Goal: Task Accomplishment & Management: Manage account settings

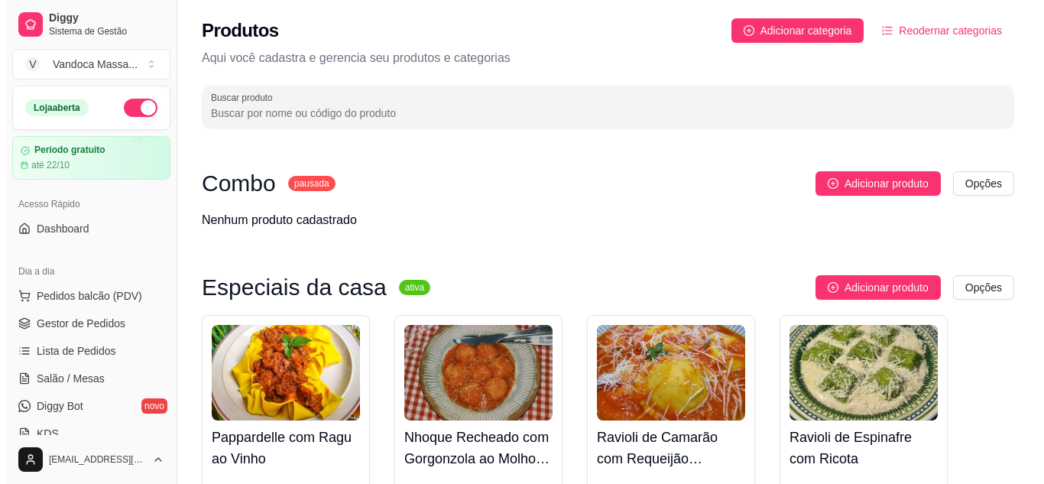
scroll to position [229, 0]
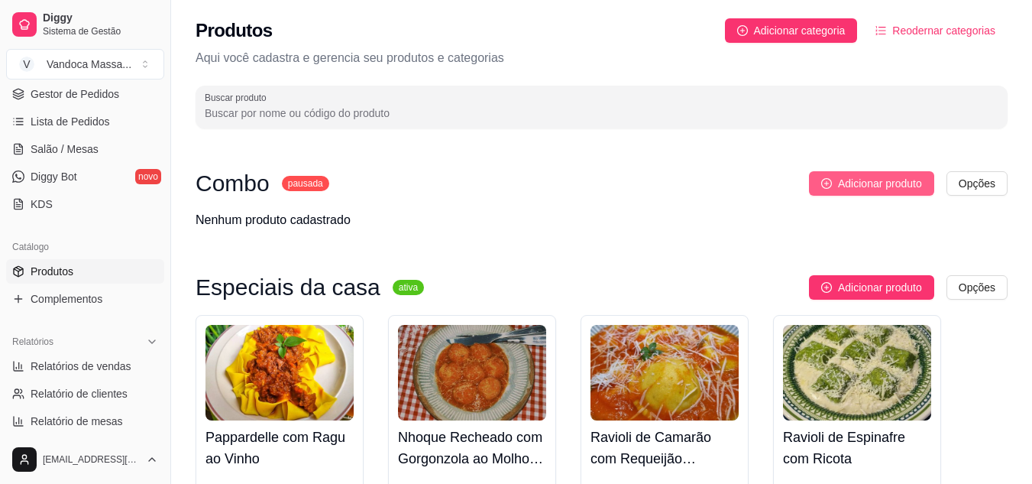
click at [843, 183] on span "Adicionar produto" at bounding box center [880, 183] width 84 height 17
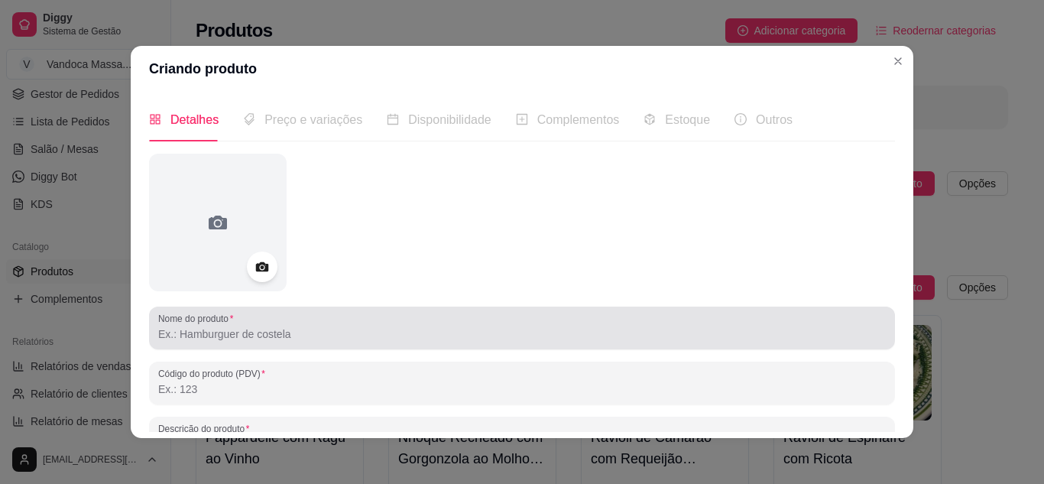
click at [269, 340] on input "Nome do produto" at bounding box center [521, 333] width 727 height 15
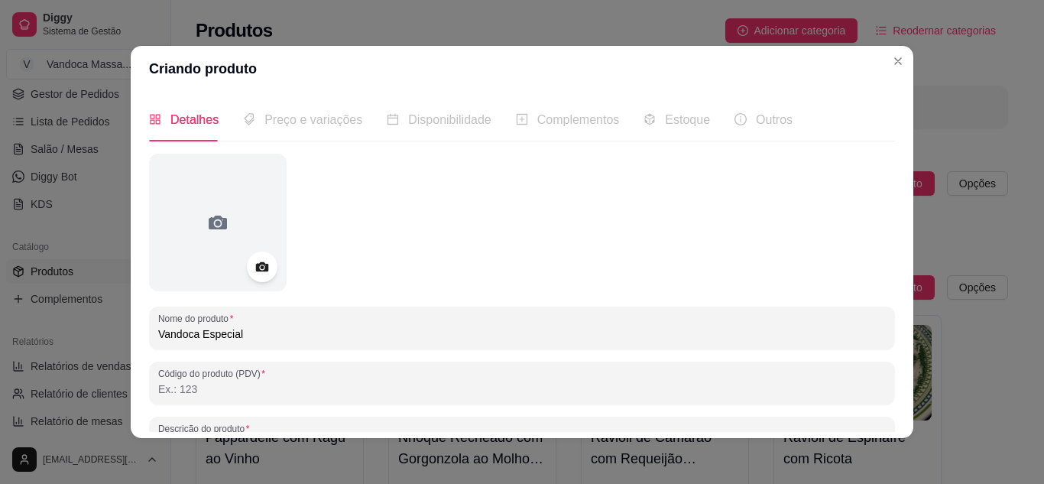
type input "Vandoca Especial"
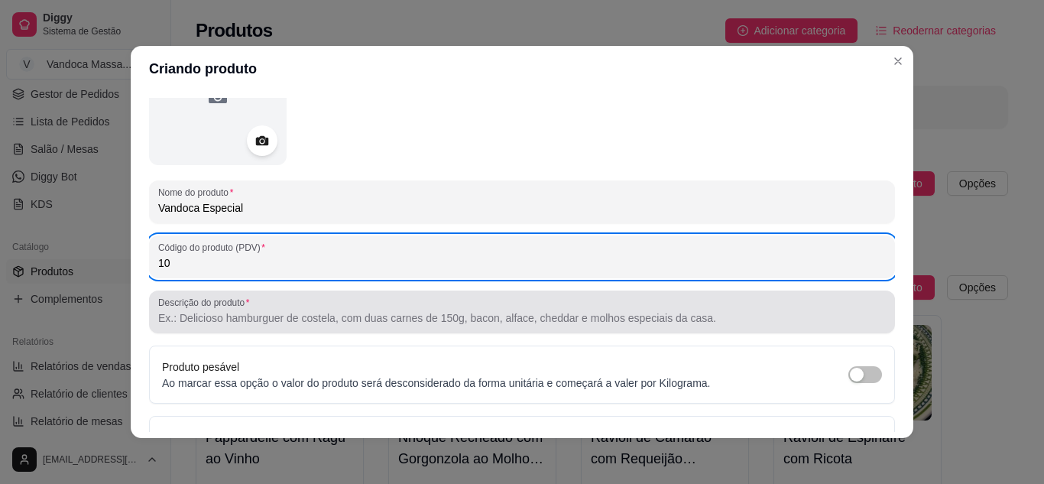
scroll to position [153, 0]
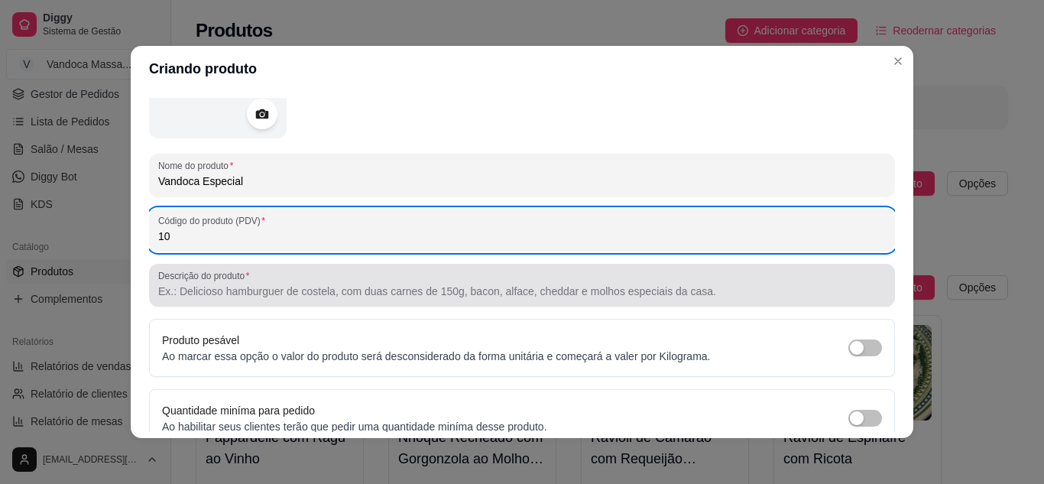
type input "10"
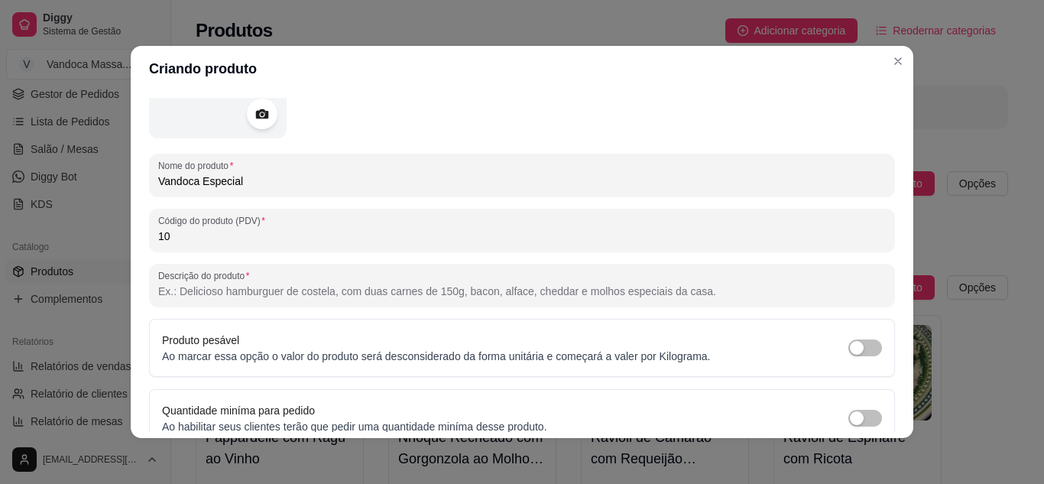
click at [248, 296] on input "Descrição do produto" at bounding box center [521, 290] width 727 height 15
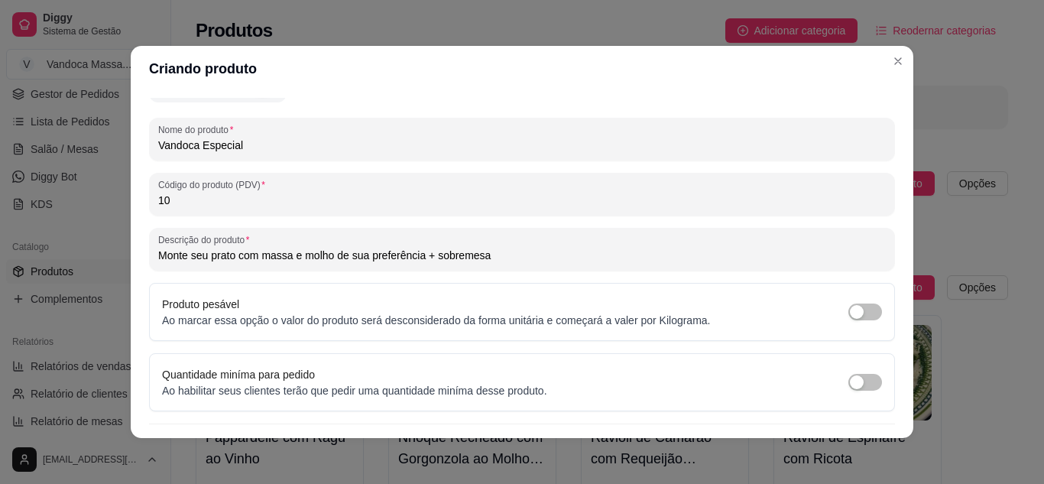
scroll to position [224, 0]
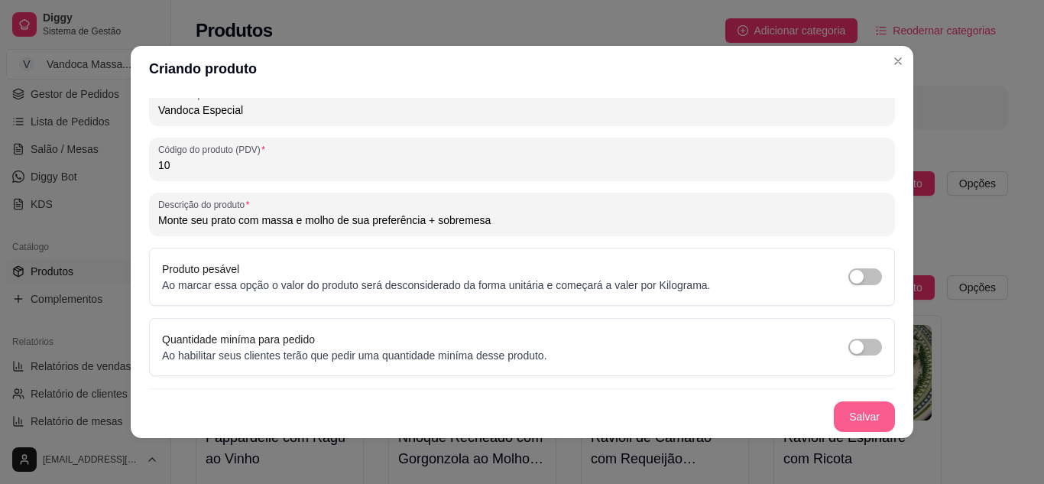
type input "Monte seu prato com massa e molho de sua preferência + sobremesa"
click at [856, 412] on button "Salvar" at bounding box center [863, 416] width 61 height 31
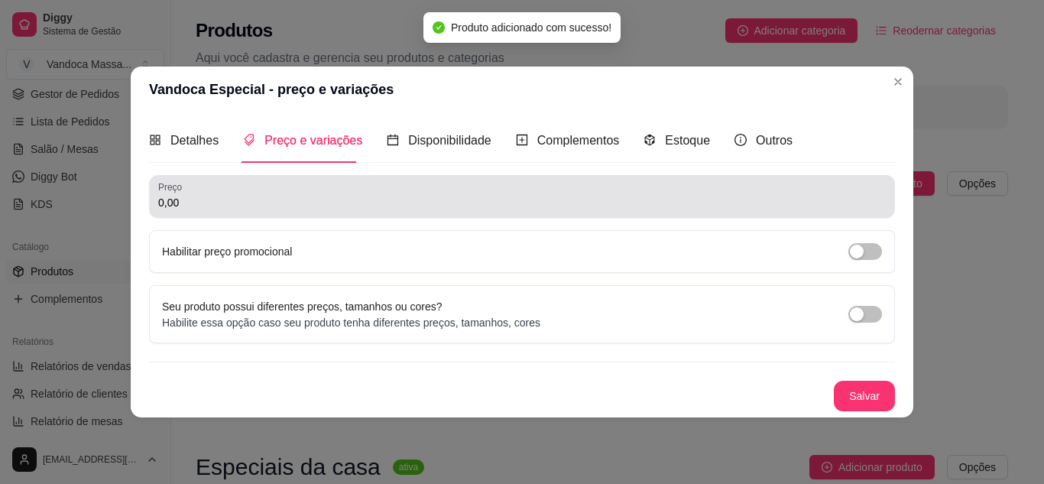
click at [371, 202] on input "0,00" at bounding box center [521, 202] width 727 height 15
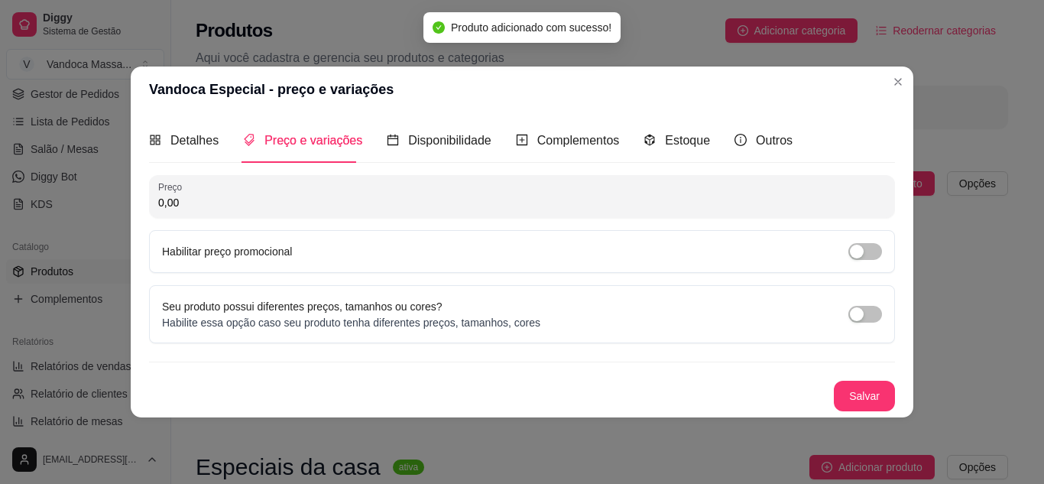
click at [371, 202] on input "0,00" at bounding box center [521, 202] width 727 height 15
click at [477, 203] on input "50,00" at bounding box center [521, 202] width 727 height 15
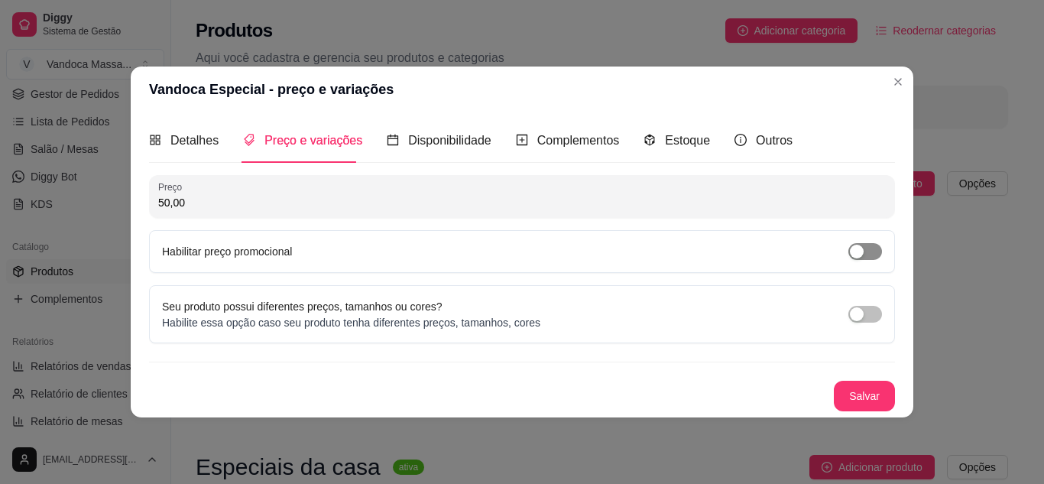
click at [878, 249] on span "button" at bounding box center [865, 251] width 34 height 17
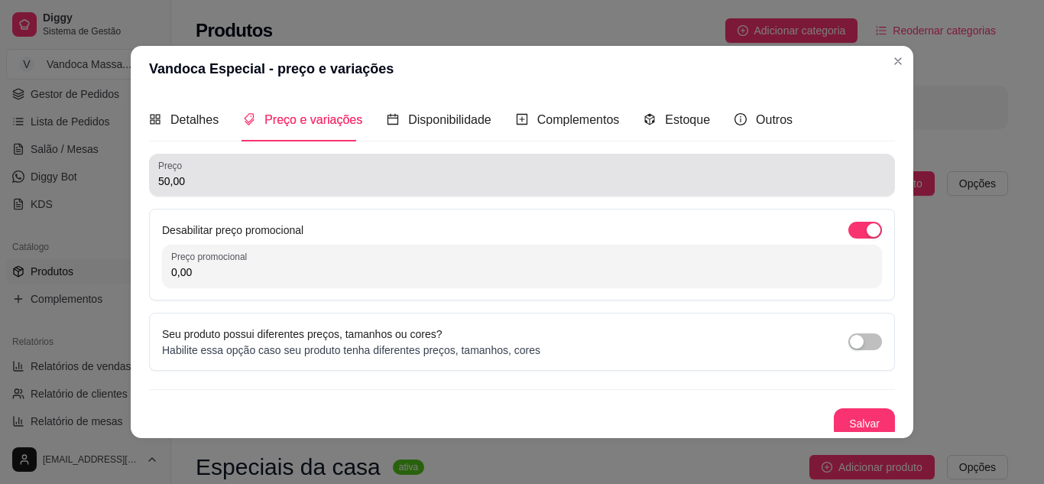
click at [239, 173] on div "50,00" at bounding box center [521, 175] width 727 height 31
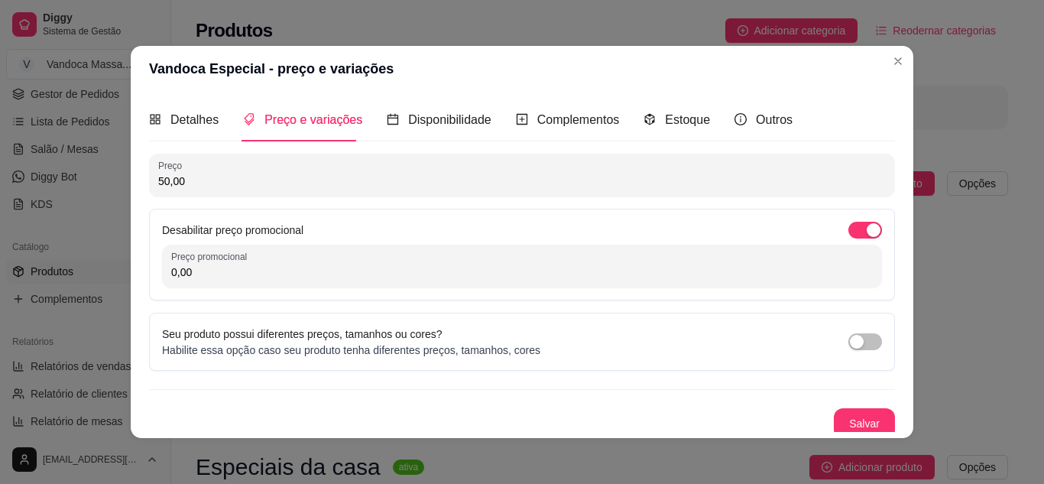
click at [239, 178] on input "50,00" at bounding box center [521, 180] width 727 height 15
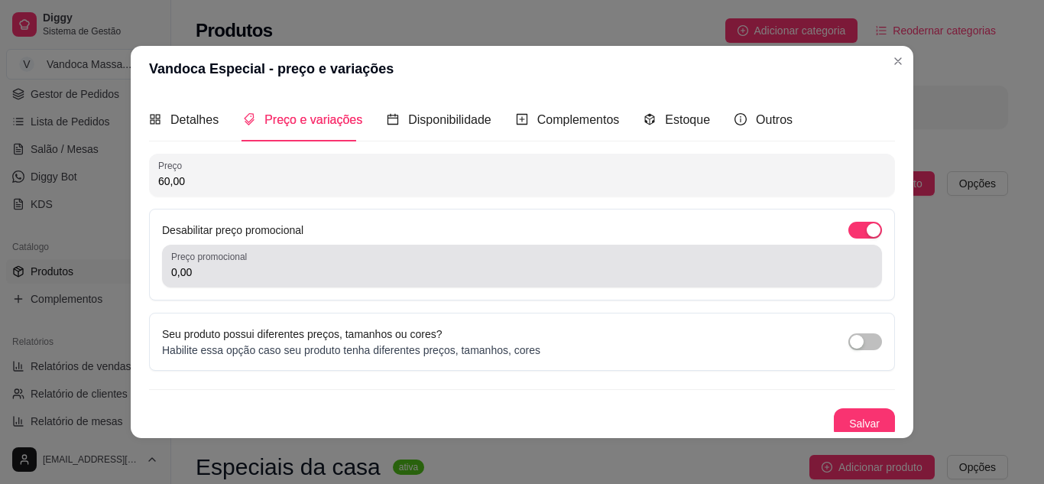
type input "60,00"
click at [228, 264] on input "0,00" at bounding box center [521, 271] width 701 height 15
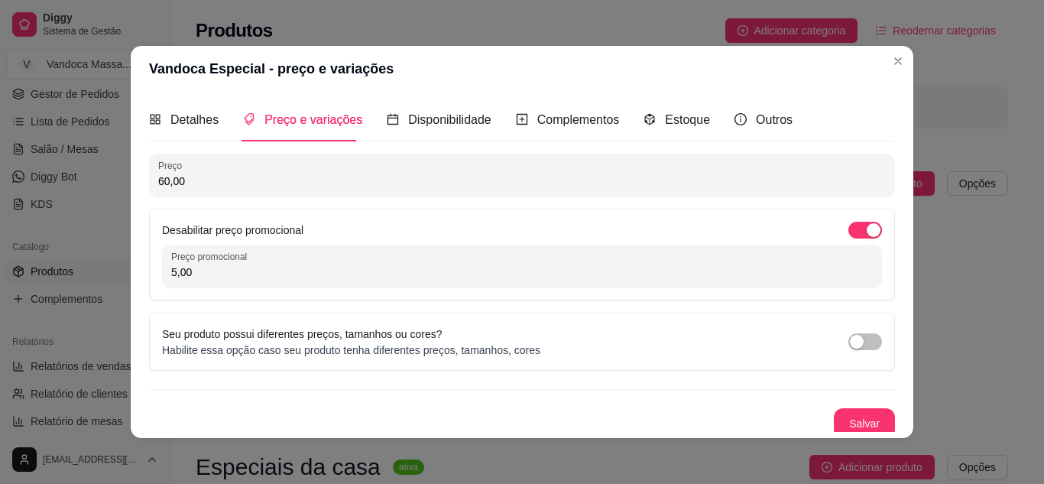
scroll to position [7, 0]
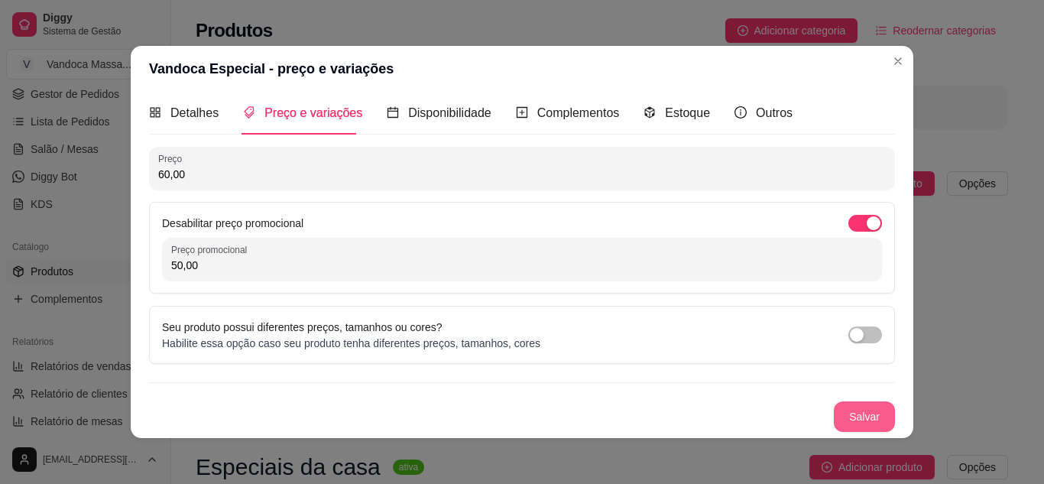
type input "50,00"
click at [835, 414] on button "Salvar" at bounding box center [863, 416] width 61 height 31
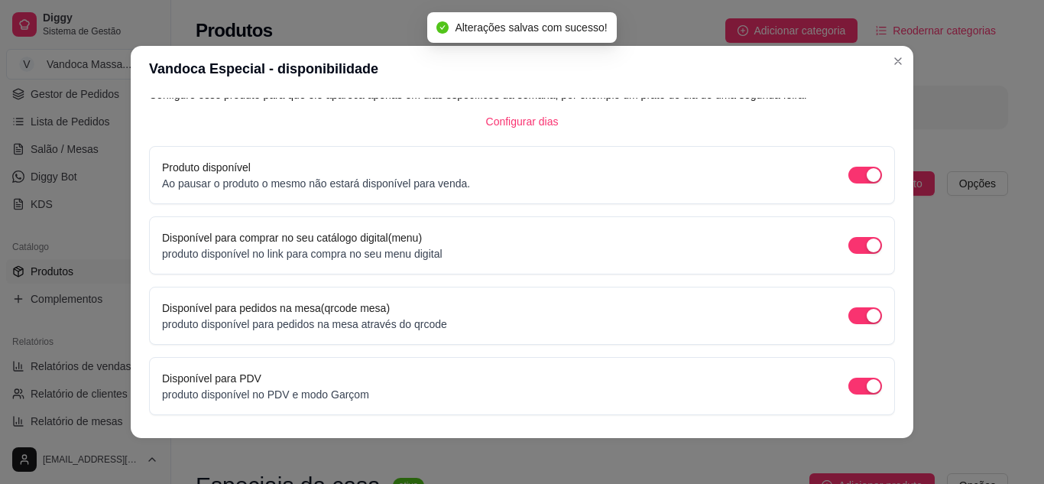
scroll to position [144, 0]
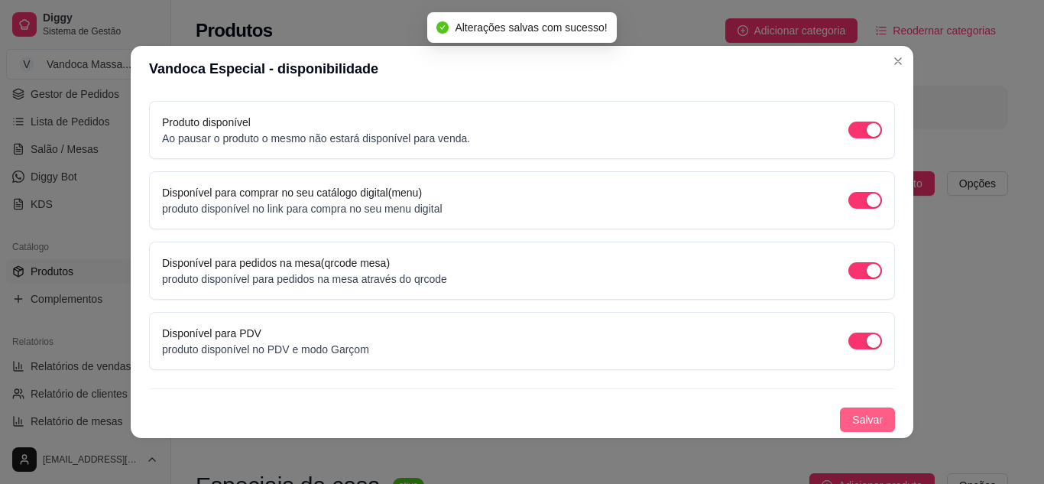
click at [852, 424] on span "Salvar" at bounding box center [867, 419] width 31 height 17
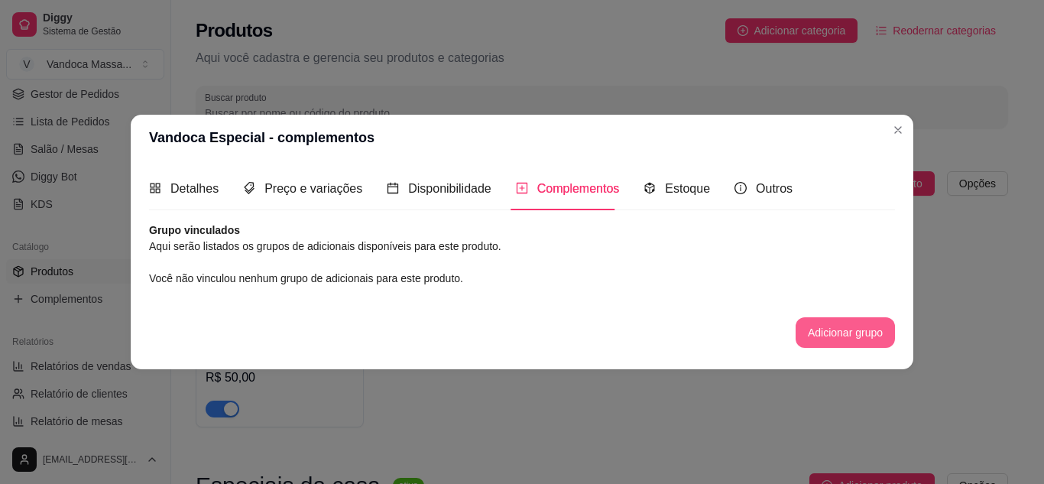
click at [834, 335] on button "Adicionar grupo" at bounding box center [844, 332] width 99 height 31
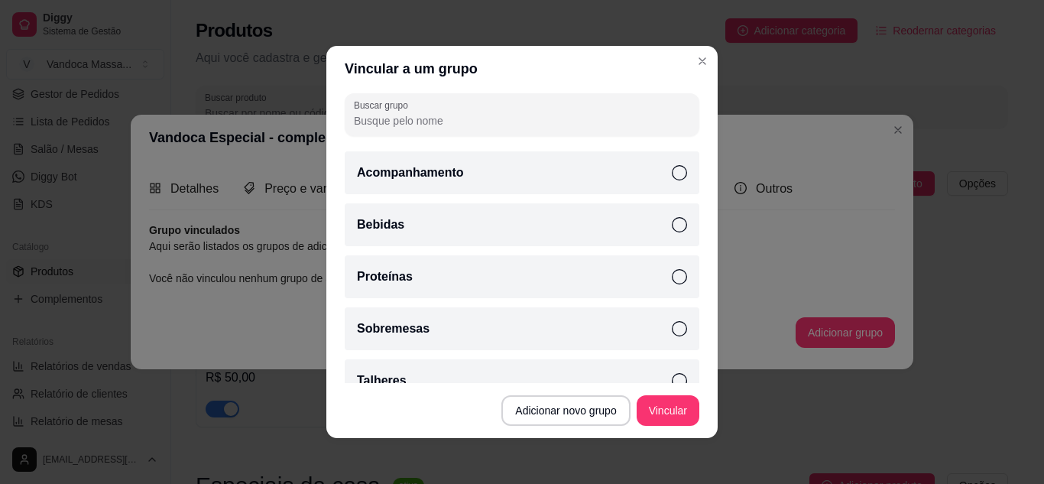
scroll to position [73, 0]
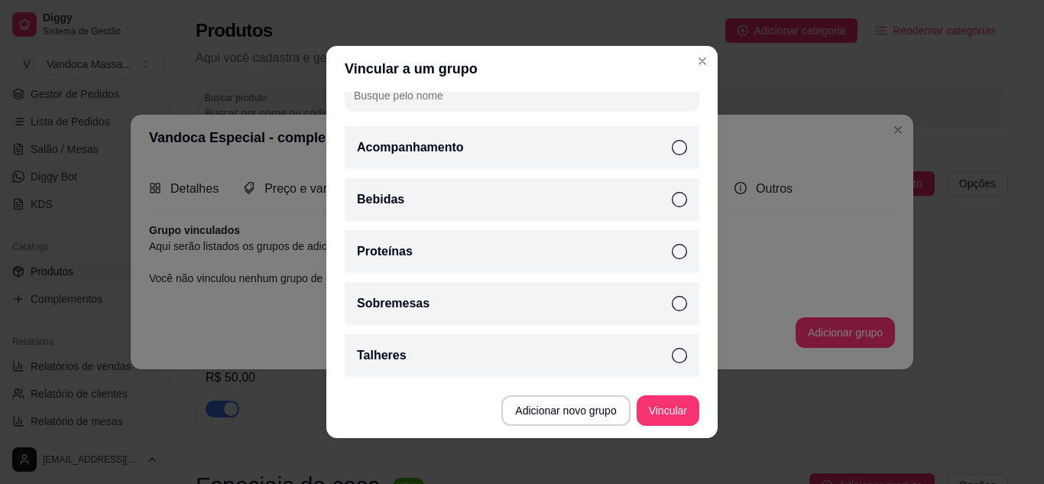
click at [649, 302] on div "Sobremesas" at bounding box center [522, 303] width 354 height 43
click at [654, 416] on button "Vincular" at bounding box center [667, 410] width 63 height 31
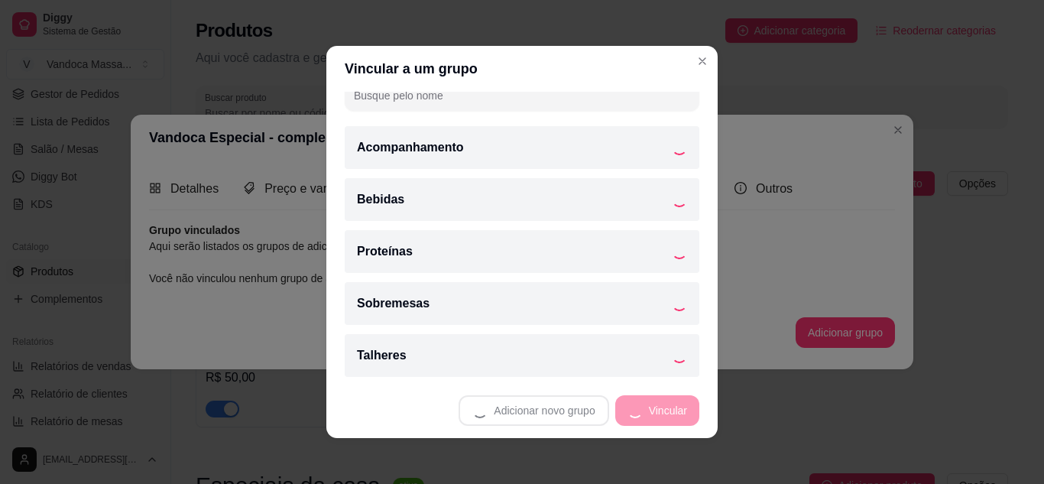
scroll to position [21, 0]
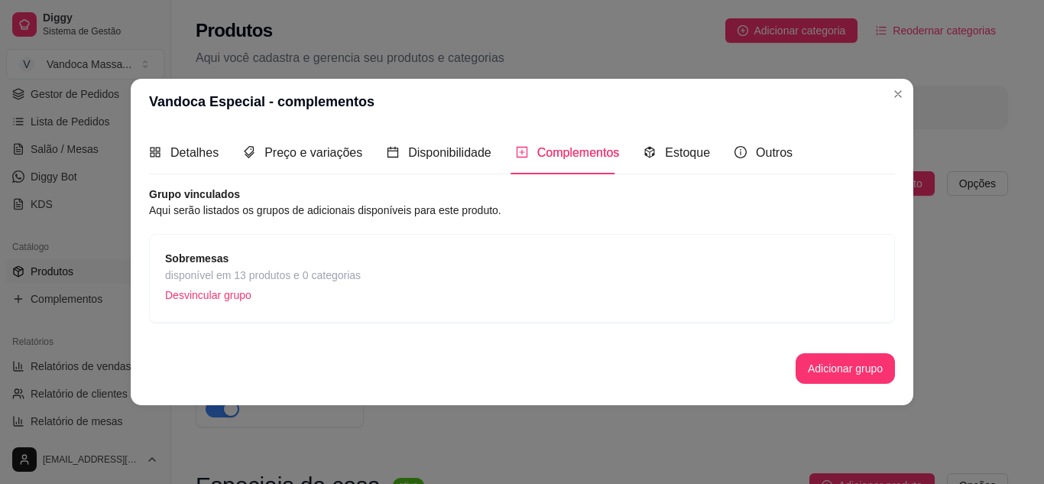
click at [305, 268] on span "disponível em 13 produtos e 0 categorias" at bounding box center [263, 275] width 196 height 17
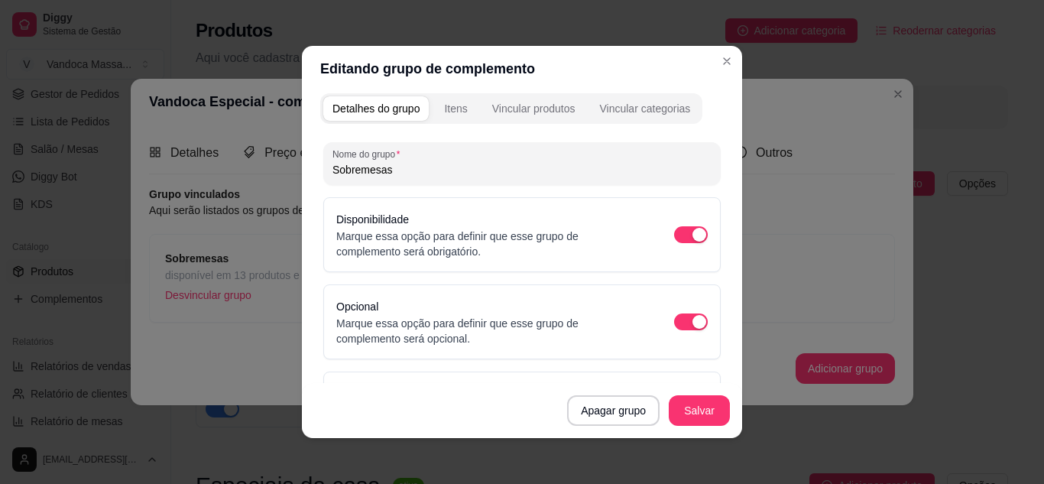
scroll to position [0, 0]
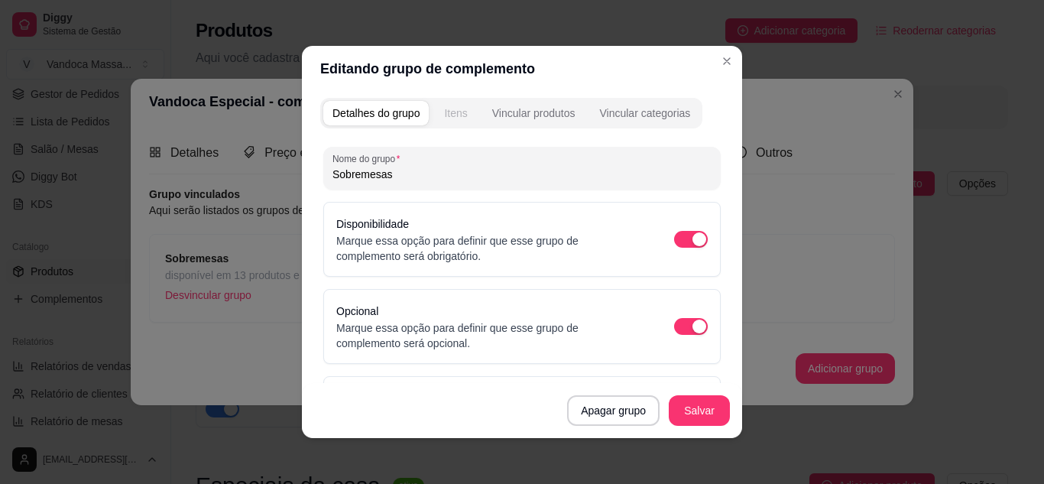
click at [448, 112] on div "Itens" at bounding box center [455, 112] width 23 height 15
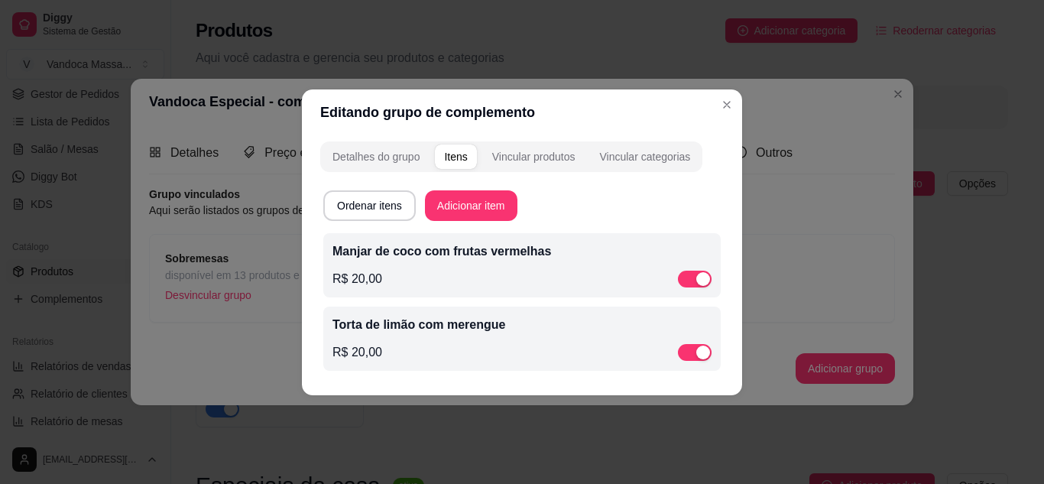
click at [364, 270] on div "R$ 20,00" at bounding box center [521, 279] width 379 height 18
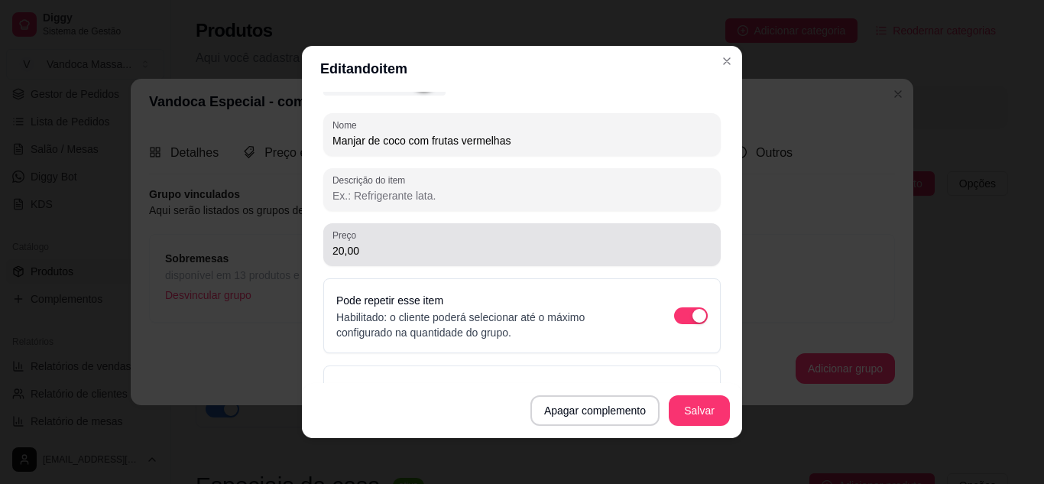
scroll to position [229, 0]
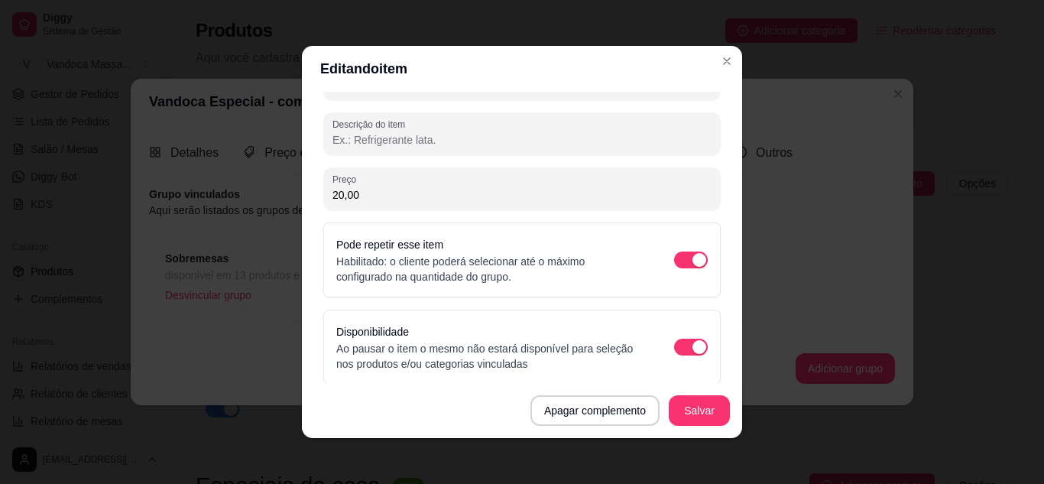
click at [371, 194] on input "20,00" at bounding box center [521, 194] width 379 height 15
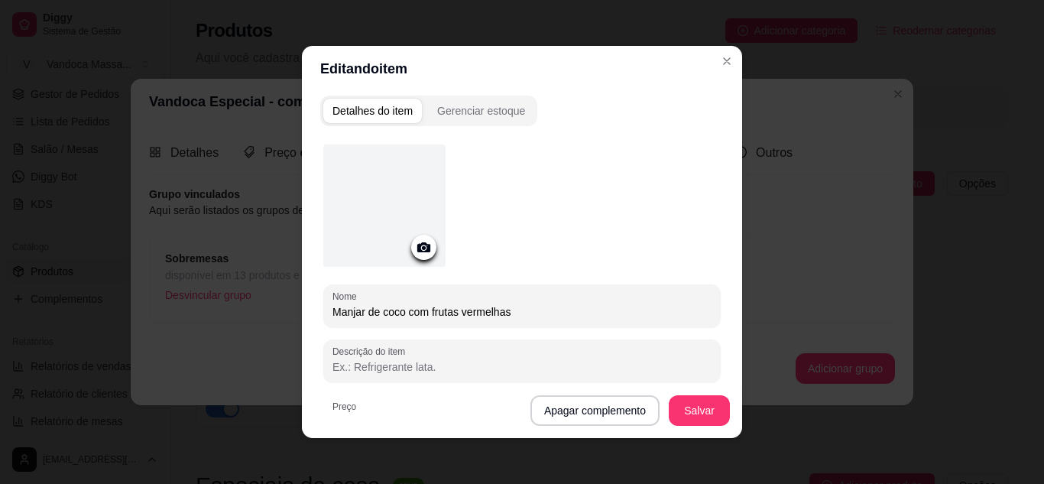
scroll to position [0, 0]
type input "10,00"
click at [696, 419] on button "Salvar" at bounding box center [699, 411] width 60 height 30
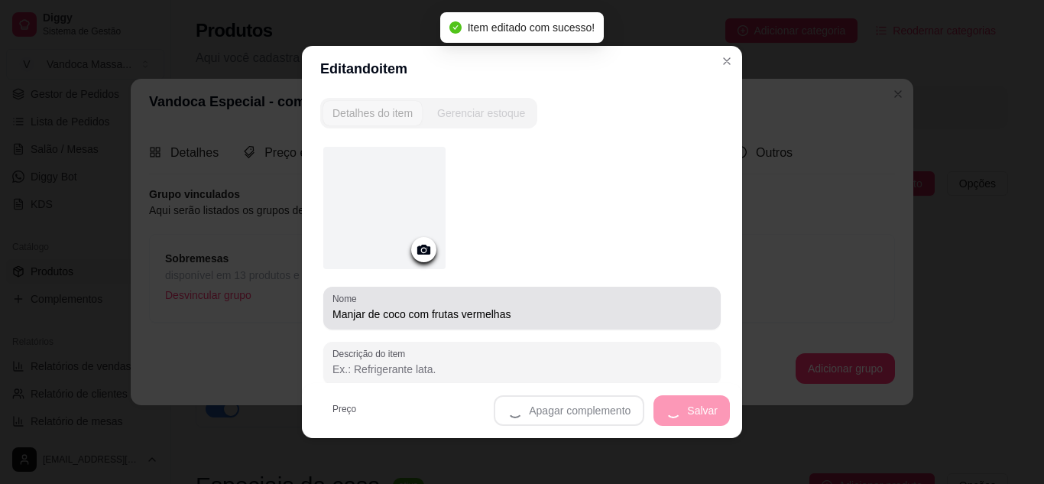
click at [513, 309] on input "Manjar de coco com frutas vermelhas" at bounding box center [521, 313] width 379 height 15
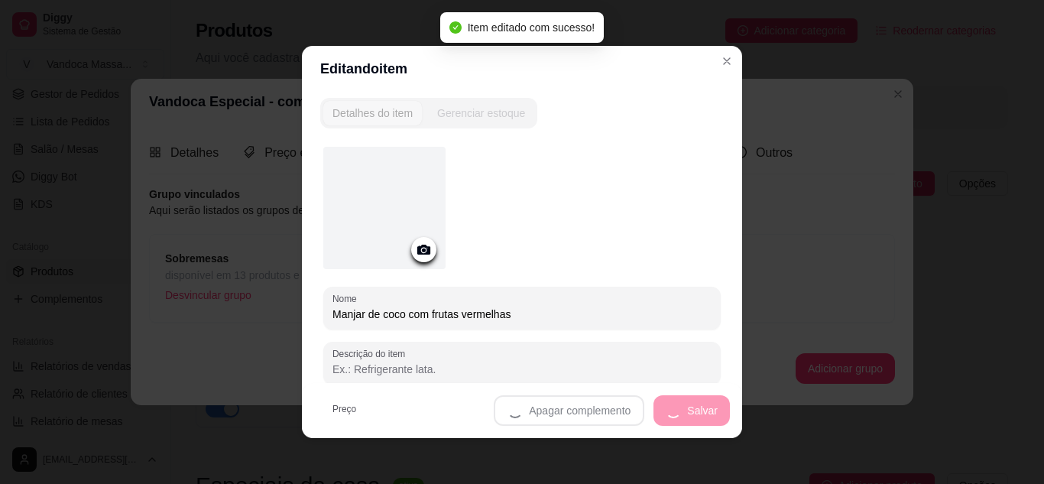
click at [513, 309] on input "Manjar de coco com frutas vermelhas" at bounding box center [521, 313] width 379 height 15
click at [516, 308] on input "Manjar de coco com frutas vermelhas" at bounding box center [521, 313] width 379 height 15
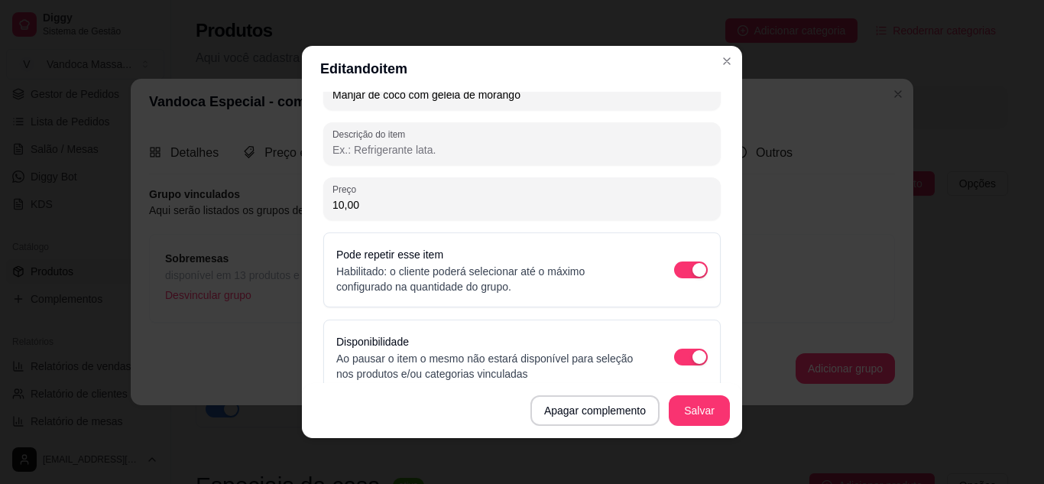
scroll to position [239, 0]
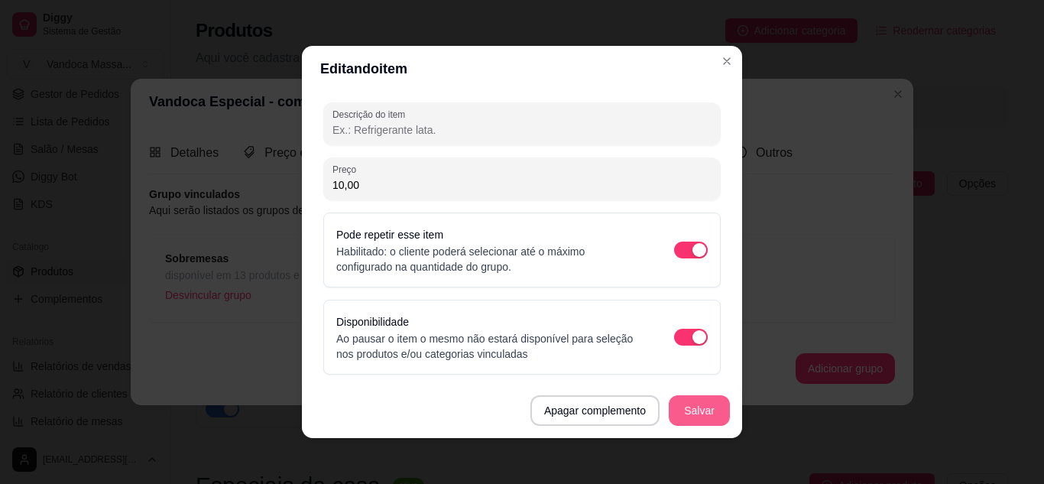
type input "Manjar de coco com geleia de morango"
click at [678, 411] on button "Salvar" at bounding box center [698, 410] width 61 height 31
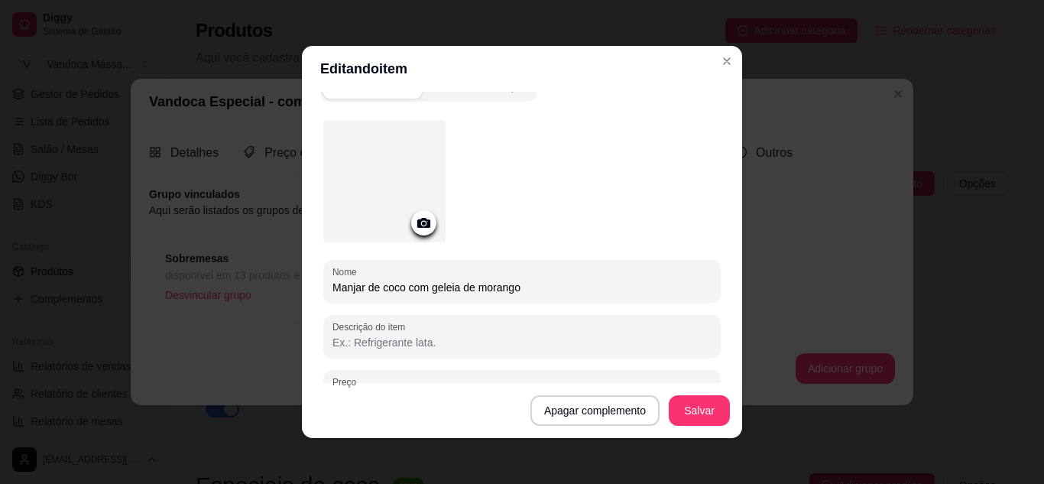
scroll to position [0, 0]
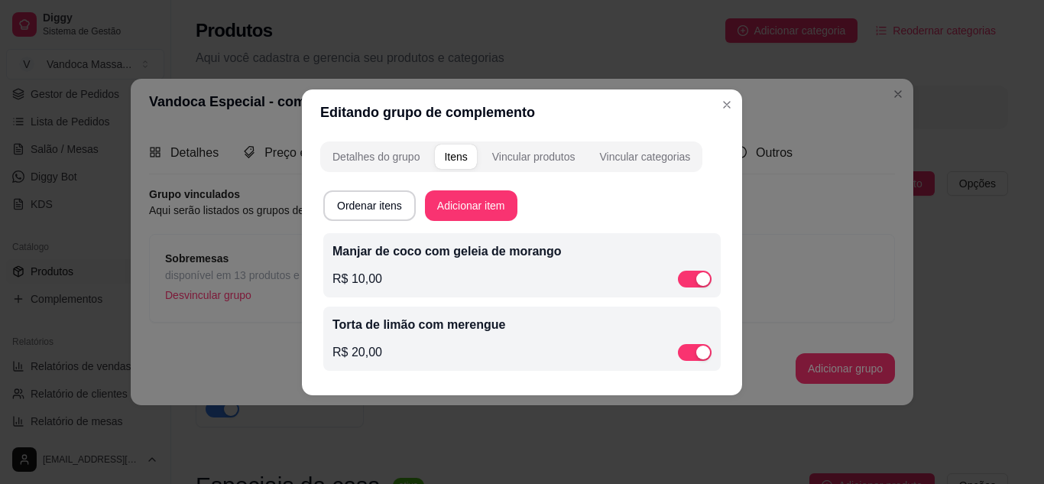
click at [416, 339] on div "Torta de limão com merengue R$ 20,00" at bounding box center [521, 339] width 379 height 46
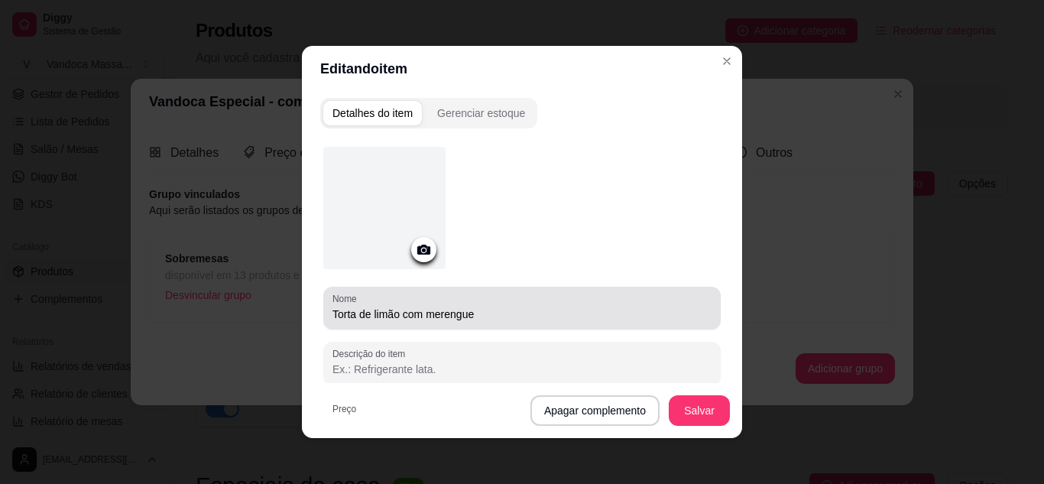
click at [482, 315] on input "Torta de limão com merengue" at bounding box center [521, 313] width 379 height 15
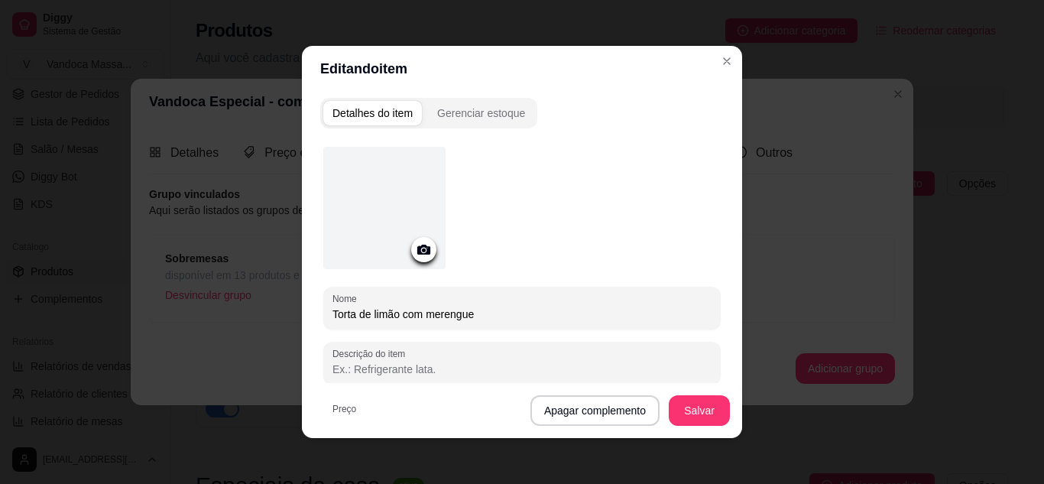
click at [482, 315] on input "Torta de limão com merengue" at bounding box center [521, 313] width 379 height 15
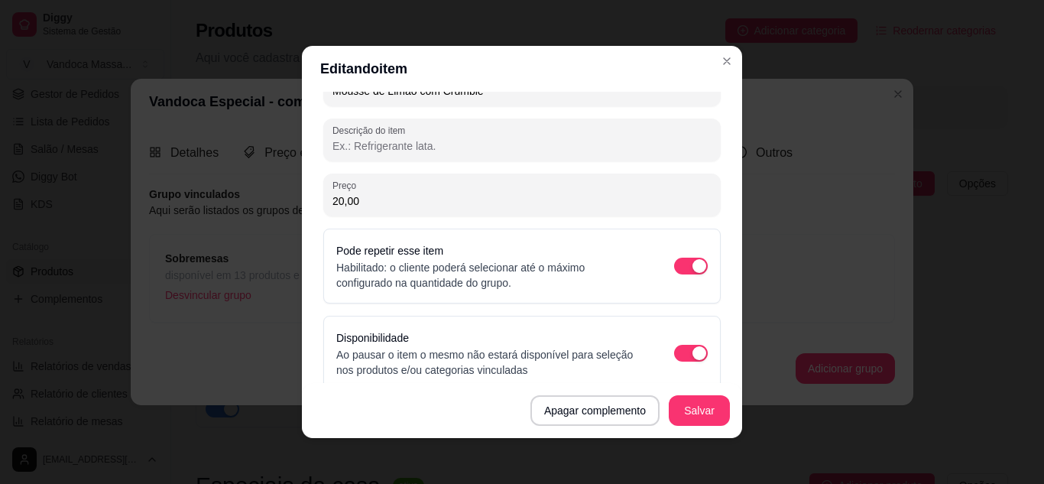
scroll to position [229, 0]
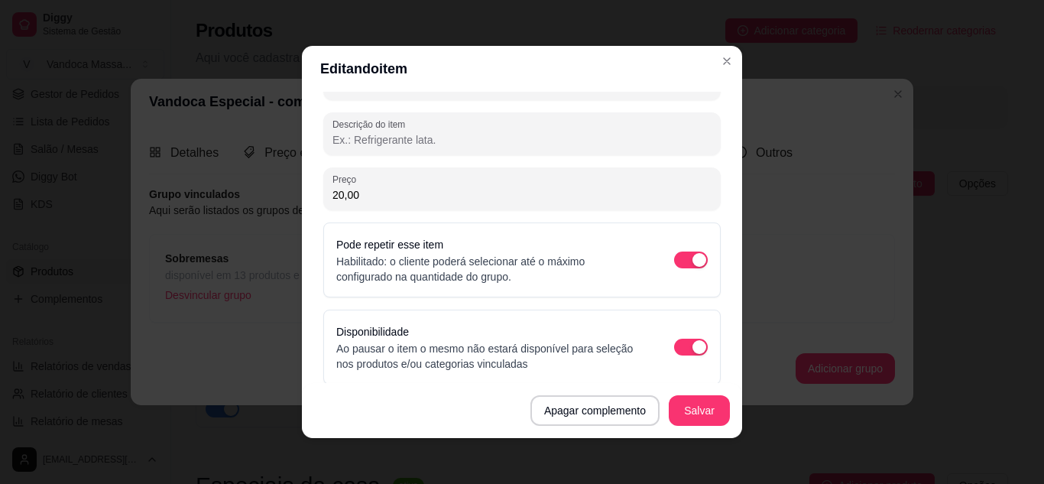
type input "Mousse de Limão com Crumble"
click at [426, 207] on div "Preço 20,00" at bounding box center [521, 188] width 397 height 43
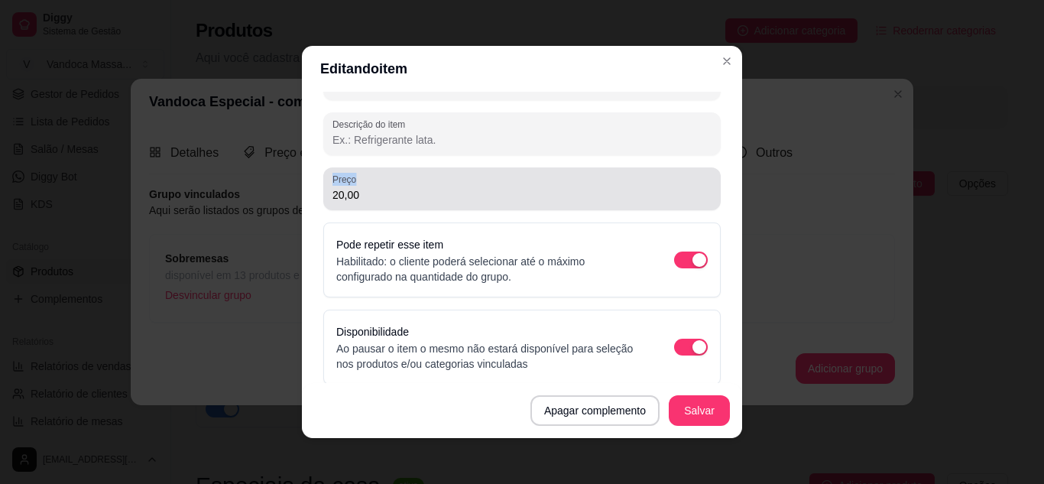
click at [426, 207] on div "Preço 20,00" at bounding box center [521, 188] width 397 height 43
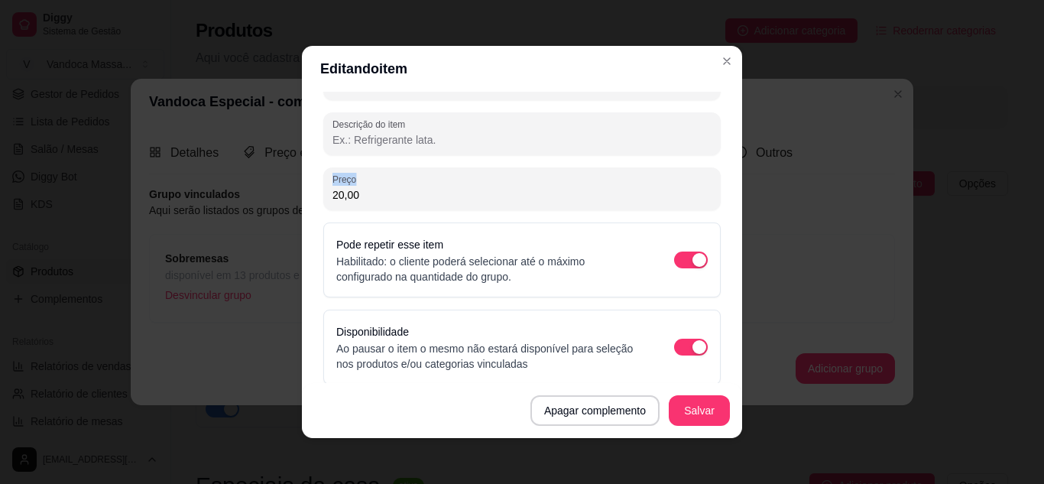
click at [426, 202] on div "Preço 20,00" at bounding box center [521, 188] width 397 height 43
click at [426, 202] on div "20,00" at bounding box center [521, 188] width 379 height 31
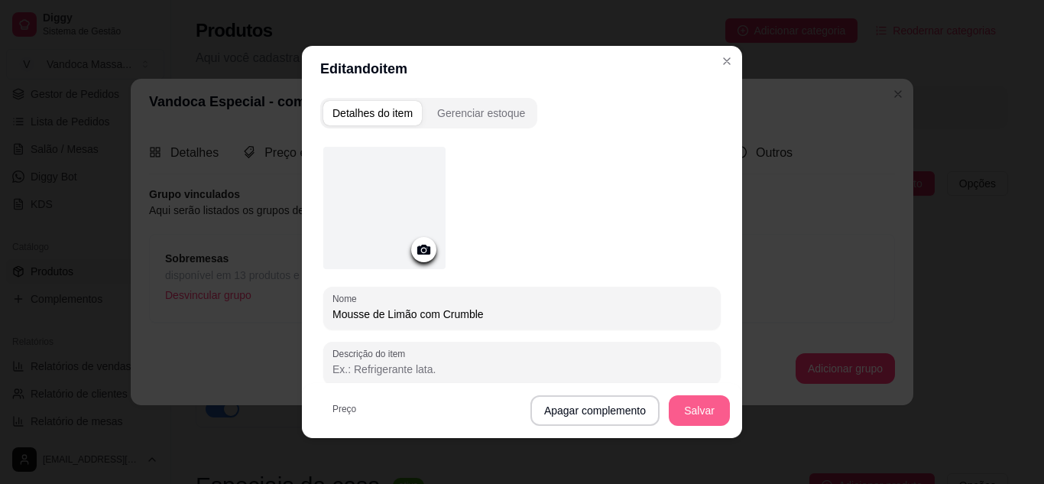
type input "10,00"
click at [714, 409] on button "Salvar" at bounding box center [698, 410] width 61 height 31
click at [394, 224] on div at bounding box center [384, 208] width 122 height 122
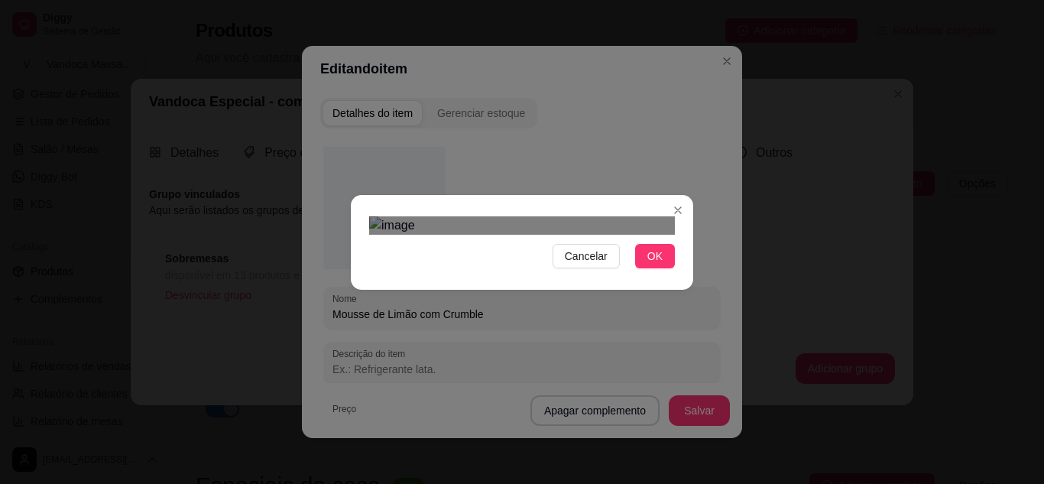
click at [537, 341] on div "Use the arrow keys to move the crop selection area" at bounding box center [524, 478] width 275 height 275
click at [663, 268] on button "OK" at bounding box center [655, 256] width 40 height 24
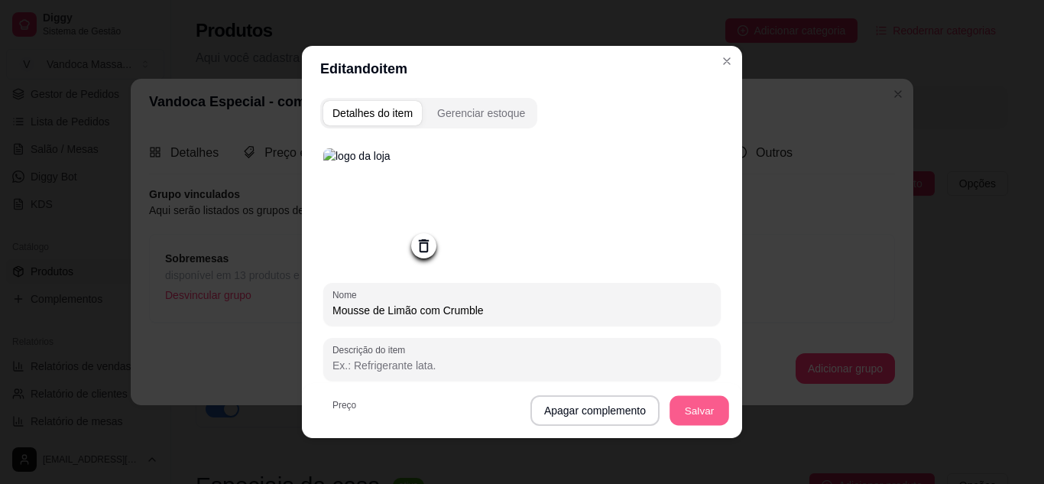
click at [700, 417] on button "Salvar" at bounding box center [699, 411] width 60 height 30
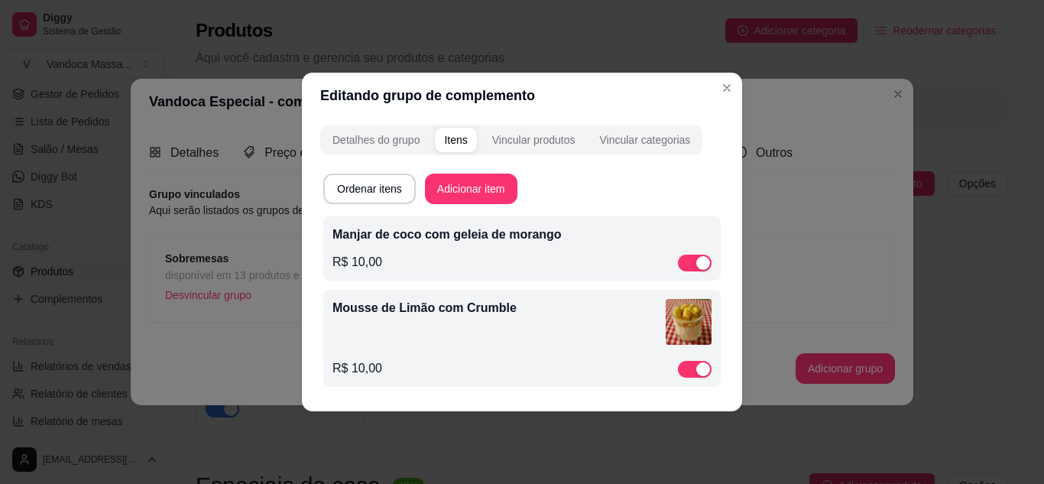
click at [464, 248] on div "Manjar de coco com geleia de morango R$ 10,00" at bounding box center [521, 248] width 379 height 46
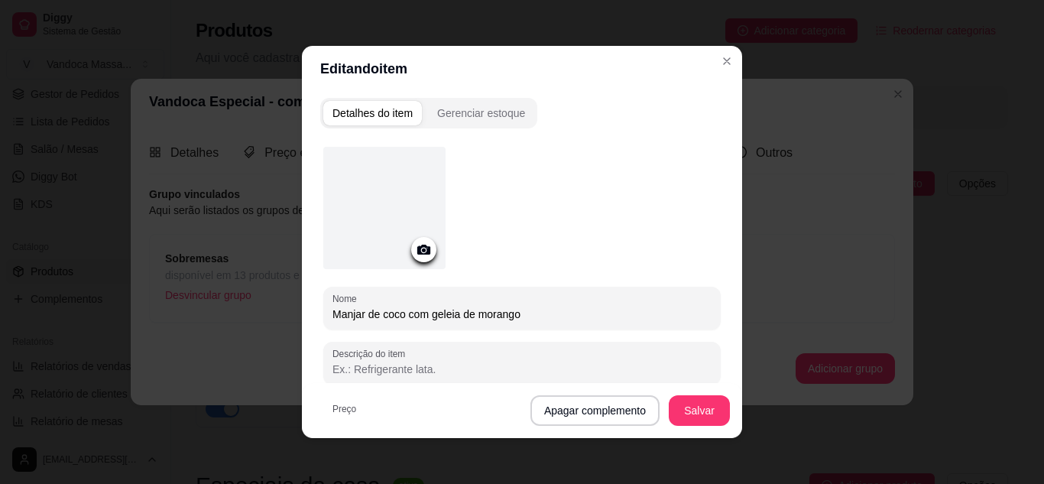
click at [405, 212] on div at bounding box center [384, 208] width 122 height 122
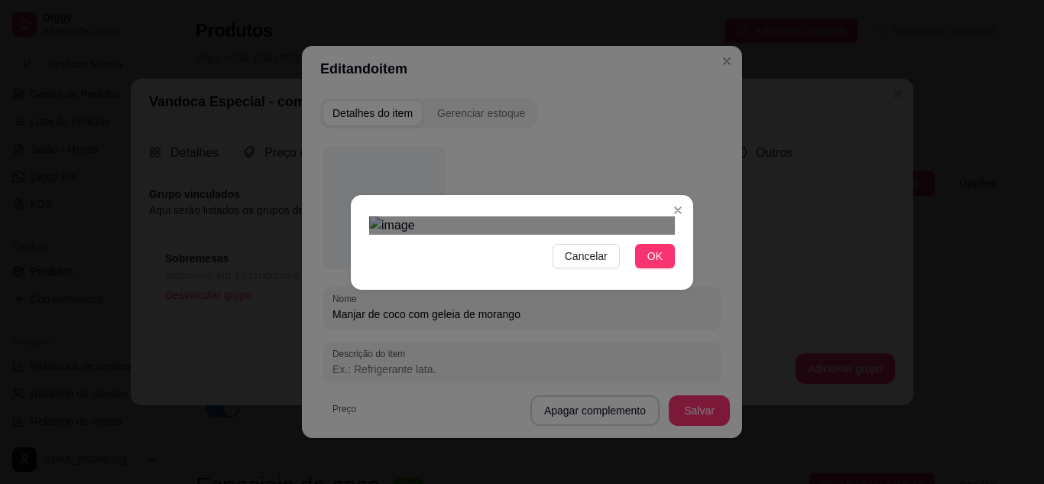
click at [549, 291] on div "Use the arrow keys to move the crop selection area" at bounding box center [519, 428] width 275 height 275
click at [705, 70] on div "Cancelar OK" at bounding box center [522, 242] width 1044 height 484
click at [325, 58] on div "Cancelar OK" at bounding box center [522, 242] width 1044 height 484
click at [523, 316] on div "Use the arrow keys to move the crop selection area" at bounding box center [522, 469] width 306 height 306
click at [655, 264] on span "OK" at bounding box center [654, 256] width 15 height 17
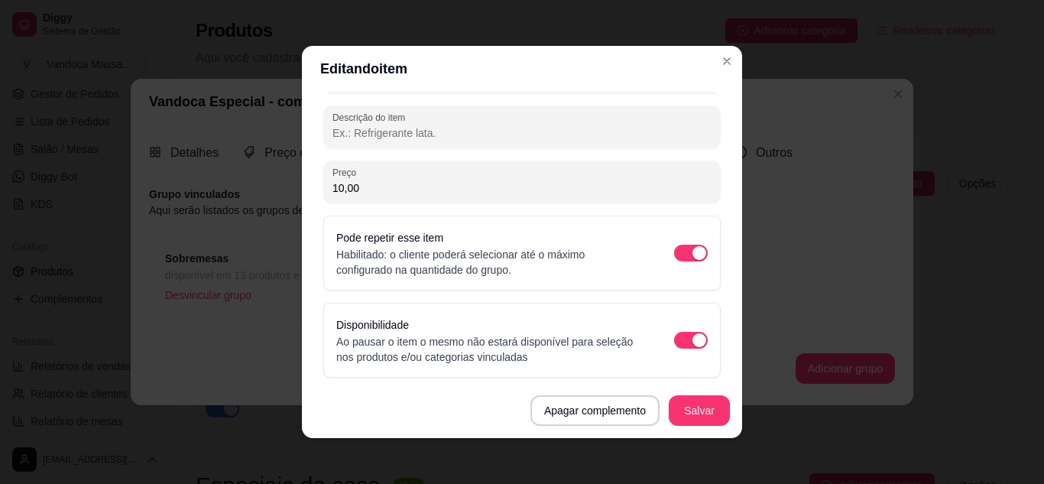
scroll to position [239, 0]
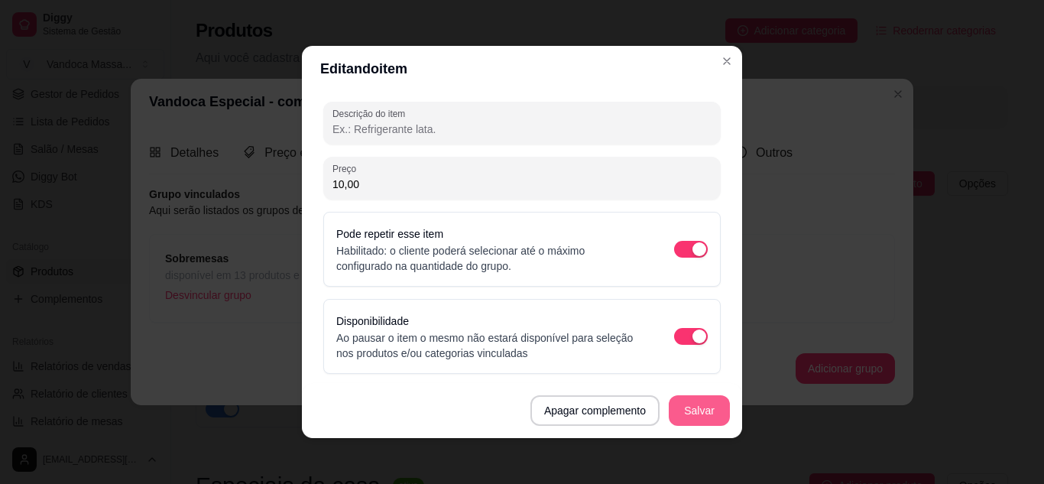
click at [691, 401] on button "Salvar" at bounding box center [698, 410] width 61 height 31
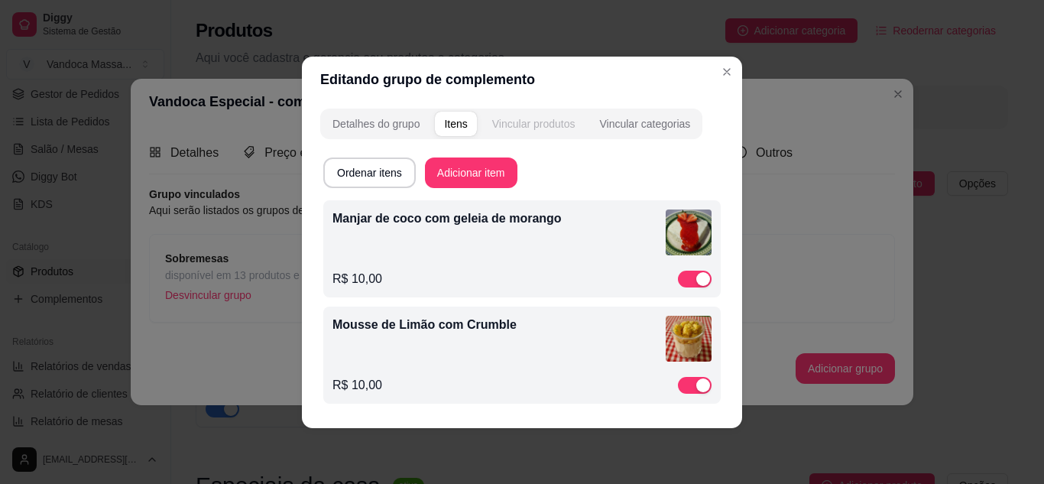
click at [547, 118] on div "Vincular produtos" at bounding box center [533, 123] width 83 height 15
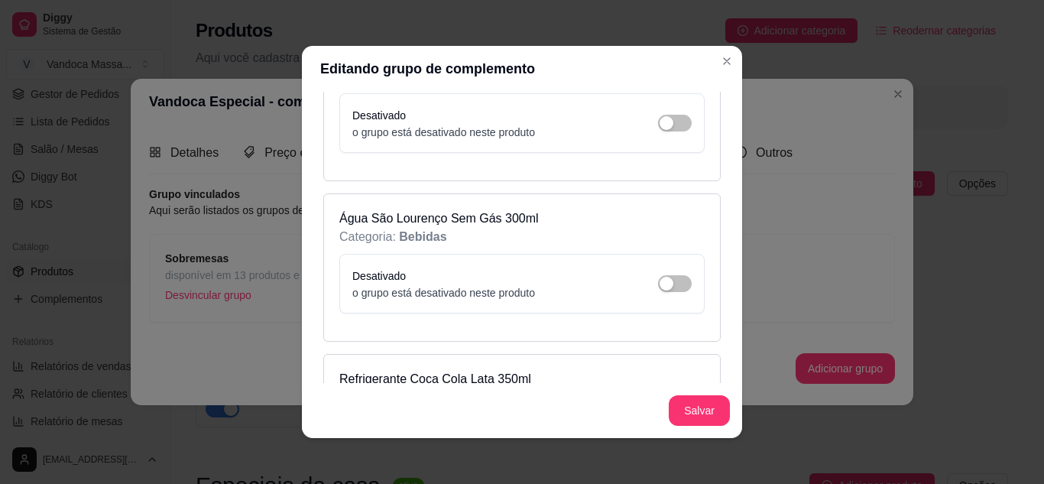
scroll to position [3743, 0]
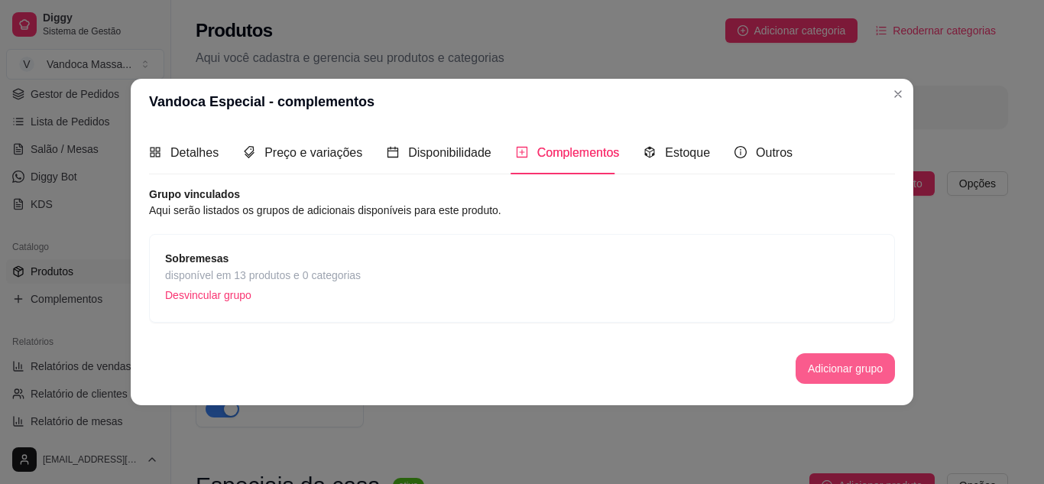
click at [829, 365] on button "Adicionar grupo" at bounding box center [844, 368] width 99 height 31
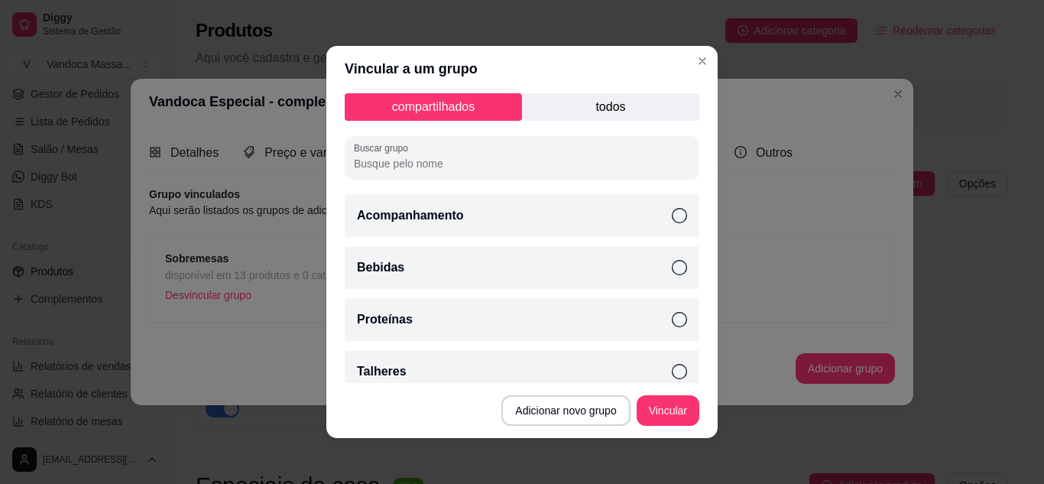
scroll to position [0, 0]
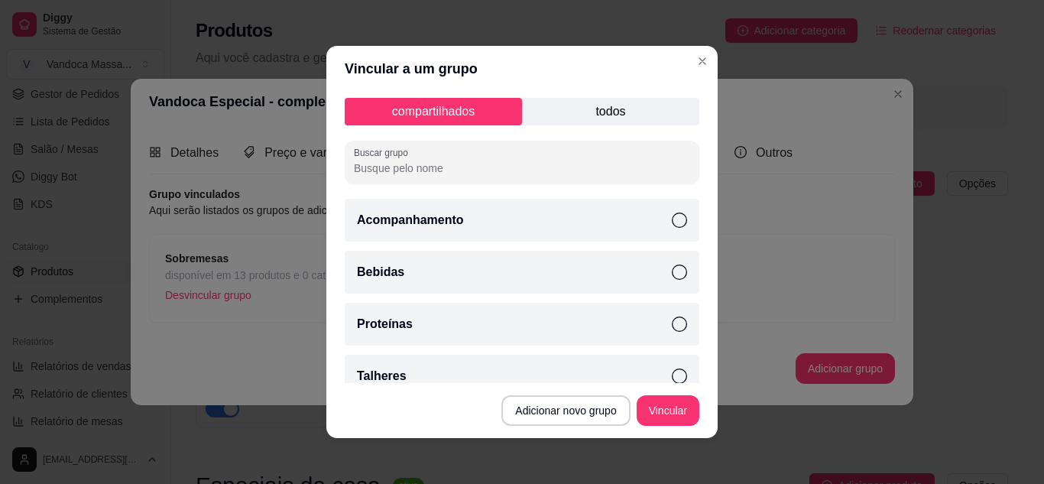
click at [581, 106] on p "todos" at bounding box center [610, 112] width 177 height 28
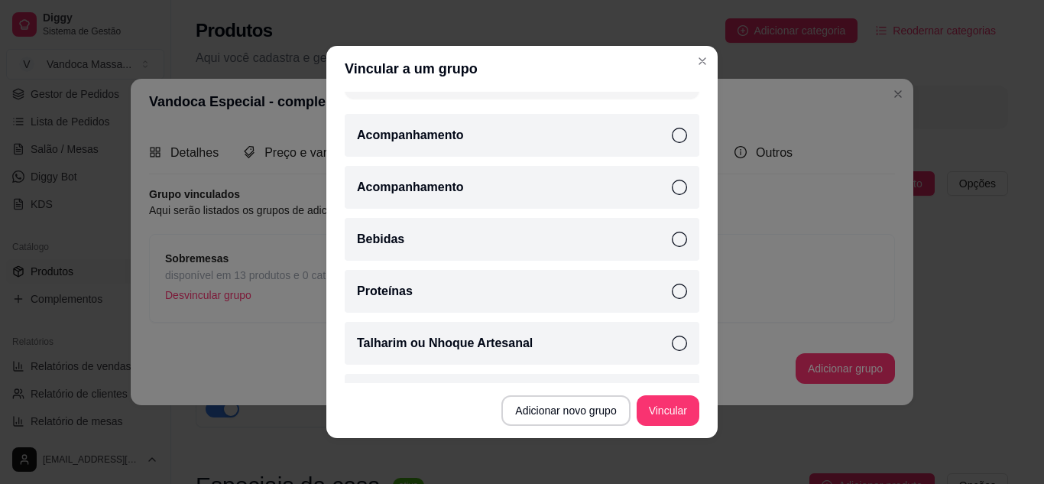
scroll to position [125, 0]
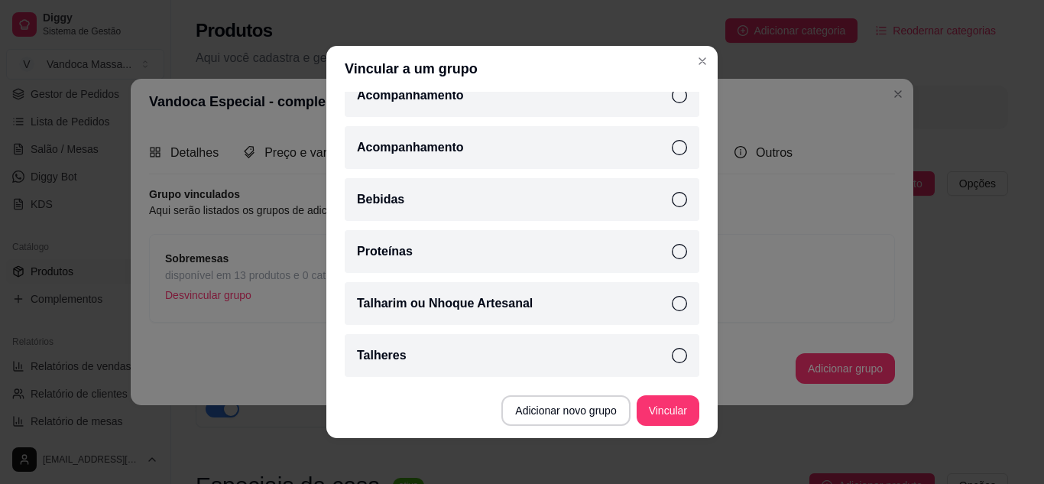
click at [557, 292] on div "Talharim ou Nhoque Artesanal" at bounding box center [522, 303] width 354 height 43
click at [672, 420] on button "Vincular" at bounding box center [667, 411] width 61 height 30
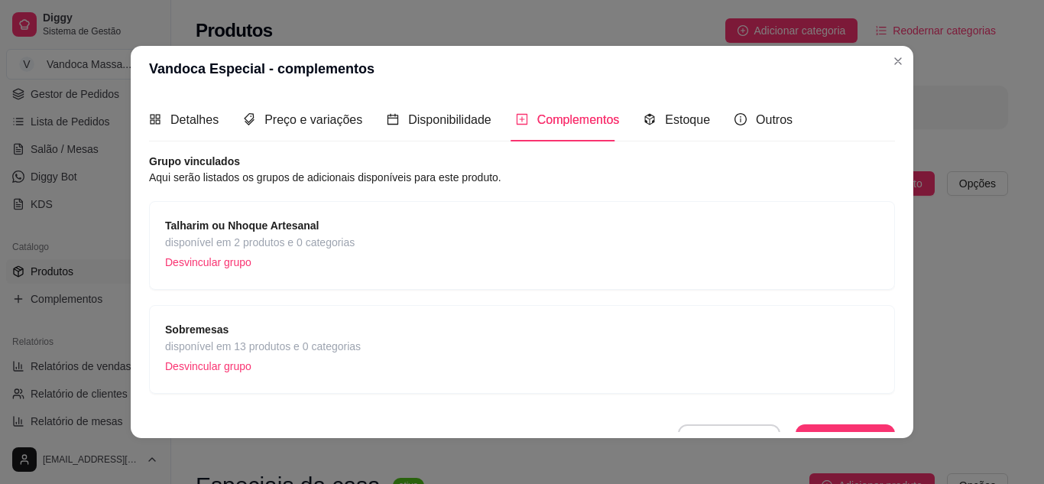
scroll to position [23, 0]
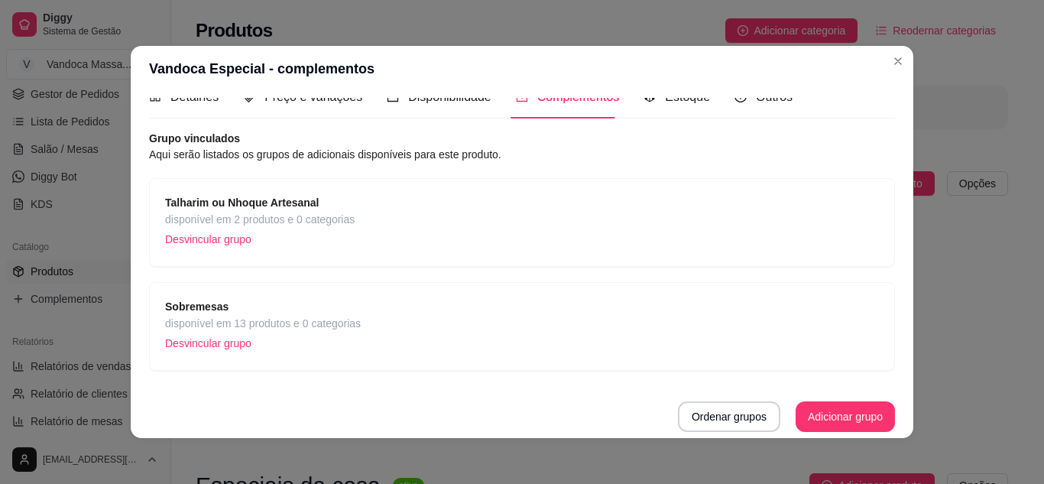
click at [635, 201] on div "Talharim ou Nhoque Artesanal disponível em 2 produtos e 0 categorias Desvincula…" at bounding box center [522, 222] width 714 height 57
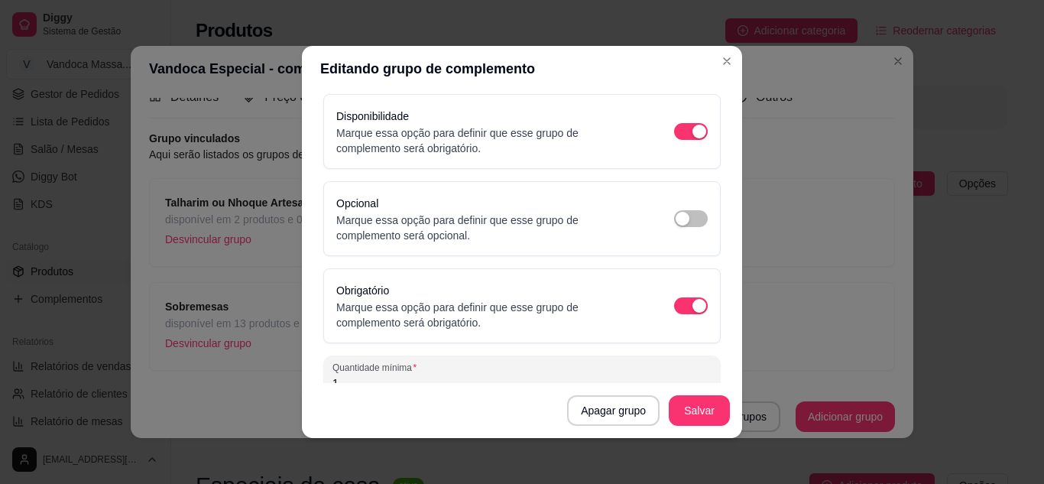
scroll to position [0, 0]
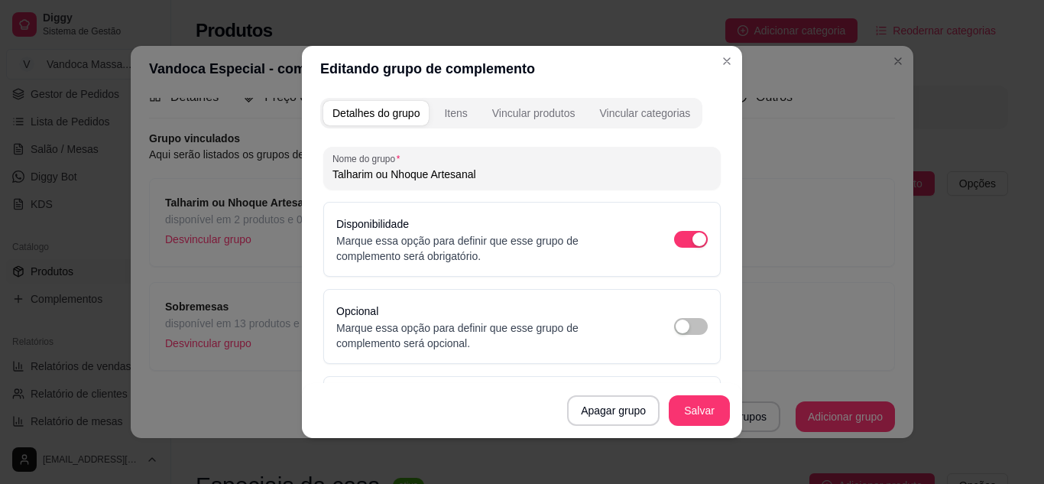
click at [464, 115] on button "Itens" at bounding box center [455, 113] width 41 height 24
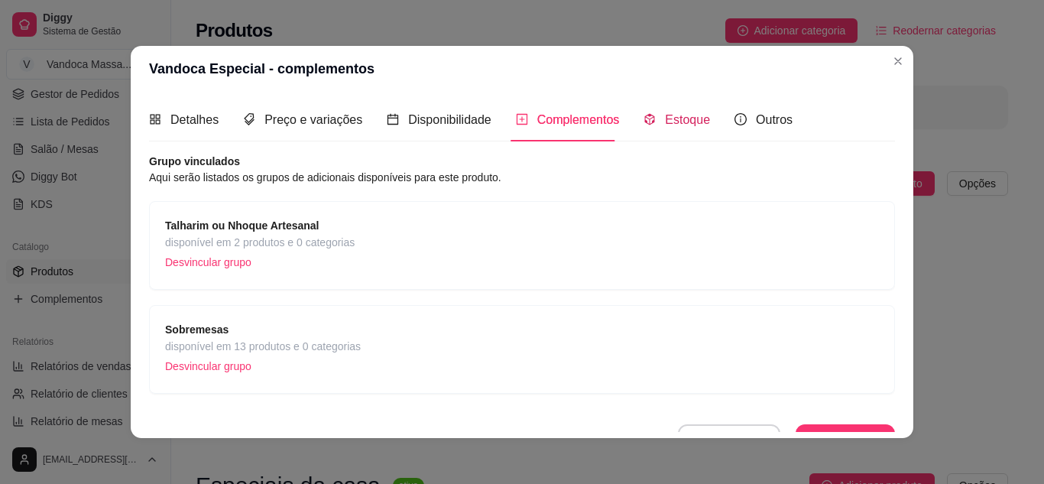
click at [682, 124] on span "Estoque" at bounding box center [687, 119] width 45 height 13
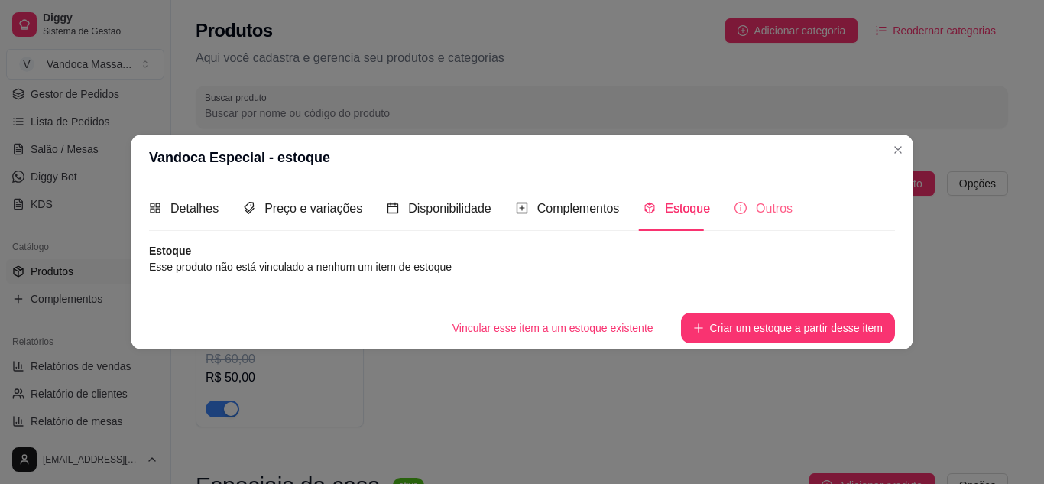
click at [754, 198] on div "Outros" at bounding box center [763, 208] width 58 height 44
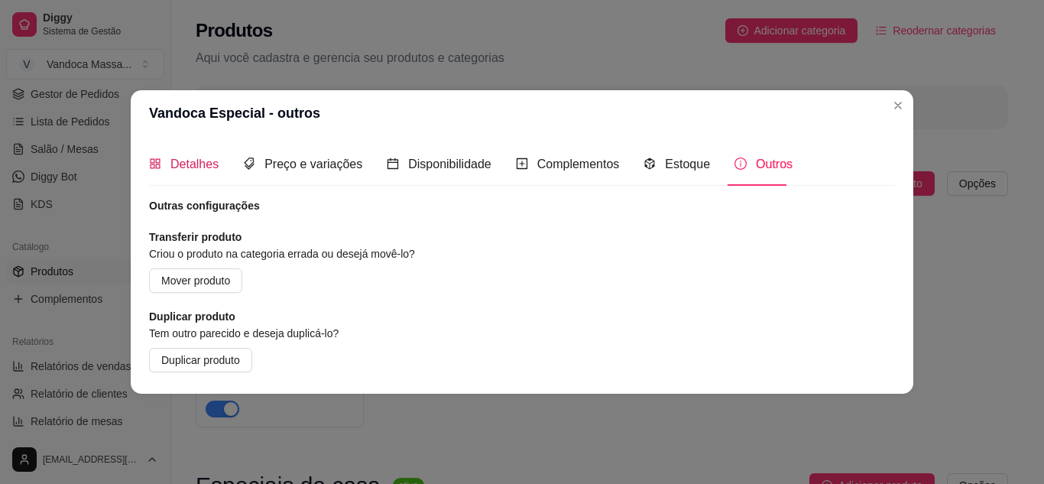
click at [182, 167] on span "Detalhes" at bounding box center [194, 163] width 48 height 13
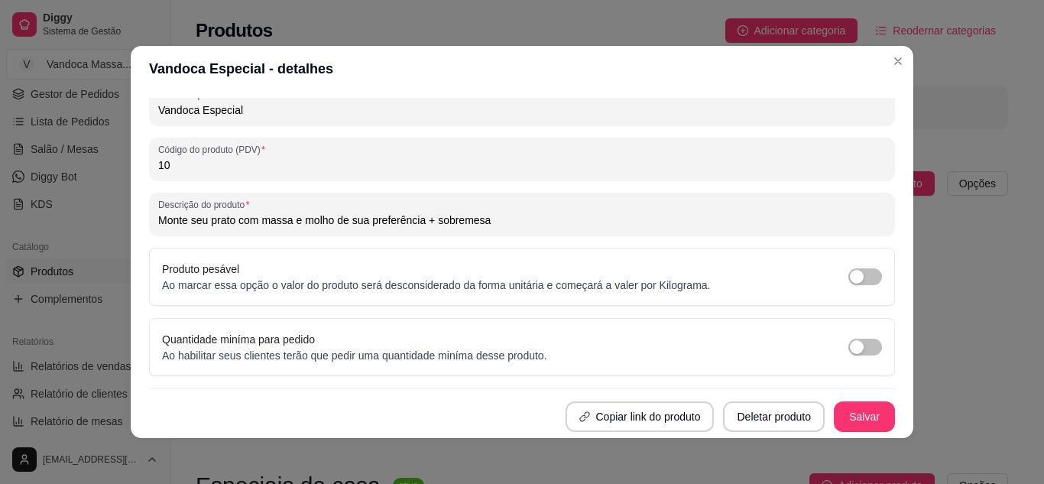
scroll to position [3, 0]
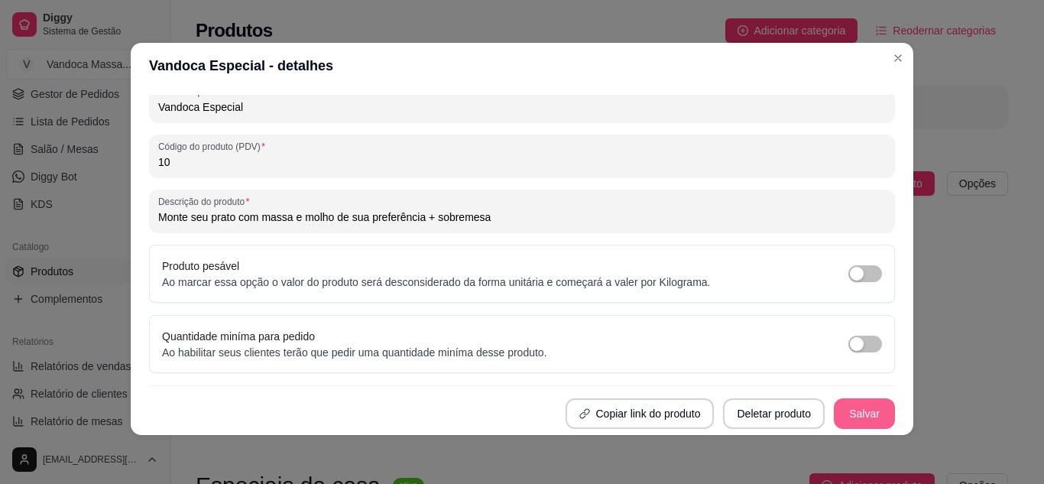
click at [833, 409] on button "Salvar" at bounding box center [863, 413] width 61 height 31
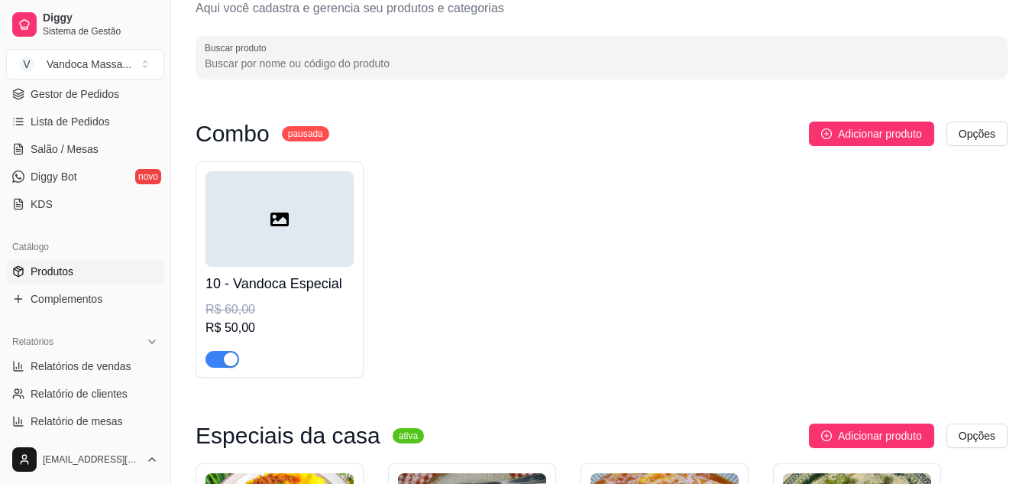
scroll to position [76, 0]
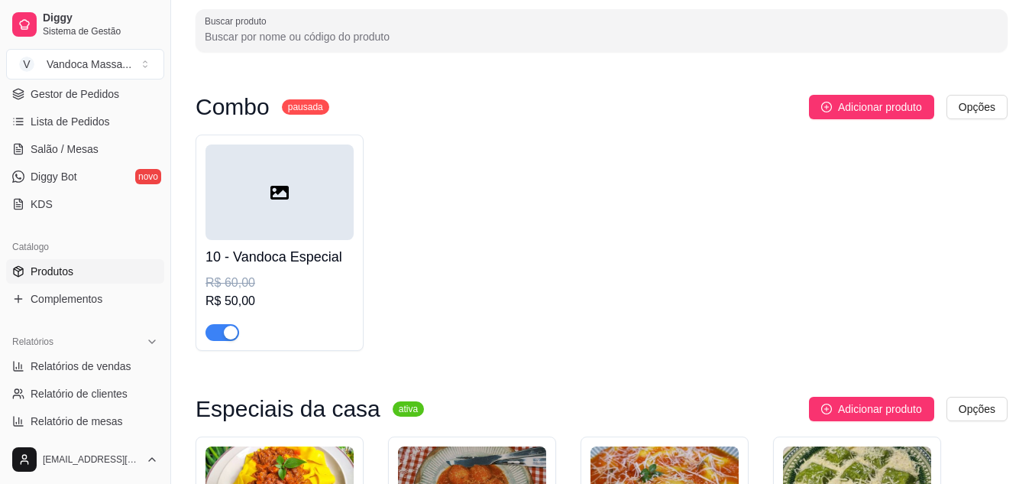
click at [288, 226] on div at bounding box center [280, 191] width 148 height 95
click at [290, 221] on div at bounding box center [280, 191] width 148 height 95
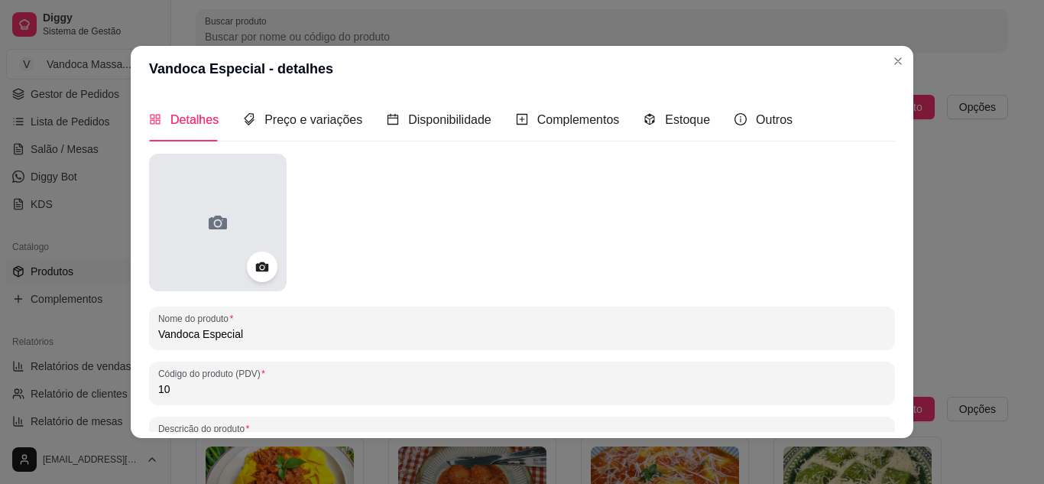
click at [196, 221] on div at bounding box center [218, 223] width 138 height 138
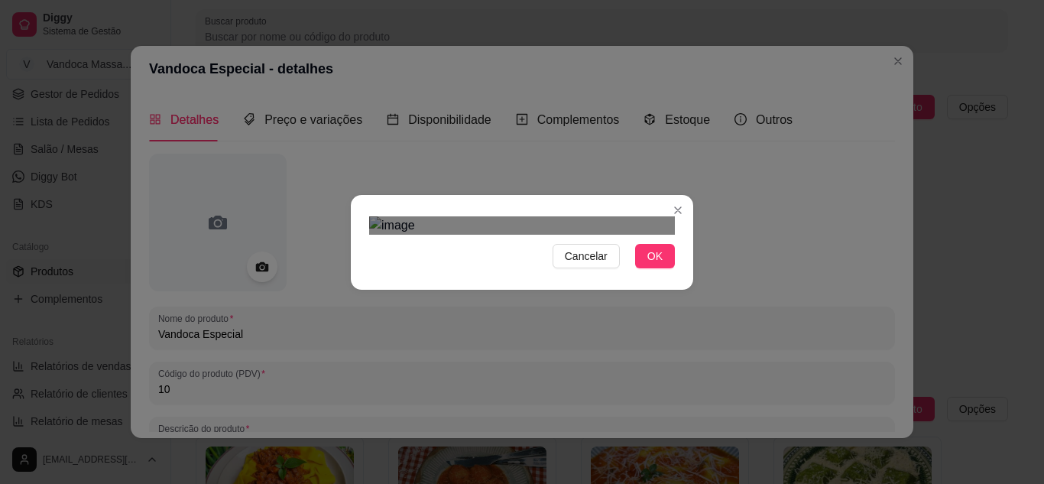
click at [684, 274] on div "Cancelar OK" at bounding box center [522, 242] width 342 height 64
click at [382, 216] on img at bounding box center [522, 225] width 306 height 18
click at [664, 216] on img at bounding box center [522, 225] width 306 height 18
click at [585, 235] on div at bounding box center [522, 225] width 306 height 18
click at [582, 374] on div "Use the arrow keys to move the crop selection area" at bounding box center [528, 483] width 218 height 218
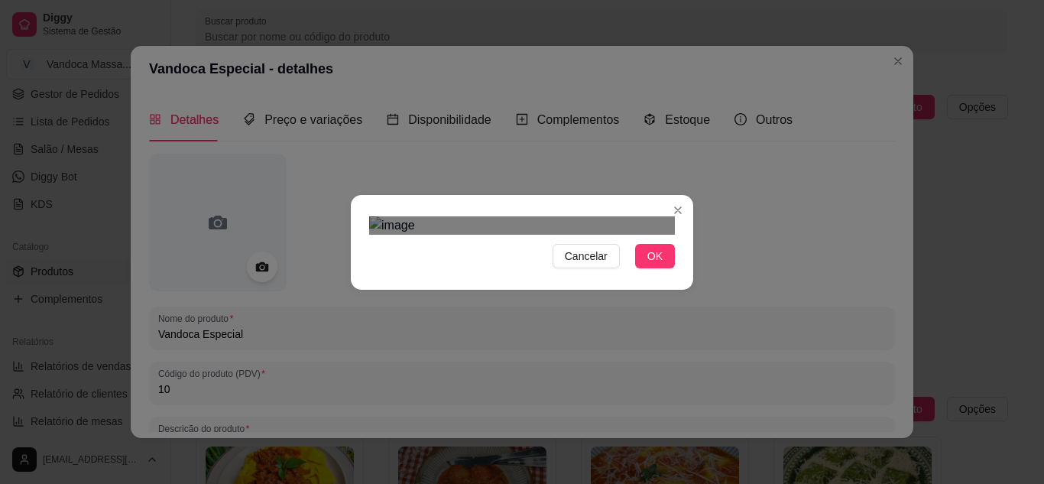
click at [623, 386] on div "Use the arrow keys to move the north east drag handle to change the crop select…" at bounding box center [623, 386] width 0 height 0
click at [596, 381] on div "Use the arrow keys to move the crop selection area" at bounding box center [523, 480] width 199 height 199
click at [614, 216] on div at bounding box center [522, 225] width 306 height 18
click at [602, 216] on div at bounding box center [522, 225] width 306 height 18
click at [584, 391] on div "Use the arrow keys to move the crop selection area" at bounding box center [523, 482] width 182 height 182
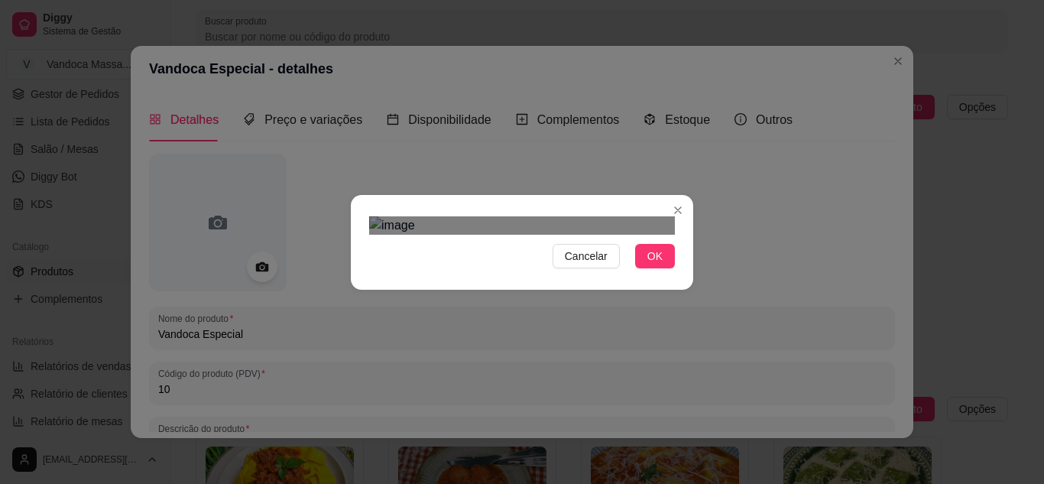
scroll to position [117, 0]
click at [652, 264] on span "OK" at bounding box center [654, 256] width 15 height 17
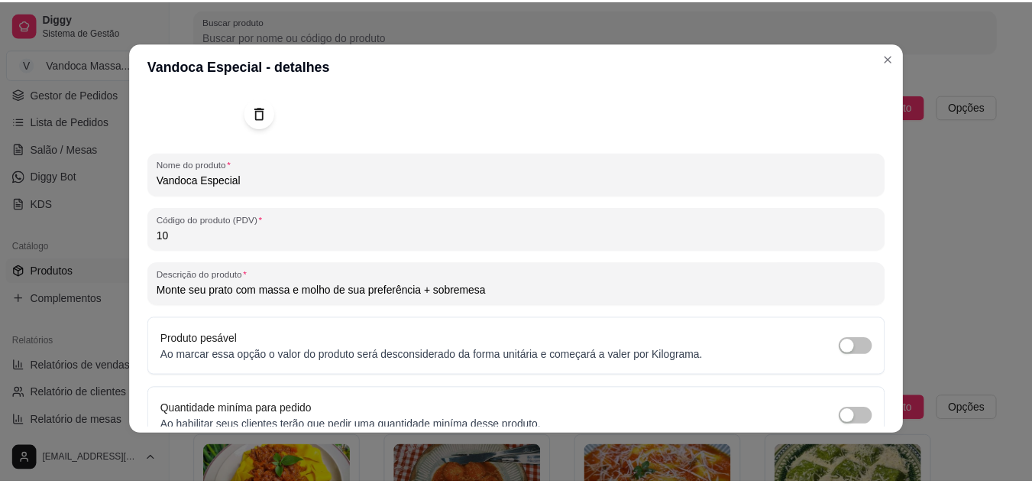
scroll to position [224, 0]
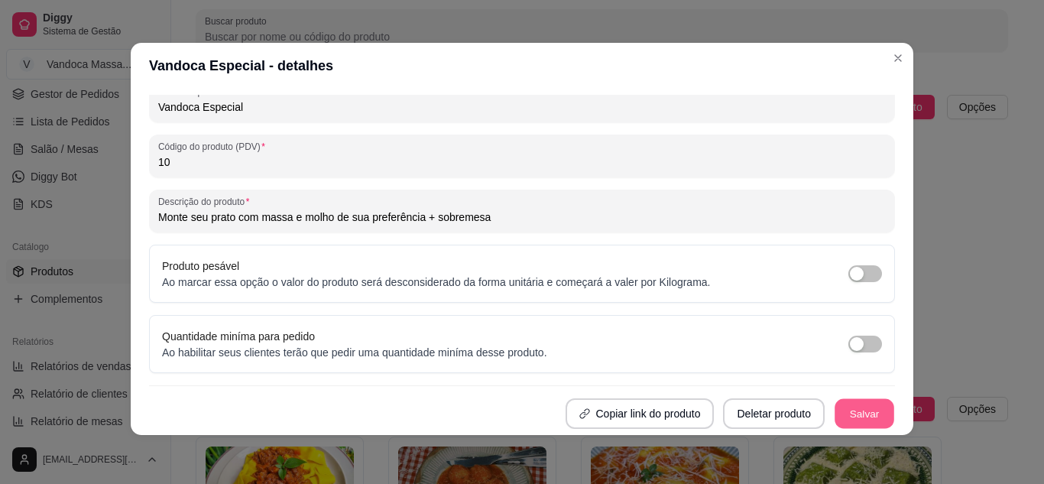
click at [849, 409] on button "Salvar" at bounding box center [864, 414] width 60 height 30
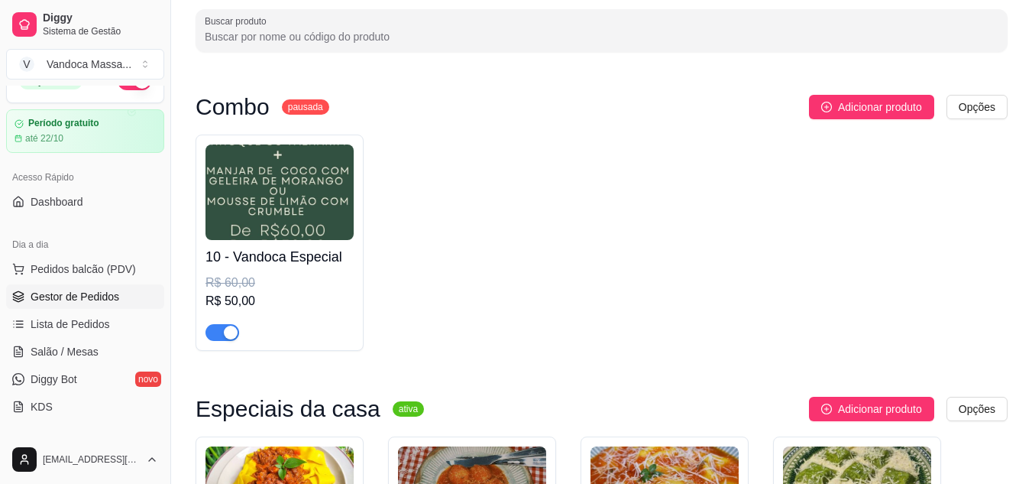
scroll to position [0, 0]
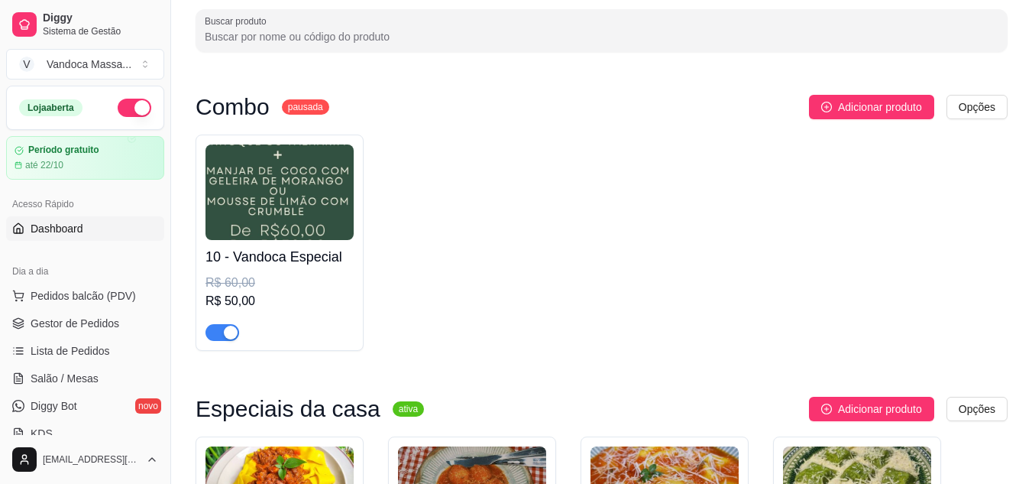
click at [69, 218] on link "Dashboard" at bounding box center [85, 228] width 158 height 24
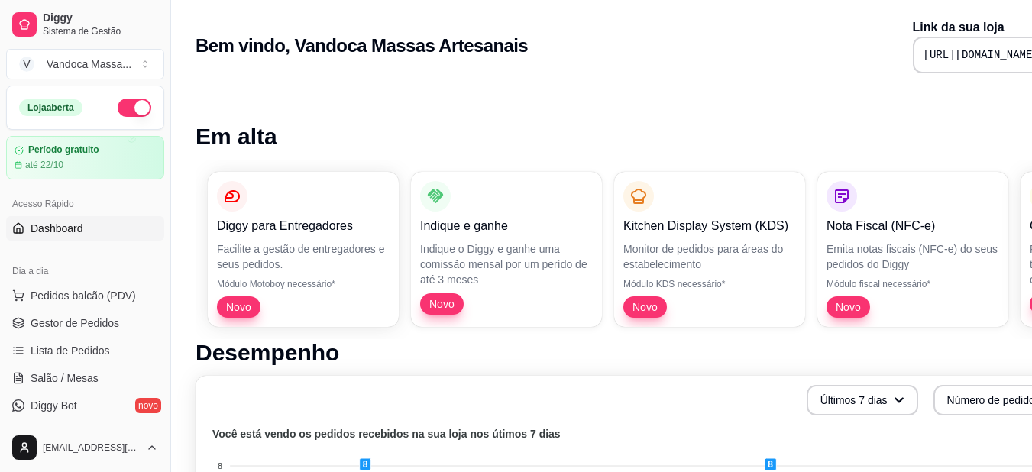
click at [924, 59] on pre "[URL][DOMAIN_NAME]" at bounding box center [981, 54] width 115 height 15
copy div "[URL][DOMAIN_NAME]"
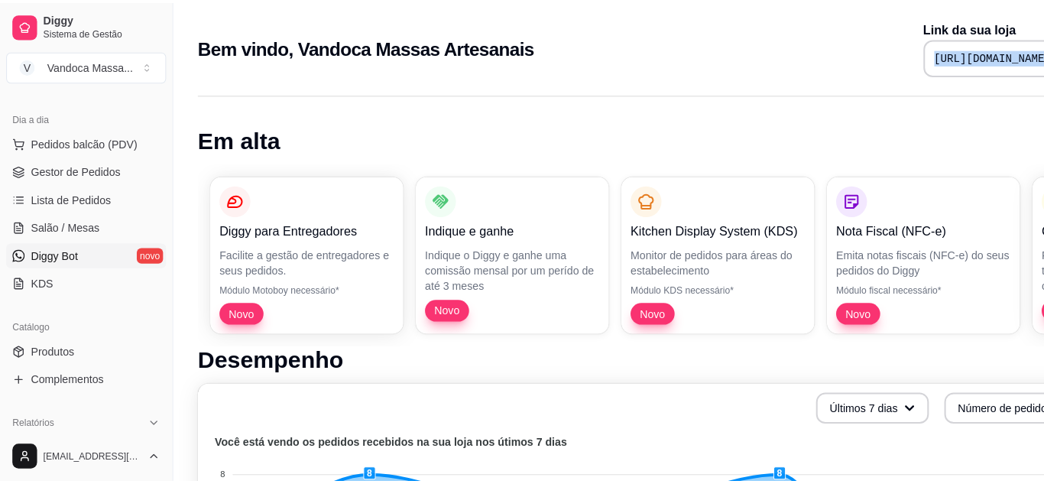
scroll to position [229, 0]
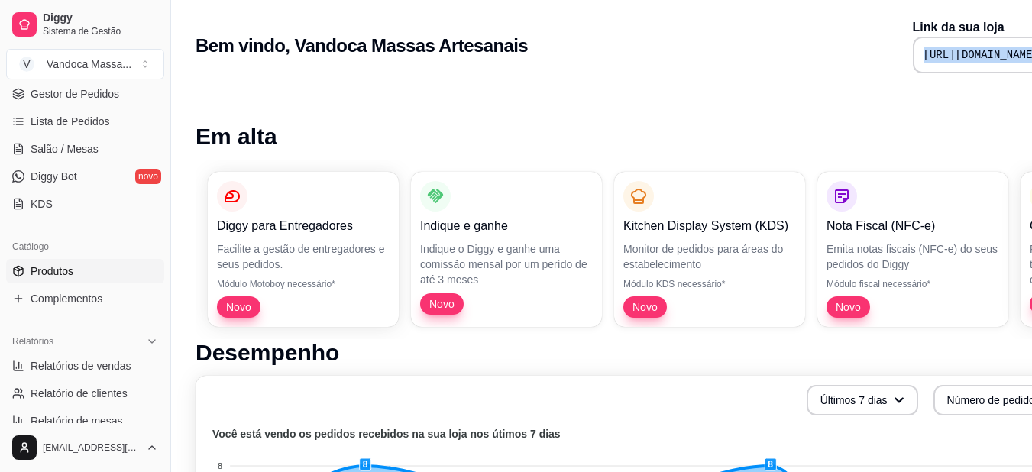
click at [71, 272] on span "Produtos" at bounding box center [52, 271] width 43 height 15
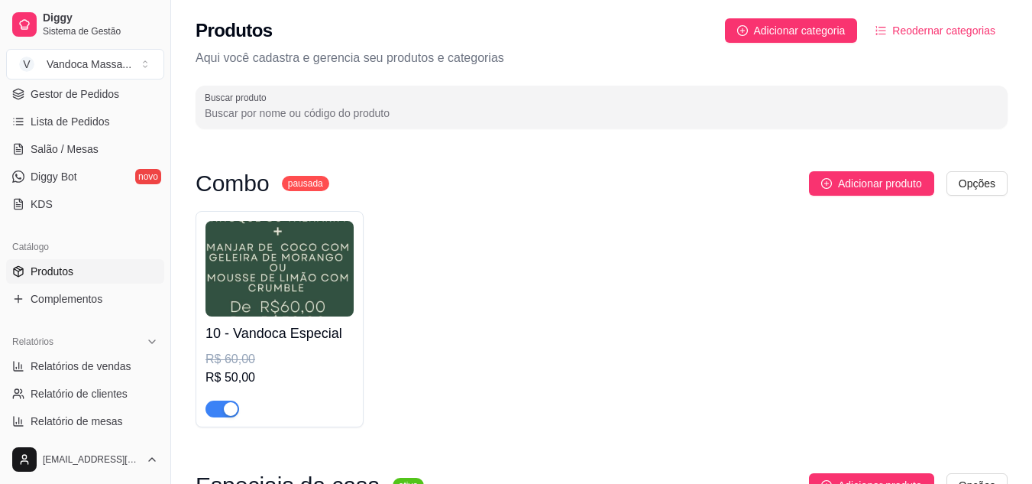
click at [287, 176] on sup "pausada" at bounding box center [305, 183] width 47 height 15
click at [246, 186] on h3 "Combo" at bounding box center [233, 183] width 74 height 18
click at [972, 176] on html "Diggy Sistema de Gestão V Vandoca Massa ... Loja aberta Período gratuito até 22…" at bounding box center [516, 242] width 1032 height 484
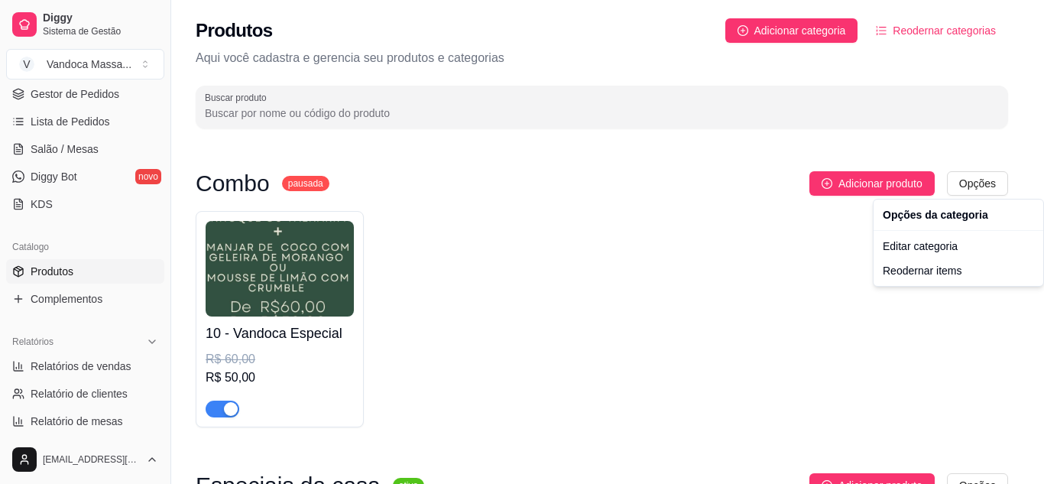
drag, startPoint x: 487, startPoint y: 191, endPoint x: 386, endPoint y: 203, distance: 102.3
click at [487, 192] on html "Diggy Sistema de Gestão V Vandoca Massa ... Loja aberta Período gratuito até 22…" at bounding box center [522, 242] width 1044 height 484
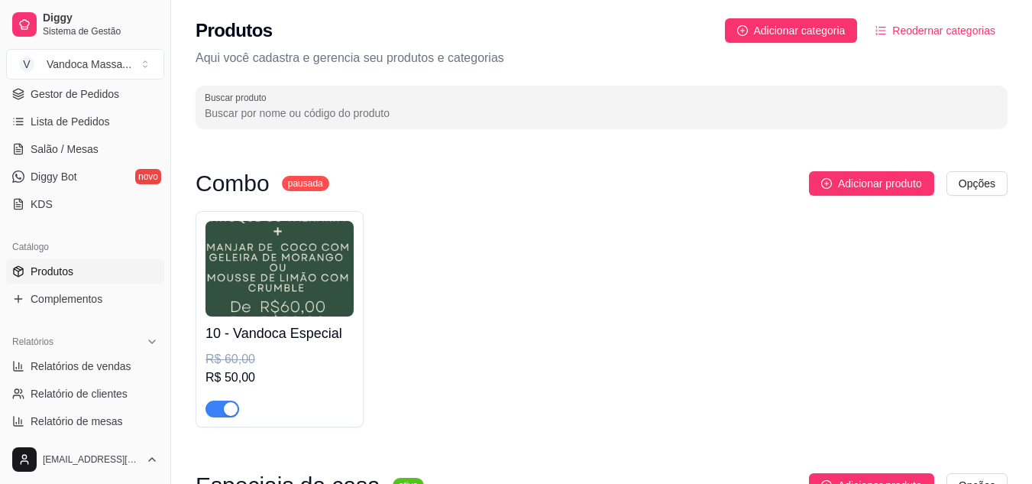
click at [271, 181] on div "Combo pausada" at bounding box center [263, 183] width 134 height 18
click at [264, 185] on h3 "Combo" at bounding box center [233, 183] width 74 height 18
click at [306, 182] on sup "pausada" at bounding box center [305, 183] width 47 height 15
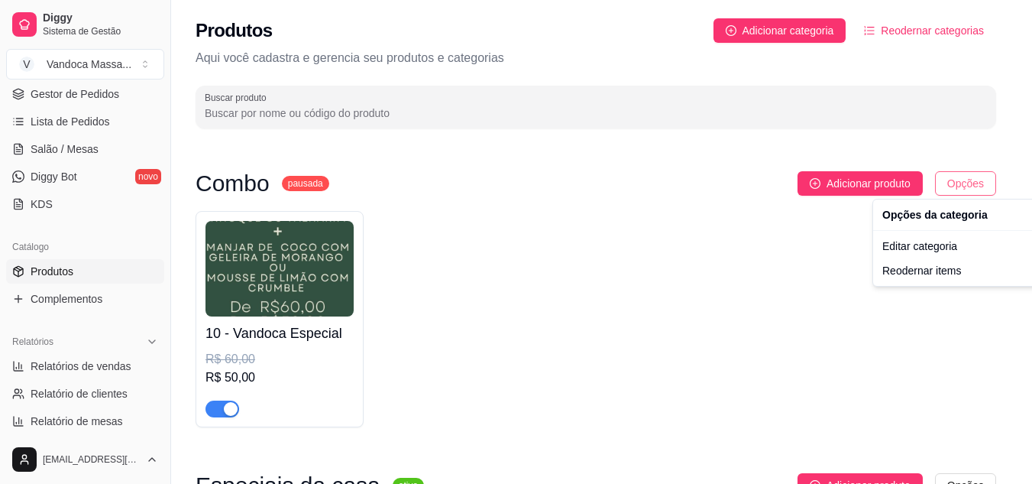
click at [976, 185] on html "Diggy Sistema de Gestão V Vandoca Massa ... Loja aberta Período gratuito até 22…" at bounding box center [516, 242] width 1032 height 484
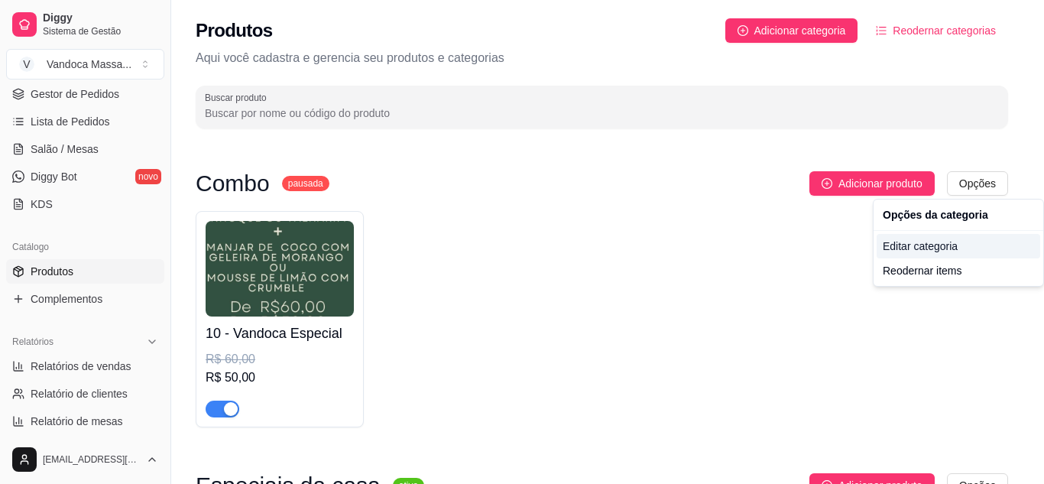
click at [939, 241] on div "Editar categoria" at bounding box center [957, 246] width 163 height 24
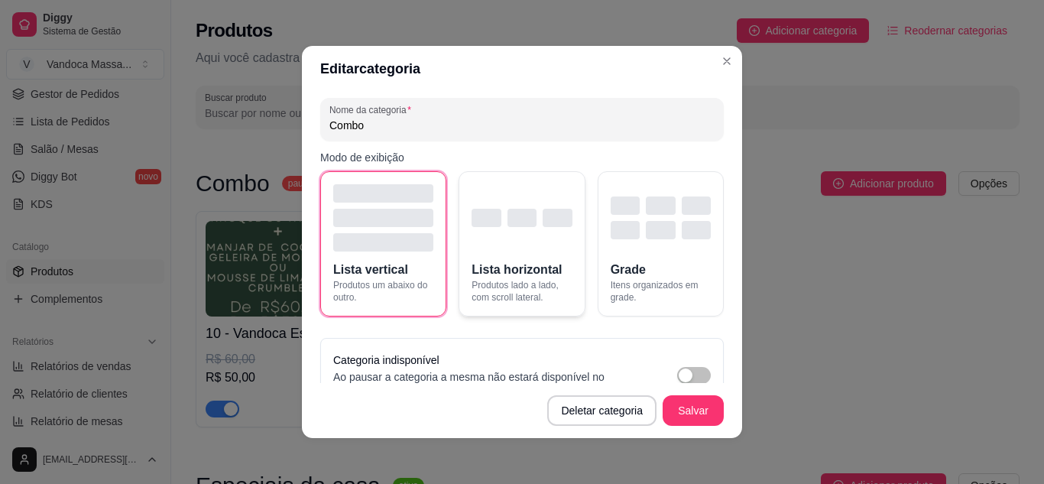
click at [488, 227] on div "button" at bounding box center [521, 217] width 100 height 67
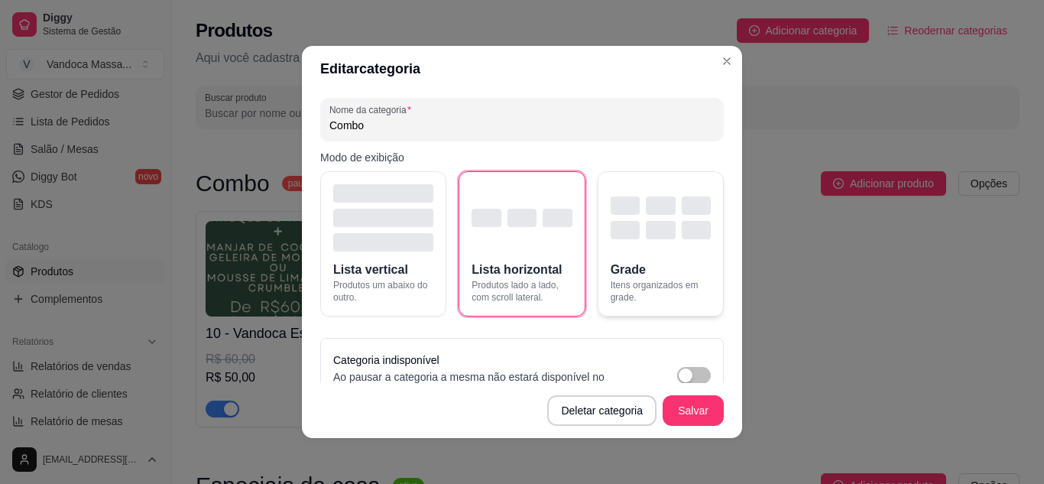
click at [611, 229] on div "button" at bounding box center [624, 230] width 29 height 18
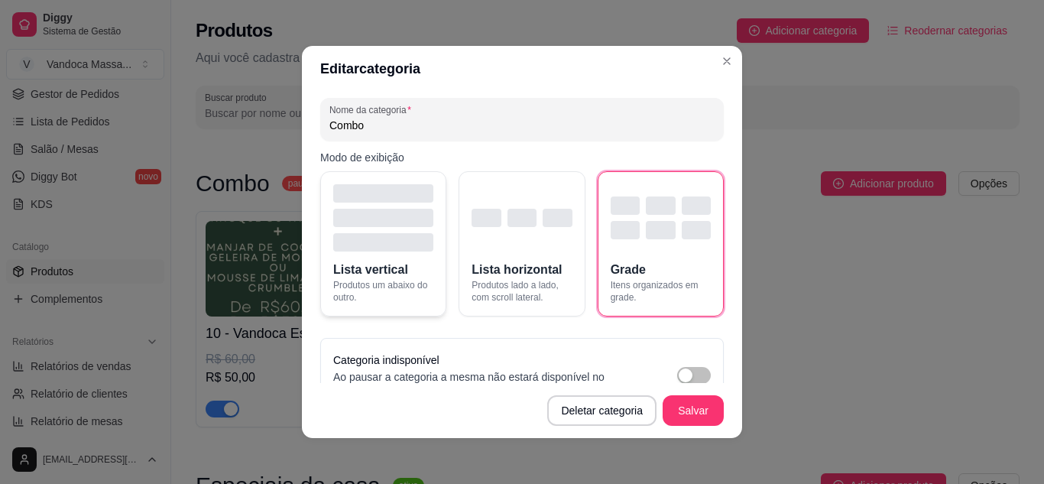
click at [413, 226] on div "button" at bounding box center [383, 217] width 100 height 67
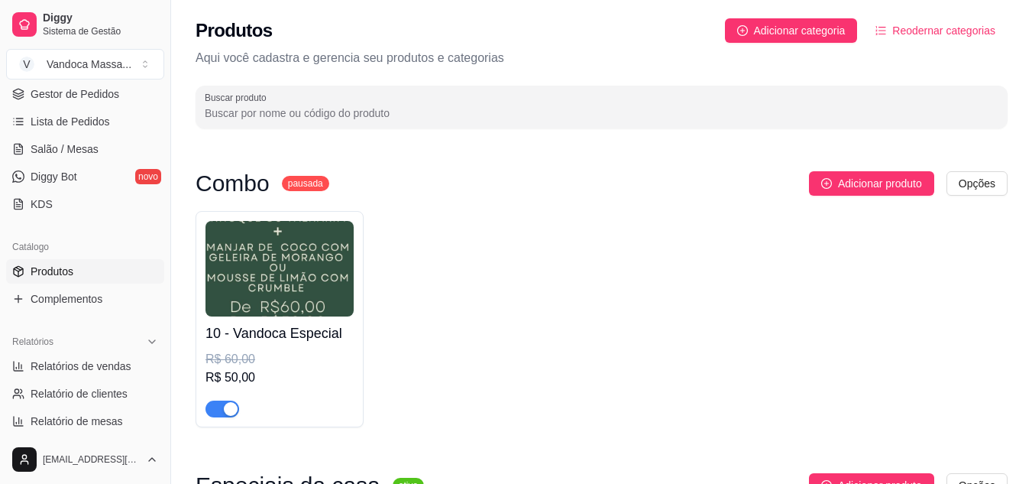
click at [275, 289] on img at bounding box center [280, 268] width 148 height 95
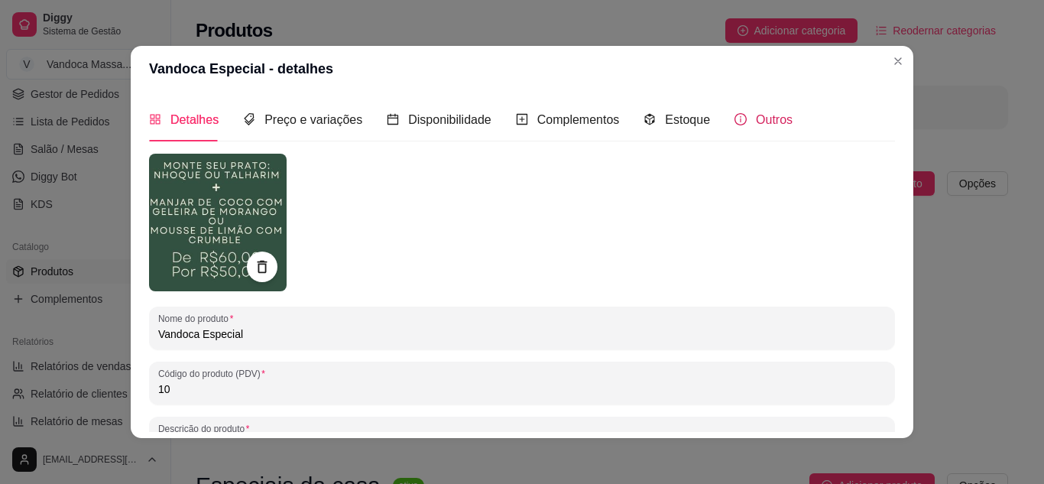
click at [734, 123] on icon "info-circle" at bounding box center [740, 119] width 12 height 12
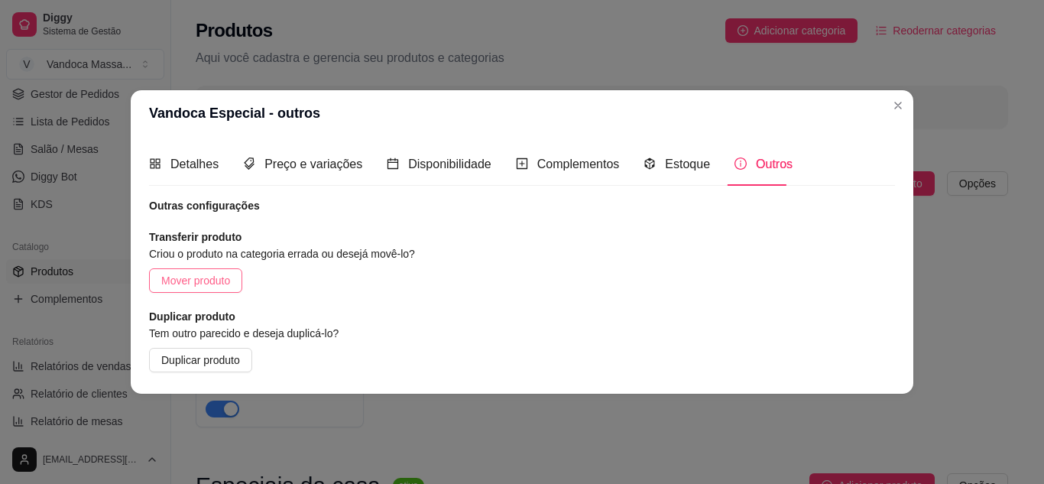
click at [224, 284] on span "Mover produto" at bounding box center [195, 280] width 69 height 17
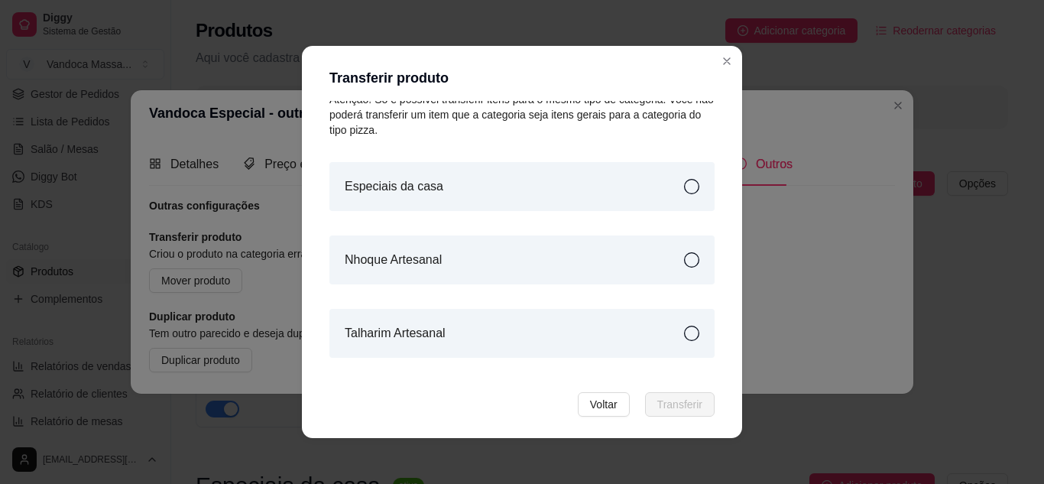
scroll to position [76, 0]
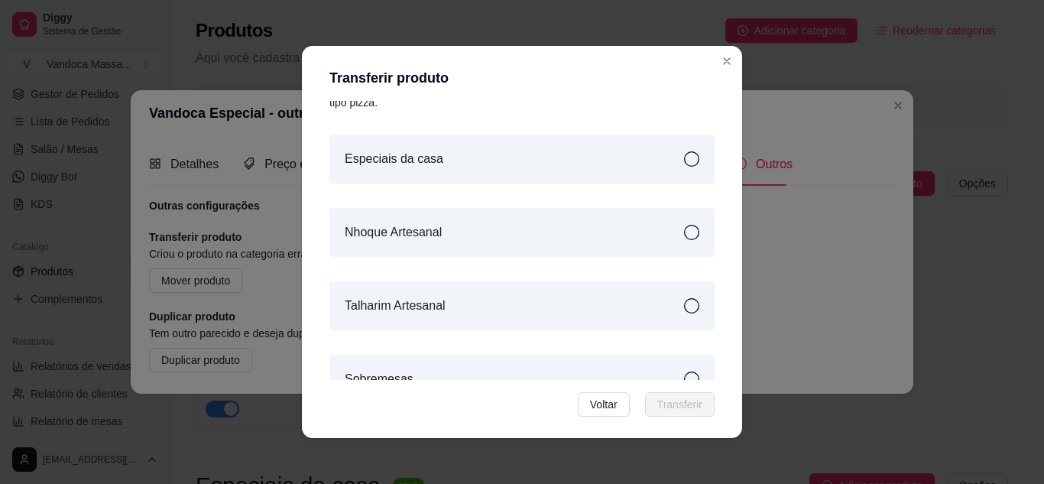
click at [623, 165] on div "Especiais da casa" at bounding box center [521, 158] width 385 height 49
click at [685, 399] on span "Transferir" at bounding box center [679, 404] width 45 height 17
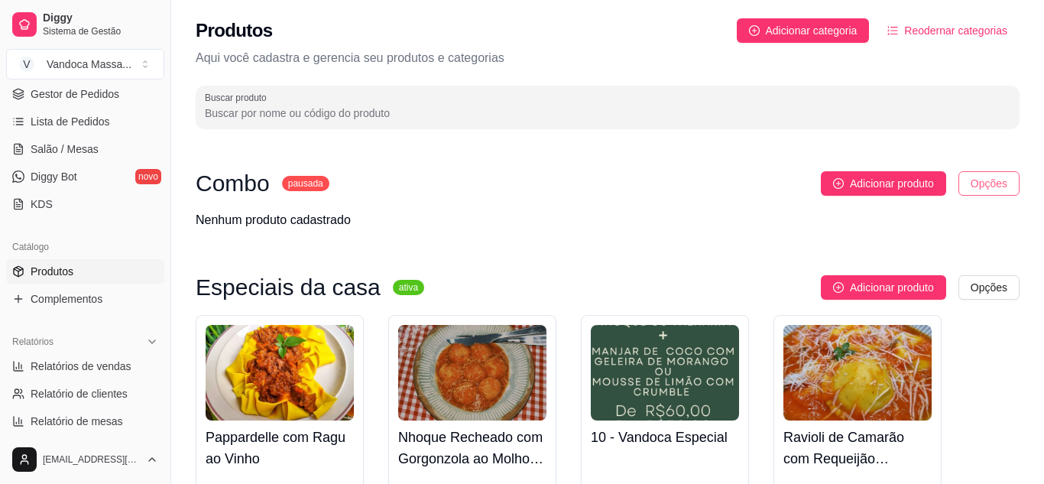
click at [970, 182] on html "Diggy Sistema de Gestão V Vandoca Massa ... Loja aberta Período gratuito até 22…" at bounding box center [522, 242] width 1044 height 484
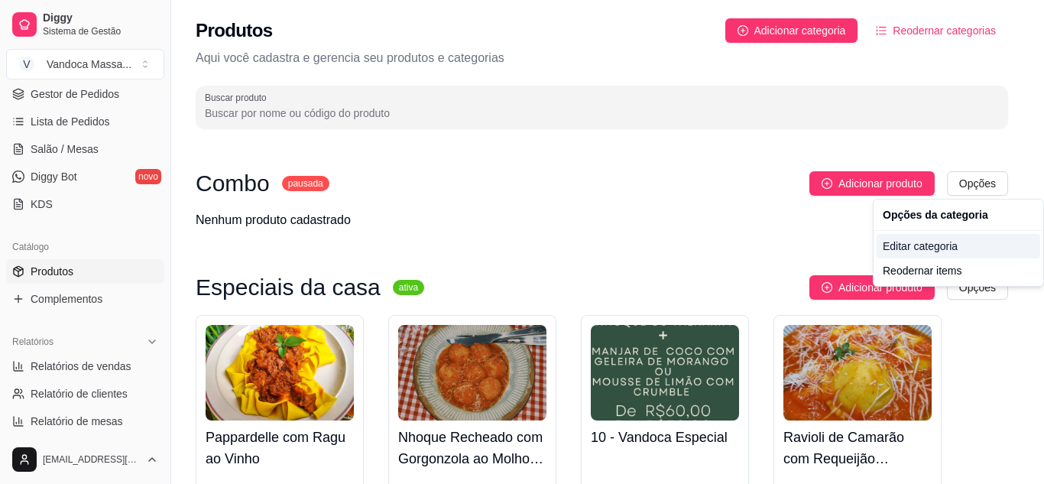
click at [940, 244] on div "Editar categoria" at bounding box center [957, 246] width 163 height 24
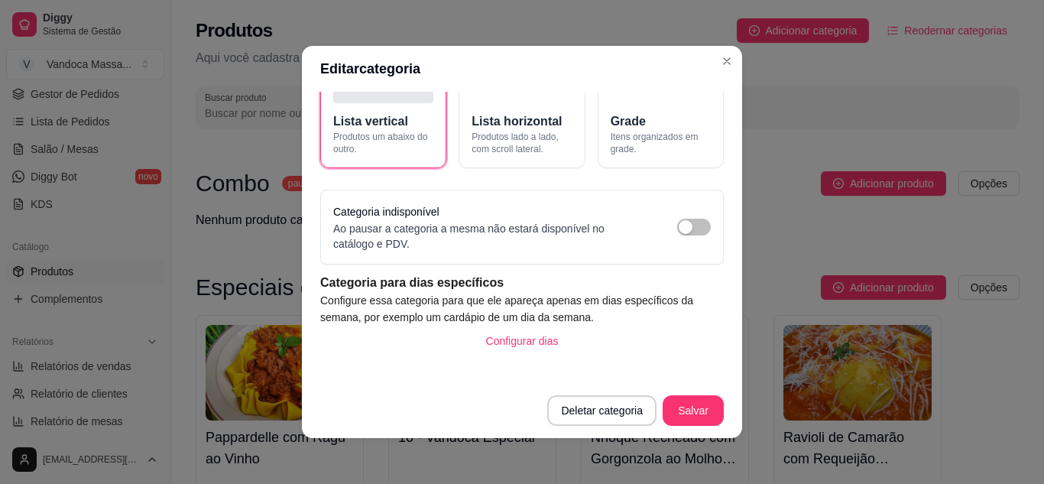
scroll to position [158, 0]
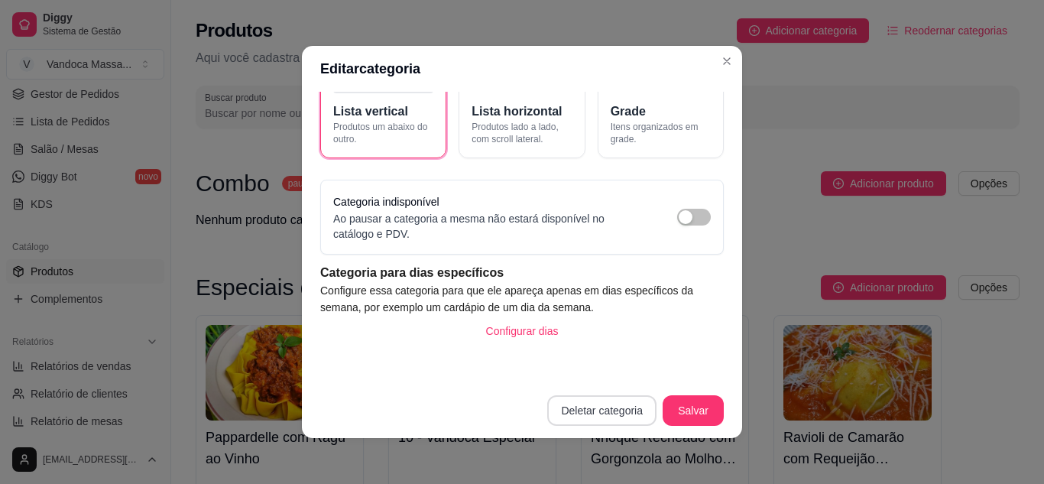
click at [594, 410] on button "Deletar categoria" at bounding box center [601, 410] width 109 height 31
click at [607, 364] on button "Confirmar" at bounding box center [606, 367] width 57 height 24
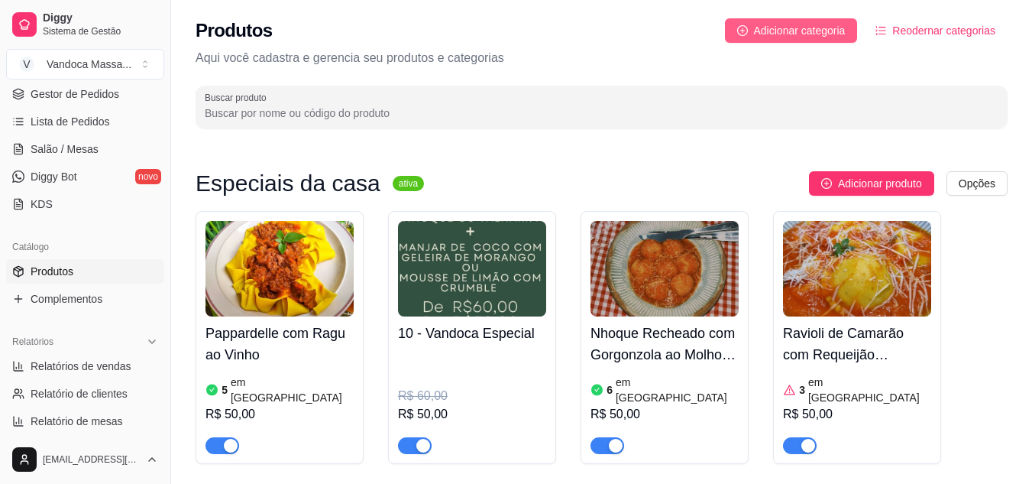
click at [778, 30] on span "Adicionar categoria" at bounding box center [800, 30] width 92 height 17
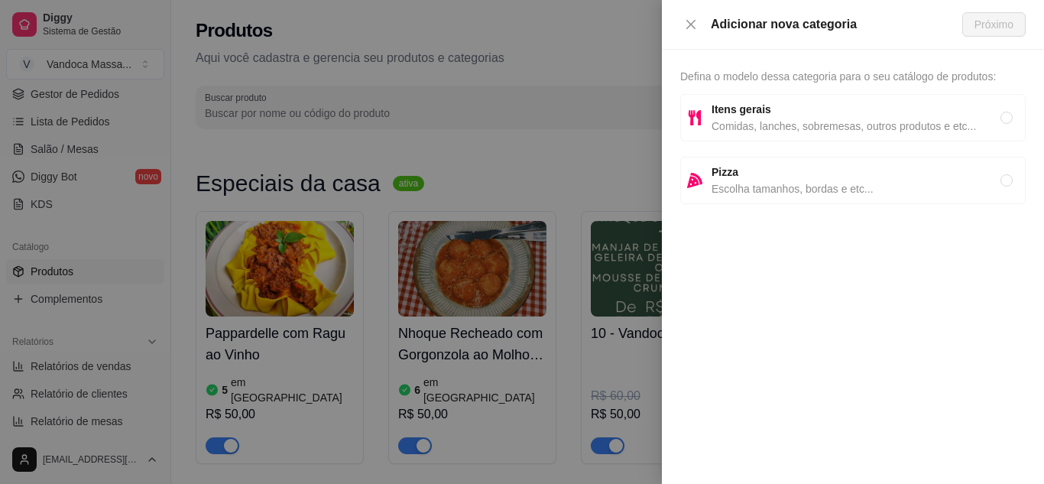
click at [804, 120] on span "Comidas, lanches, sobremesas, outros produtos e etc..." at bounding box center [855, 126] width 289 height 17
radio input "true"
click at [1002, 22] on span "Próximo" at bounding box center [993, 24] width 39 height 17
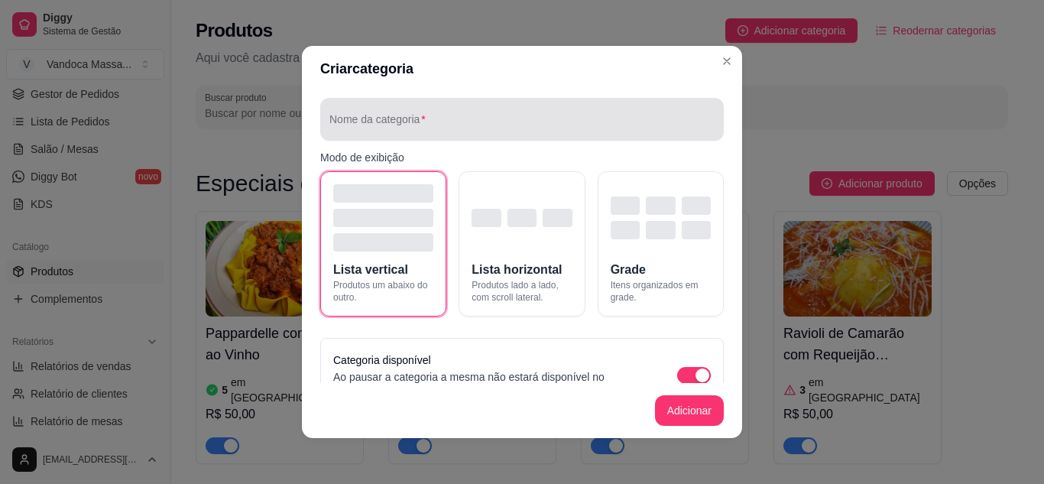
click at [434, 120] on input "Nome da categoria" at bounding box center [521, 125] width 385 height 15
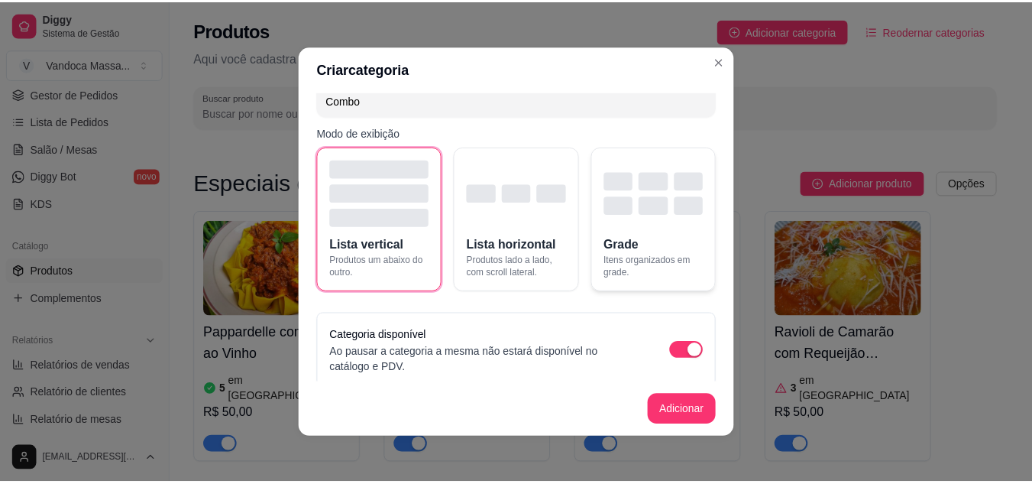
scroll to position [36, 0]
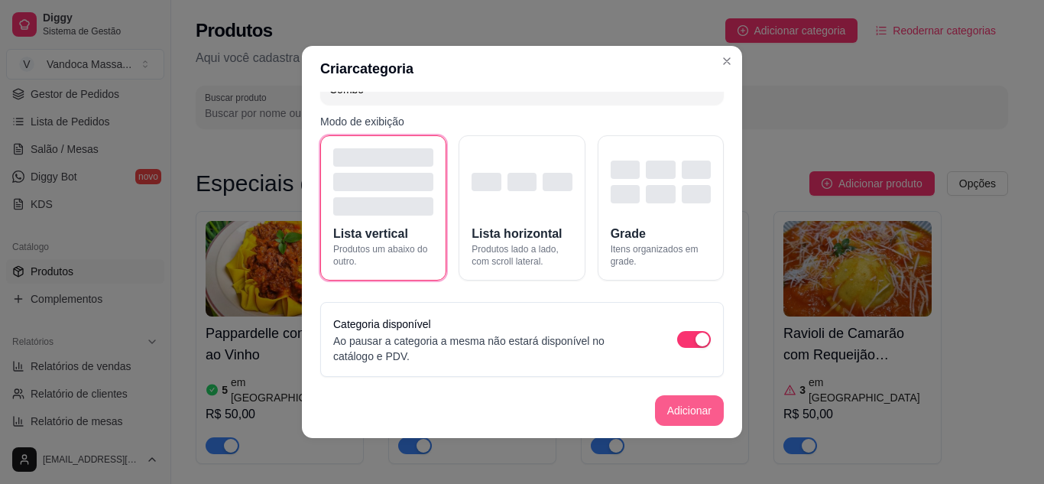
type input "Combo"
click at [677, 421] on button "Adicionar" at bounding box center [689, 410] width 69 height 31
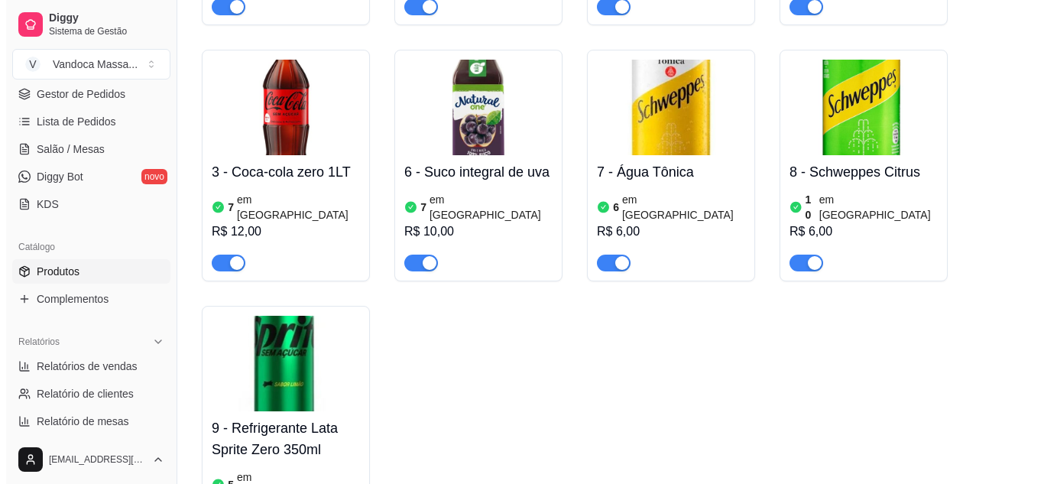
scroll to position [2796, 0]
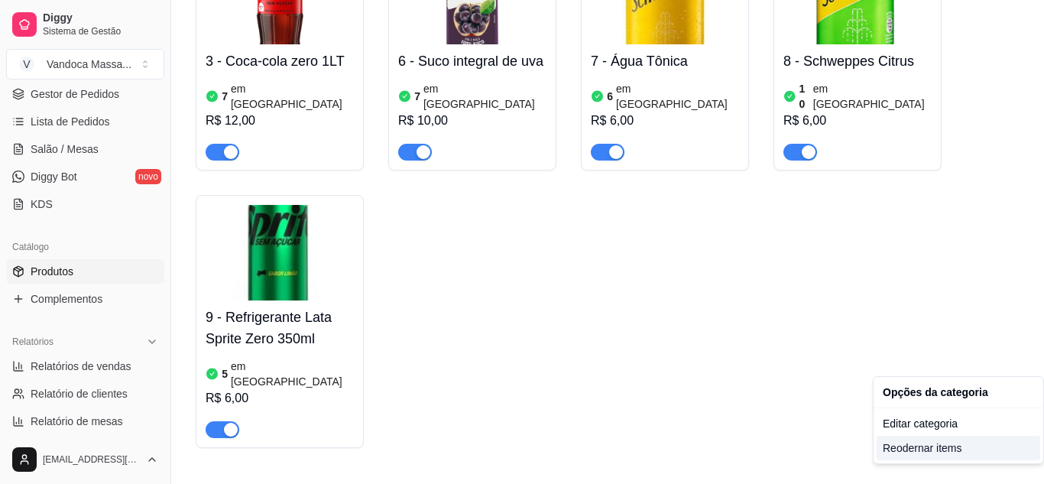
click at [930, 446] on div "Reodernar items" at bounding box center [957, 447] width 163 height 24
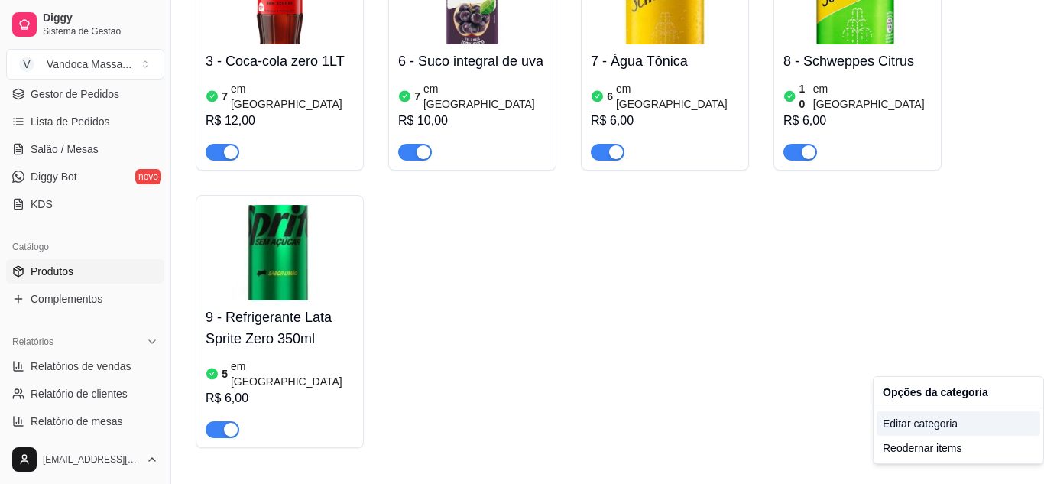
click at [930, 429] on div "Editar categoria" at bounding box center [957, 423] width 163 height 24
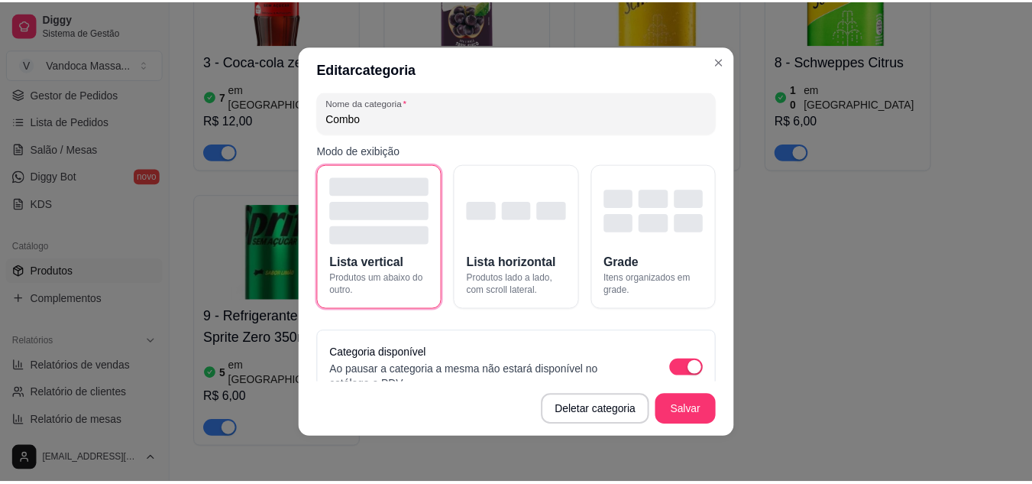
scroll to position [0, 0]
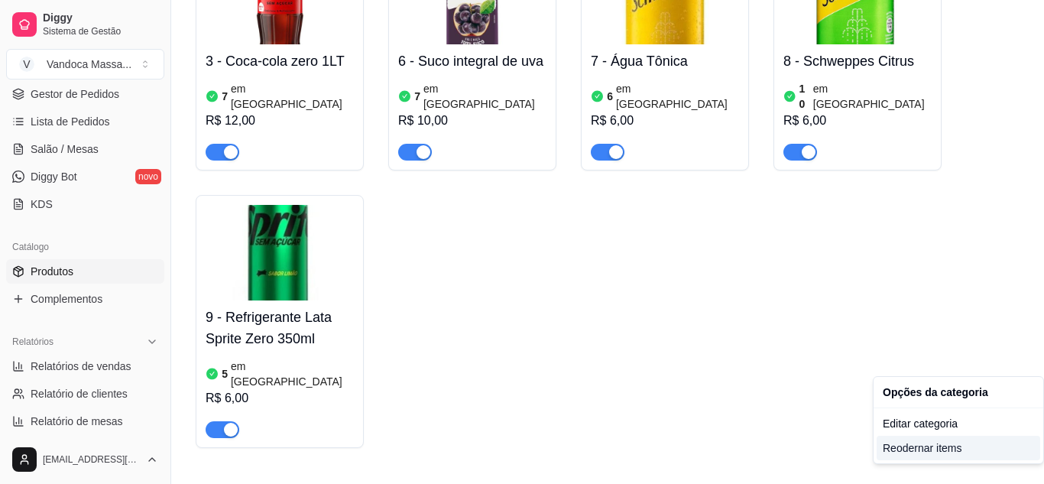
click at [903, 445] on div "Reodernar items" at bounding box center [957, 447] width 163 height 24
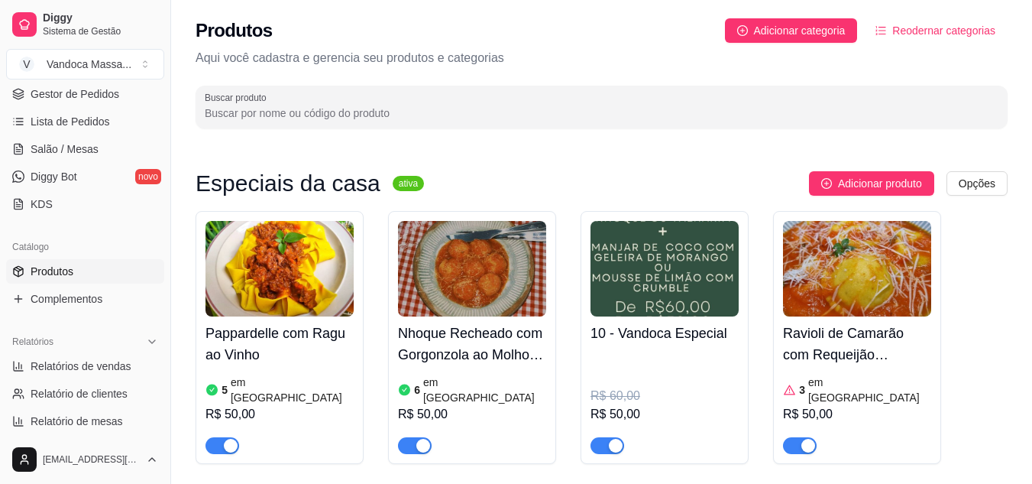
click at [666, 283] on img at bounding box center [665, 268] width 148 height 95
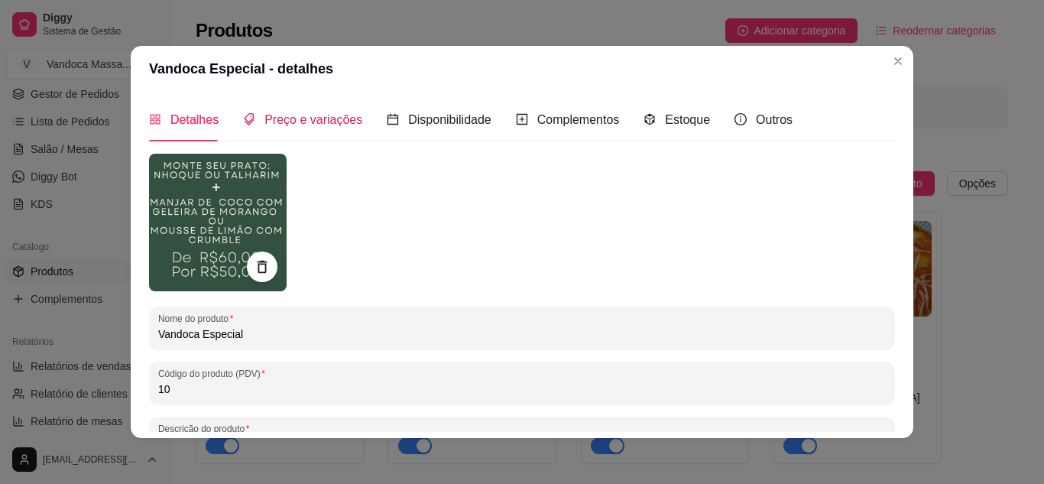
click at [324, 121] on span "Preço e variações" at bounding box center [313, 119] width 98 height 13
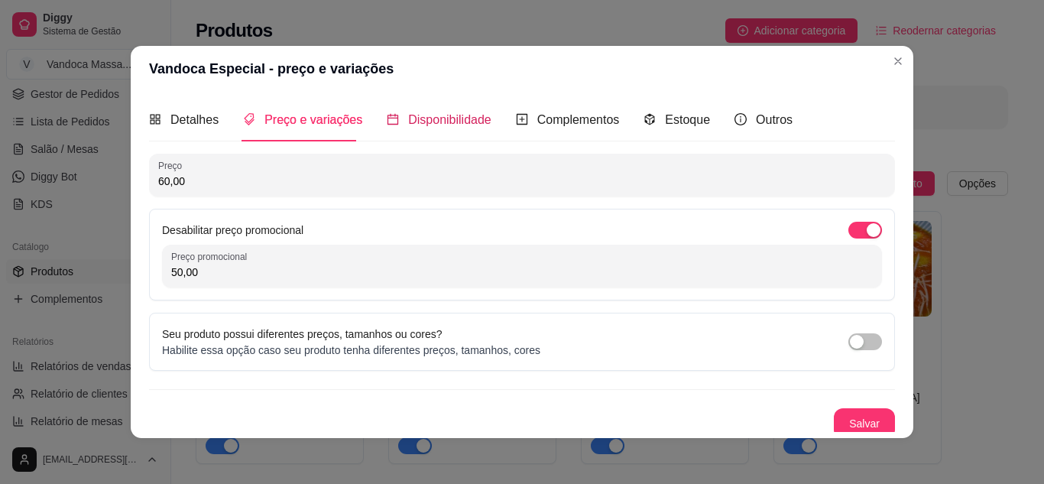
click at [416, 121] on span "Disponibilidade" at bounding box center [449, 119] width 83 height 13
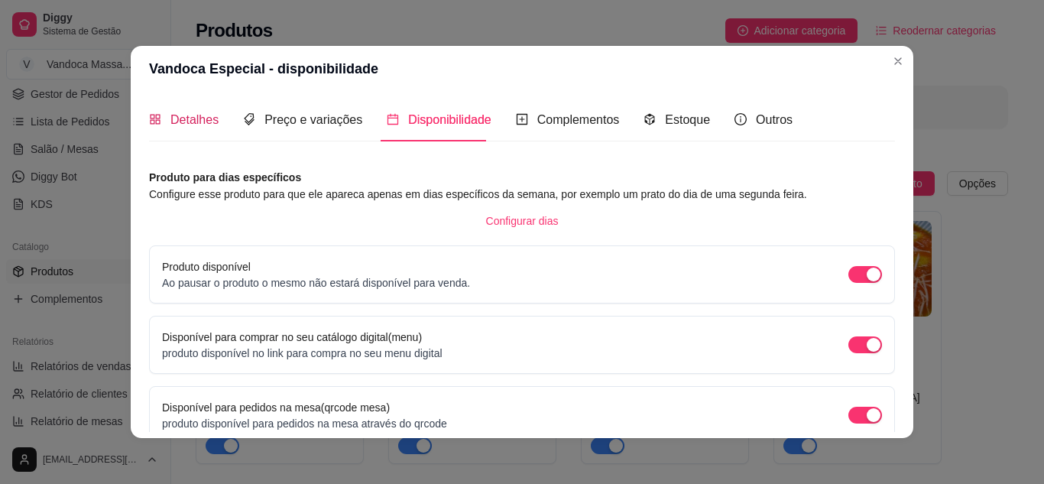
click at [182, 113] on span "Detalhes" at bounding box center [194, 119] width 48 height 13
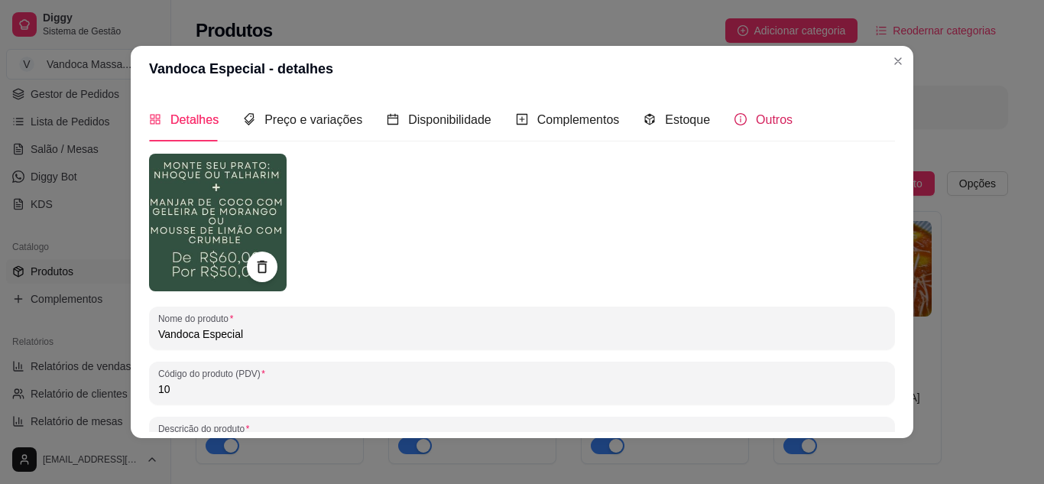
click at [756, 120] on span "Outros" at bounding box center [774, 119] width 37 height 13
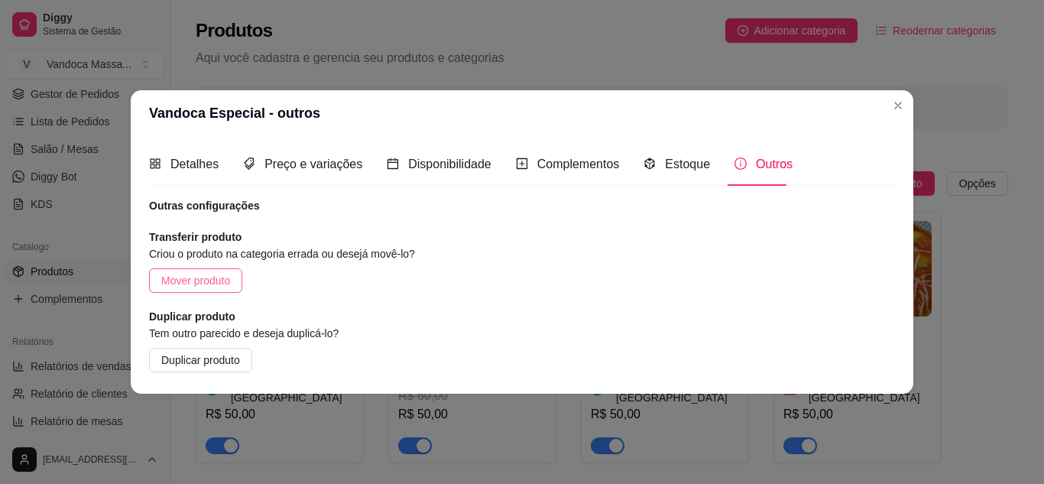
click at [211, 276] on span "Mover produto" at bounding box center [195, 280] width 69 height 17
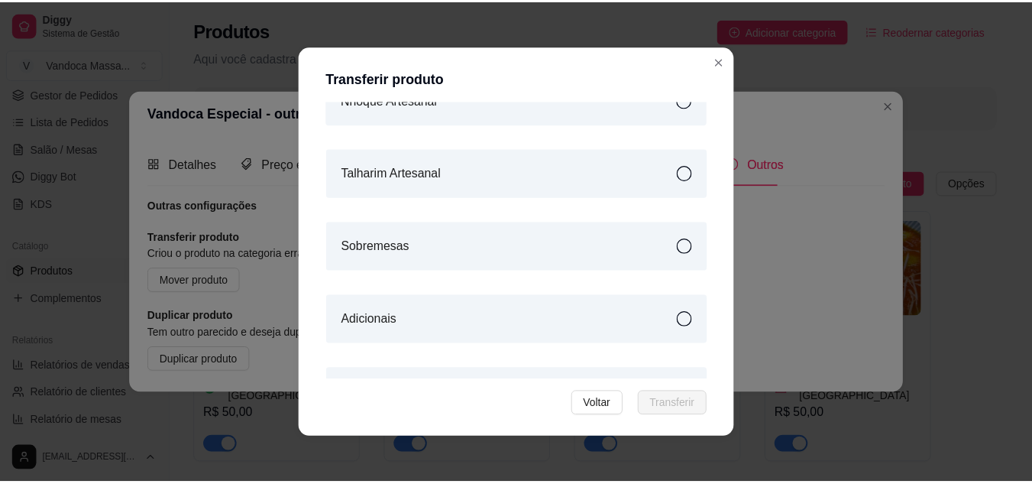
scroll to position [253, 0]
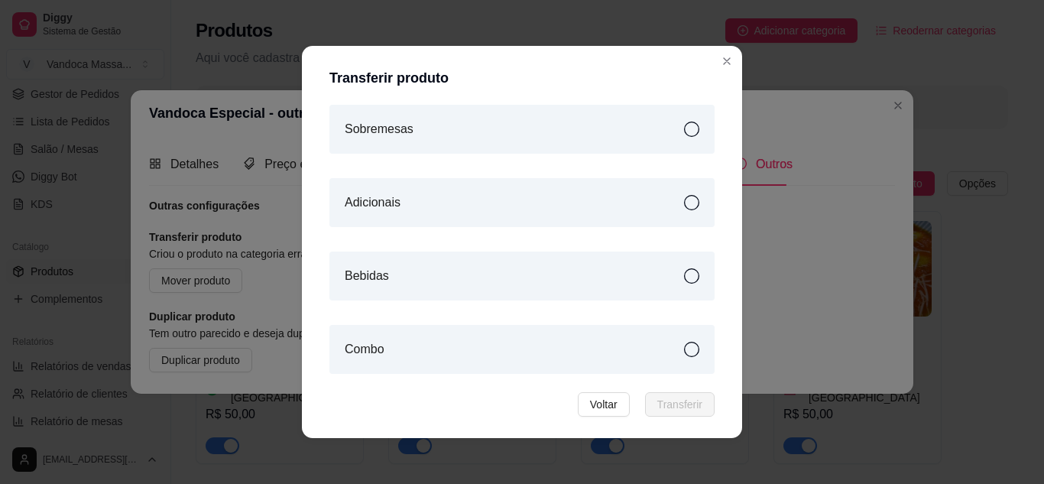
click at [539, 338] on div "Combo" at bounding box center [521, 349] width 385 height 49
click at [674, 402] on span "Transferir" at bounding box center [679, 404] width 45 height 17
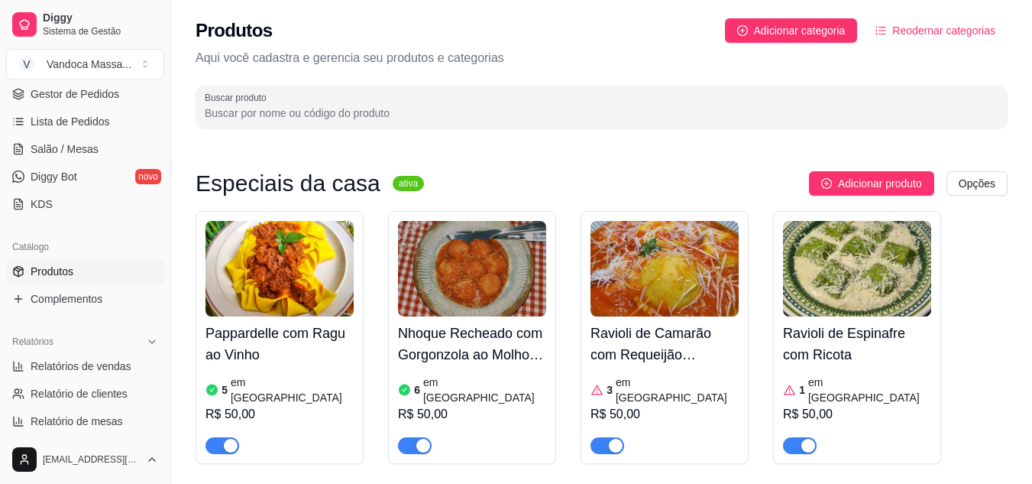
click at [956, 28] on span "Reodernar categorias" at bounding box center [943, 30] width 103 height 17
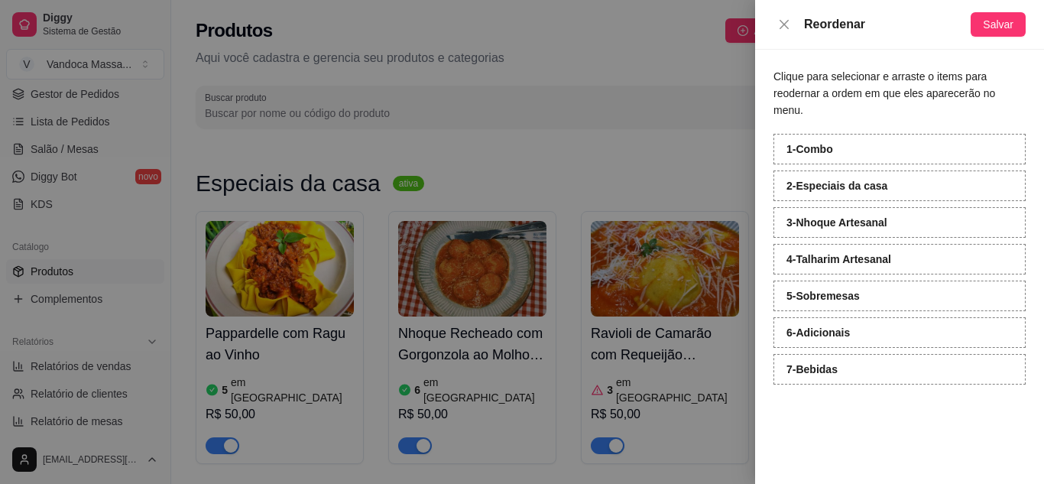
click at [1010, 11] on div "Reordenar Salvar" at bounding box center [899, 25] width 289 height 50
click at [999, 24] on span "Salvar" at bounding box center [997, 24] width 31 height 17
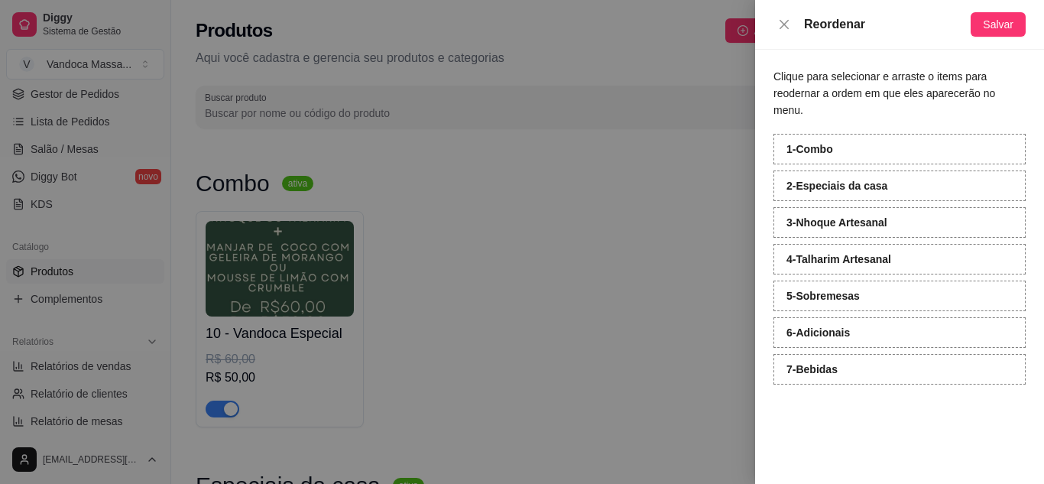
click at [770, 24] on div "Reordenar Salvar" at bounding box center [899, 25] width 289 height 50
click at [790, 31] on button "Close" at bounding box center [783, 25] width 21 height 15
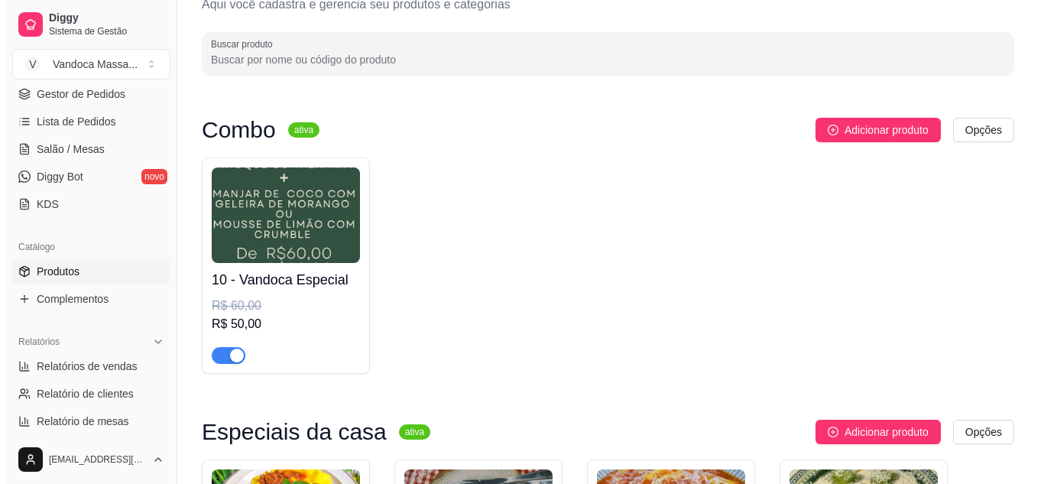
scroll to position [76, 0]
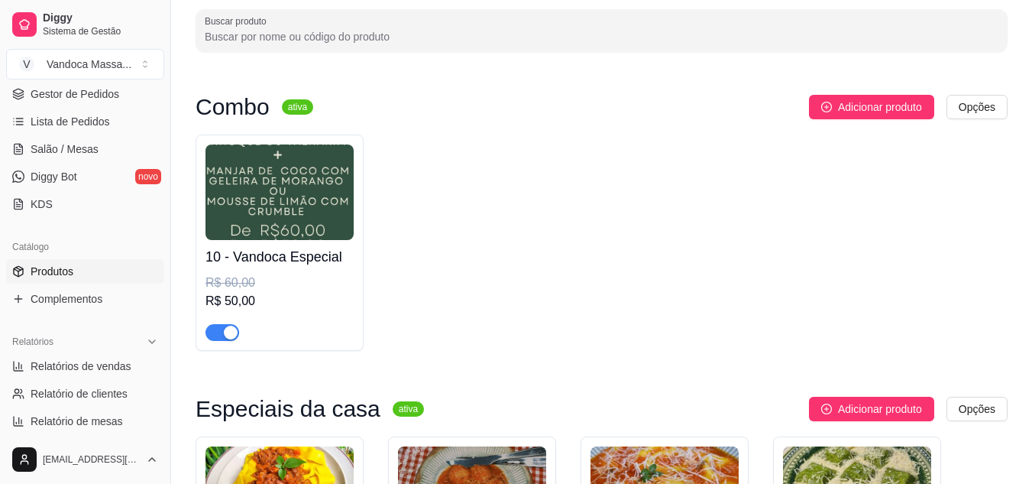
click at [305, 255] on h4 "10 - Vandoca Especial" at bounding box center [280, 256] width 148 height 21
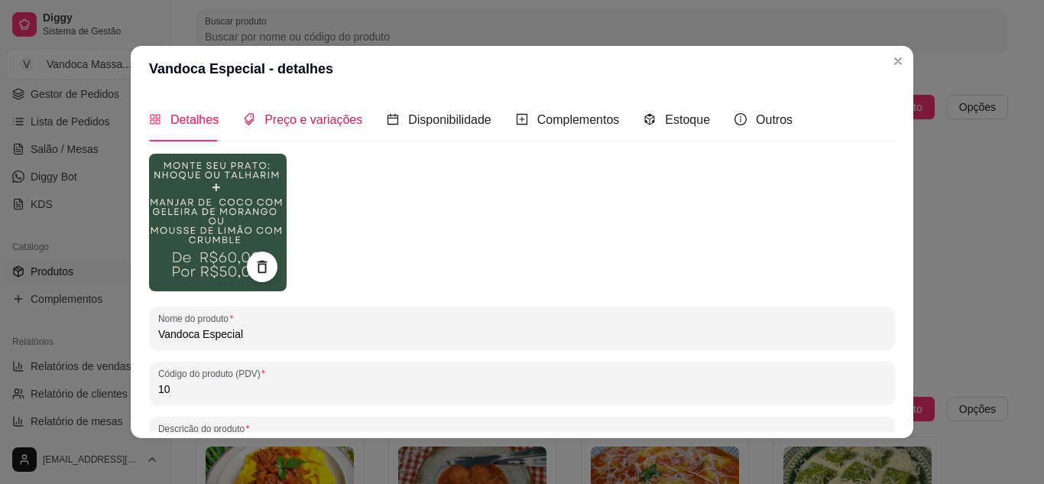
click at [316, 117] on span "Preço e variações" at bounding box center [313, 119] width 98 height 13
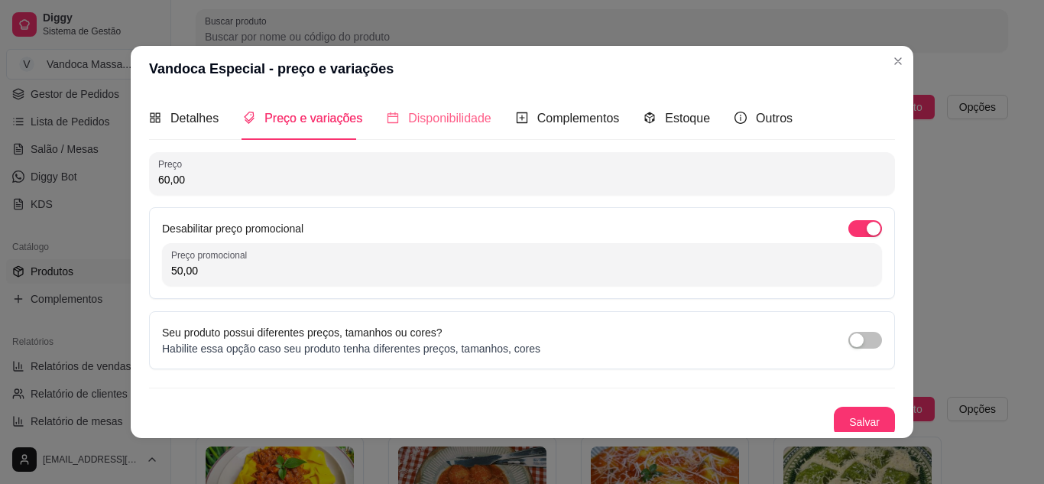
scroll to position [0, 0]
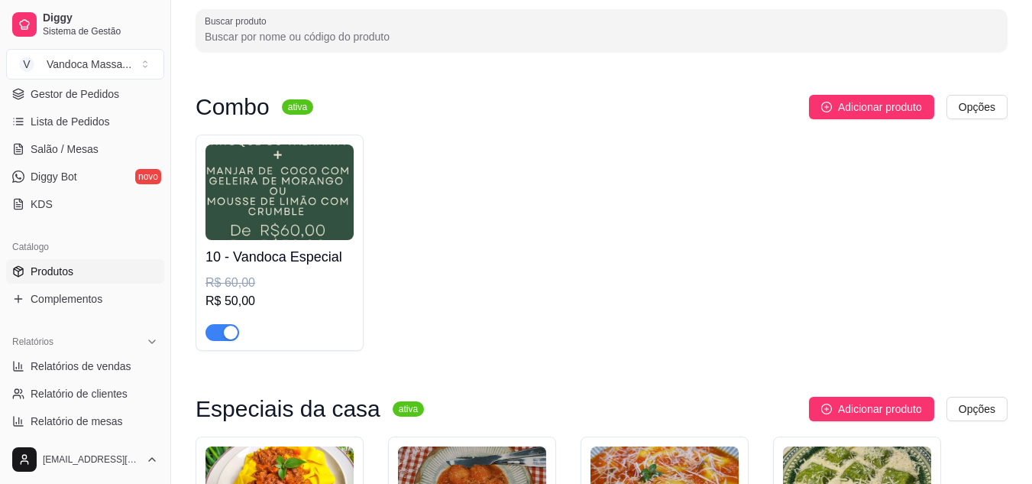
click at [322, 217] on img at bounding box center [280, 191] width 148 height 95
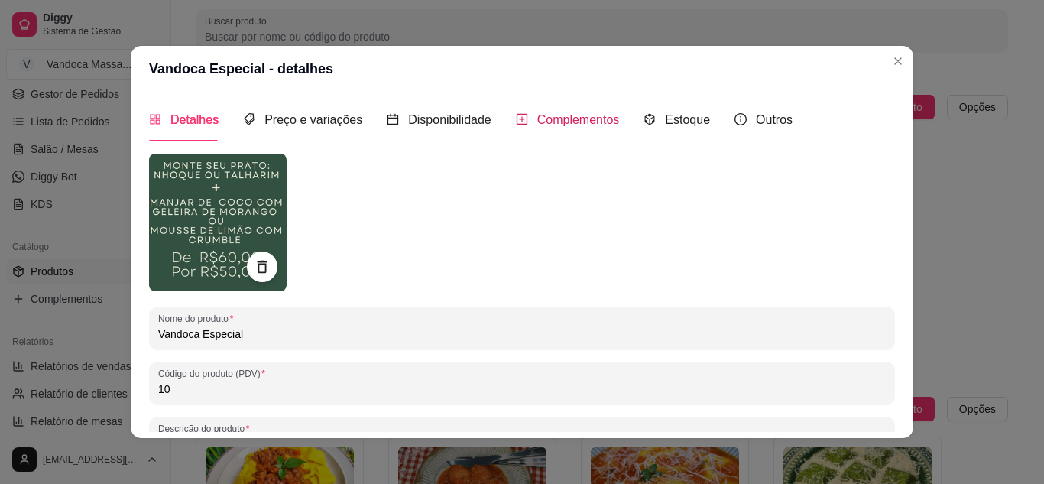
click at [537, 125] on span "Complementos" at bounding box center [578, 119] width 83 height 13
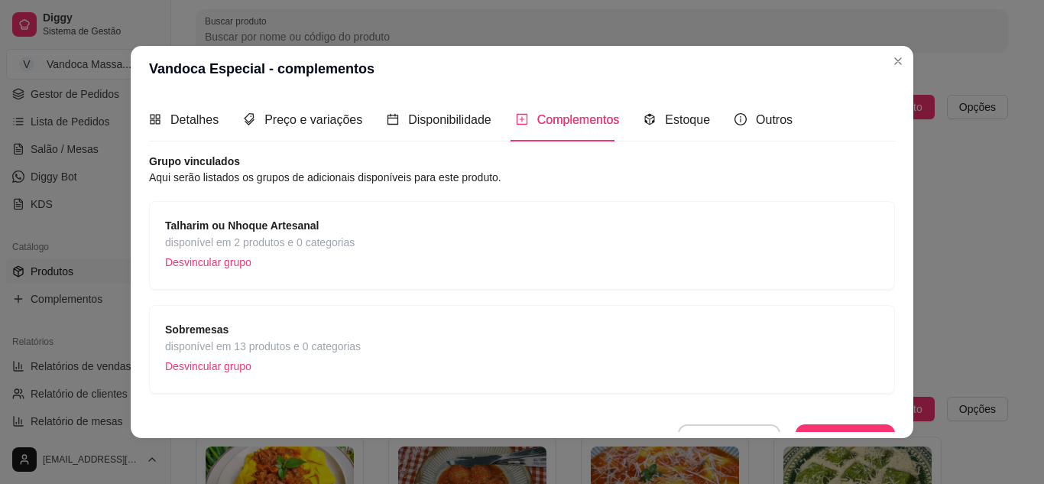
scroll to position [23, 0]
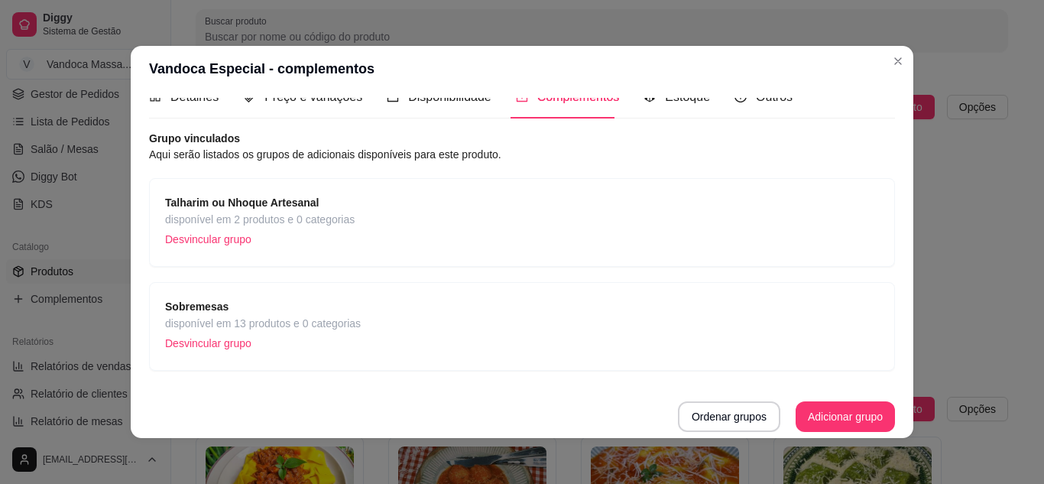
click at [291, 322] on span "disponível em 13 produtos e 0 categorias" at bounding box center [263, 323] width 196 height 17
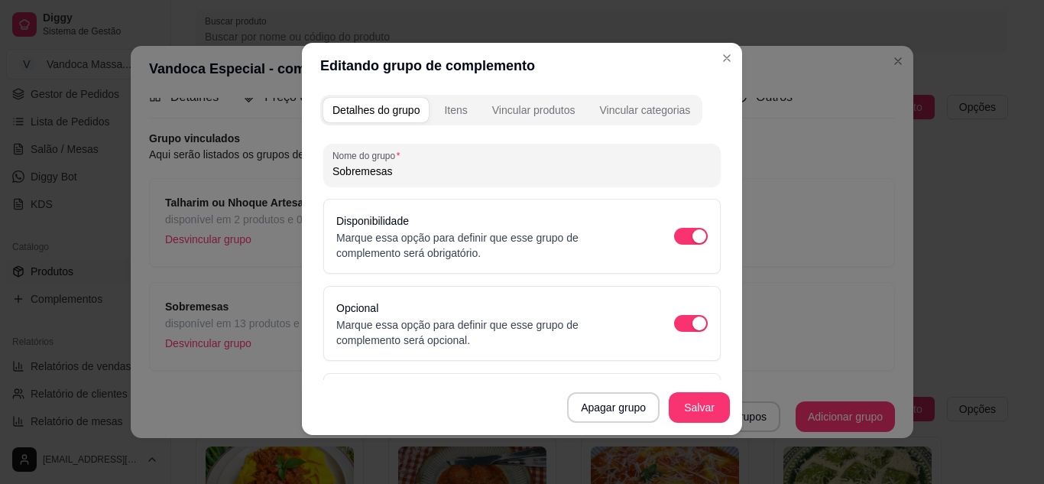
scroll to position [0, 0]
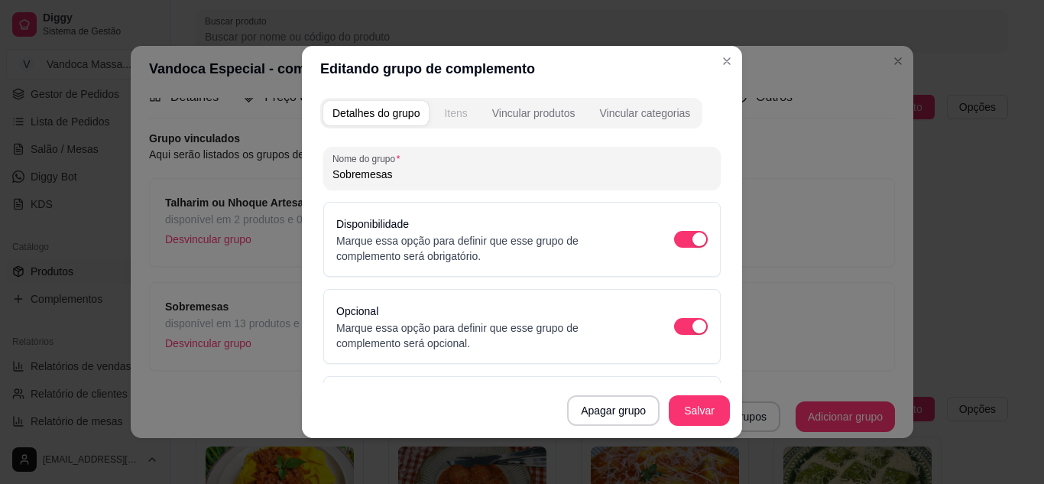
click at [469, 118] on button "Itens" at bounding box center [455, 113] width 41 height 24
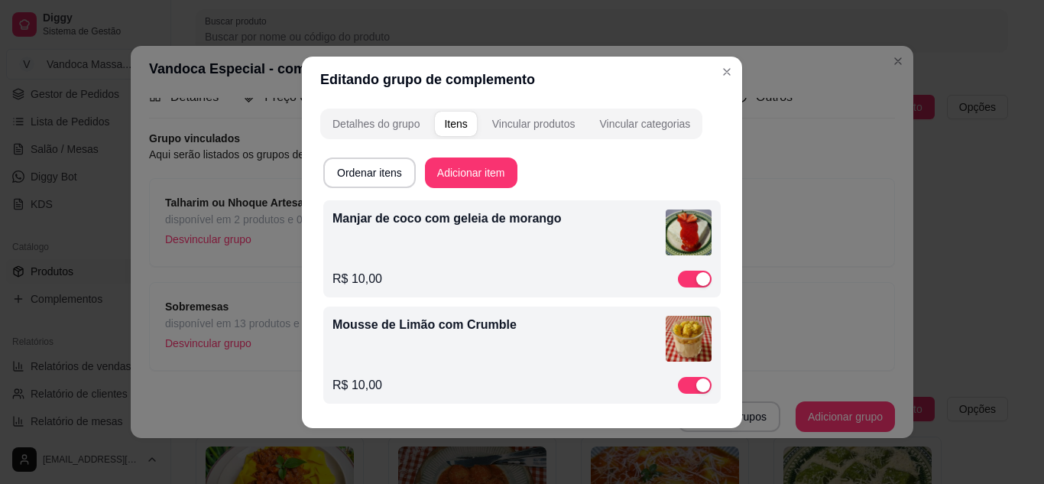
click at [428, 267] on div "Manjar de coco com geleia de morango R$ 10,00" at bounding box center [521, 248] width 379 height 79
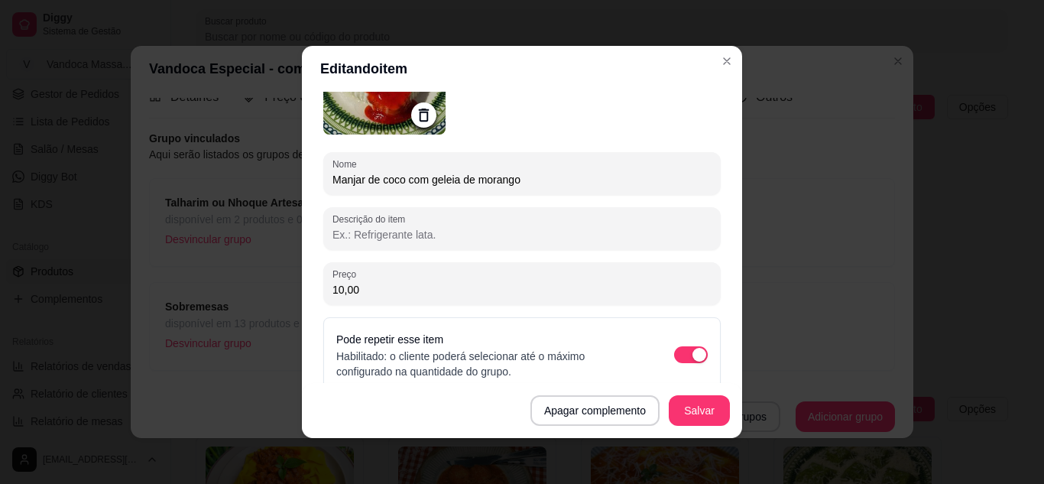
scroll to position [153, 0]
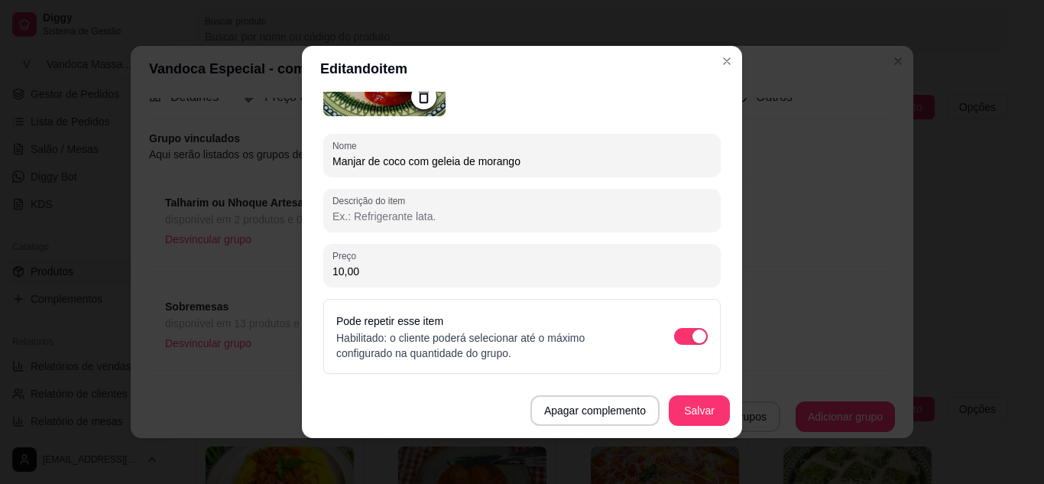
click at [416, 274] on input "10,00" at bounding box center [521, 271] width 379 height 15
type input "0,00"
click at [701, 408] on button "Salvar" at bounding box center [699, 411] width 60 height 30
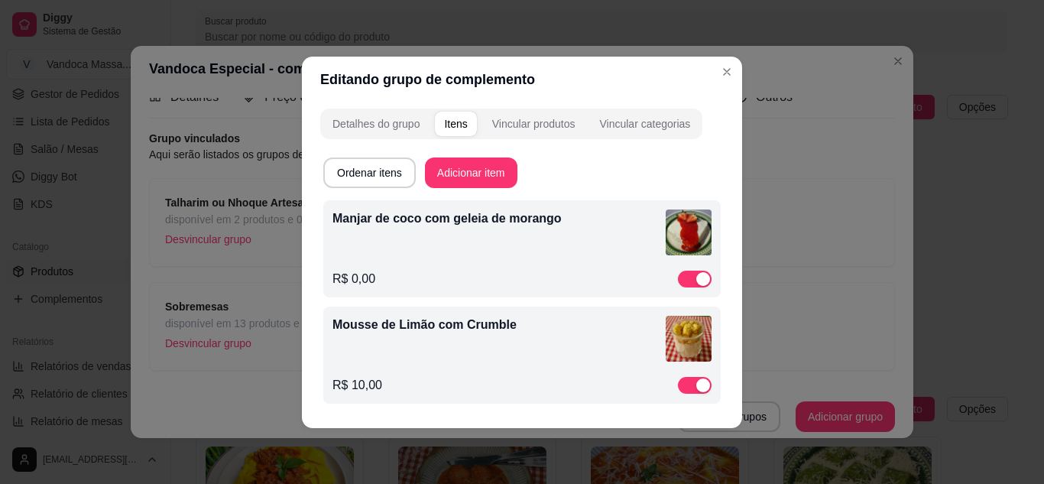
click at [452, 373] on div "Mousse de Limão com Crumble R$ 10,00" at bounding box center [521, 355] width 379 height 79
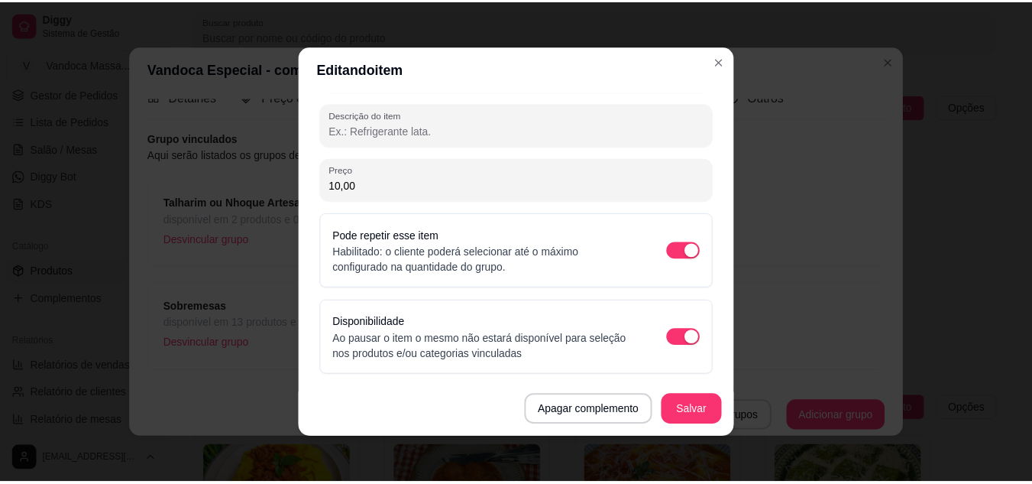
scroll to position [239, 0]
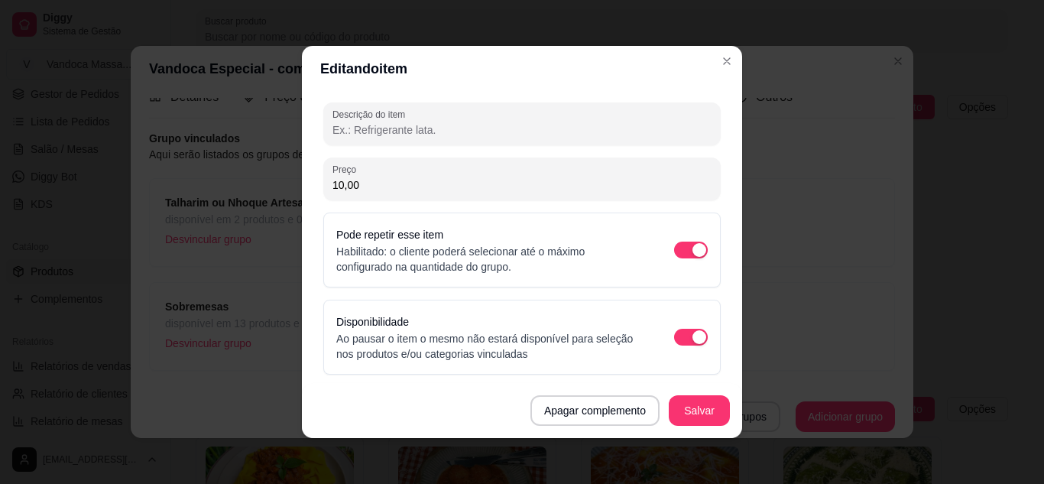
click at [424, 180] on input "10,00" at bounding box center [521, 184] width 379 height 15
type input "0,00"
click at [687, 406] on button "Salvar" at bounding box center [698, 410] width 61 height 31
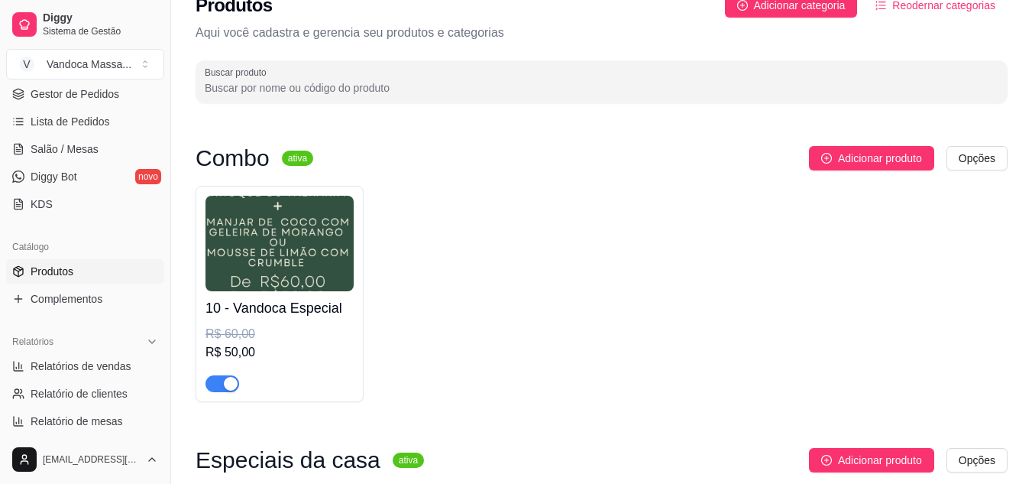
scroll to position [0, 0]
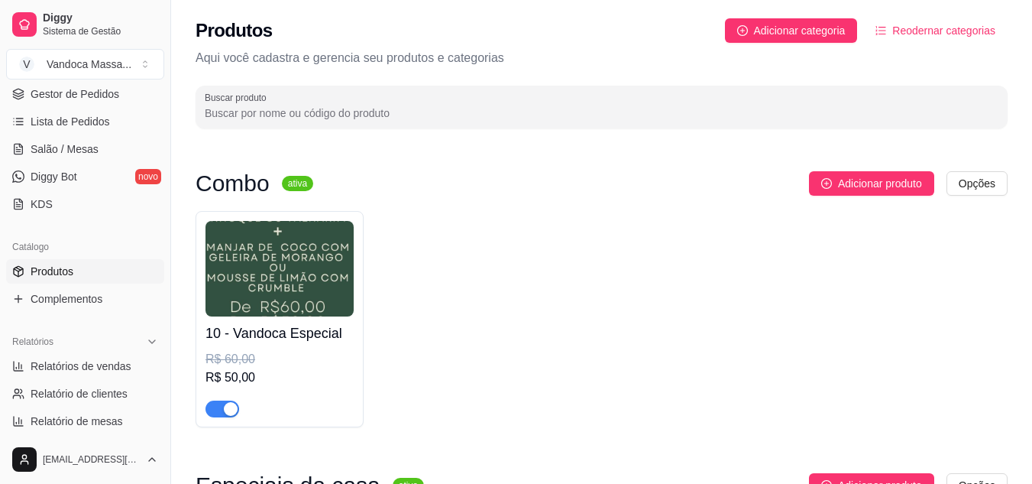
click at [78, 267] on link "Produtos" at bounding box center [85, 271] width 158 height 24
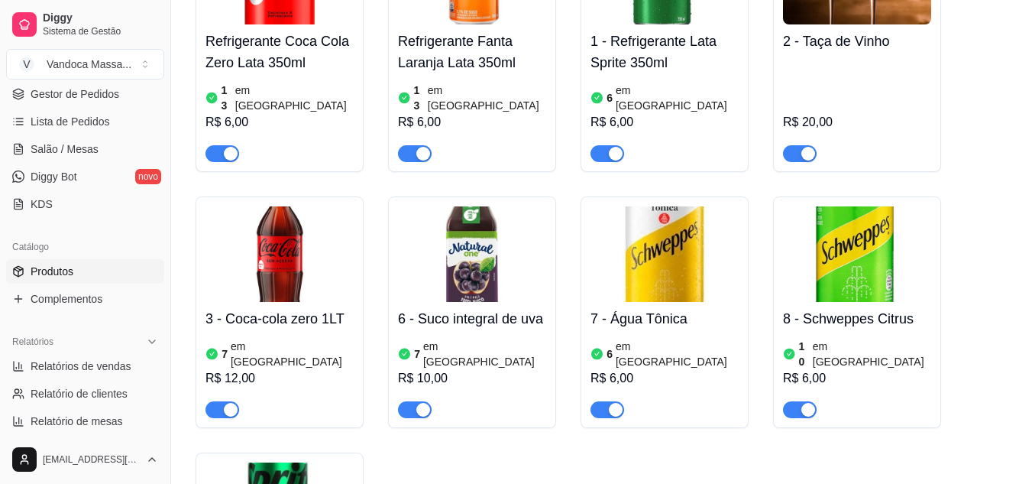
scroll to position [2350, 0]
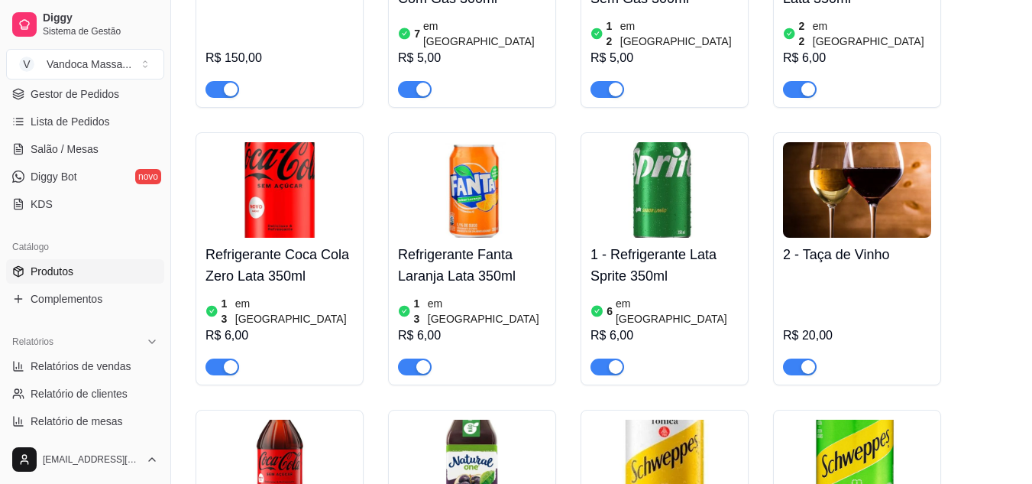
click at [288, 142] on img at bounding box center [280, 189] width 148 height 95
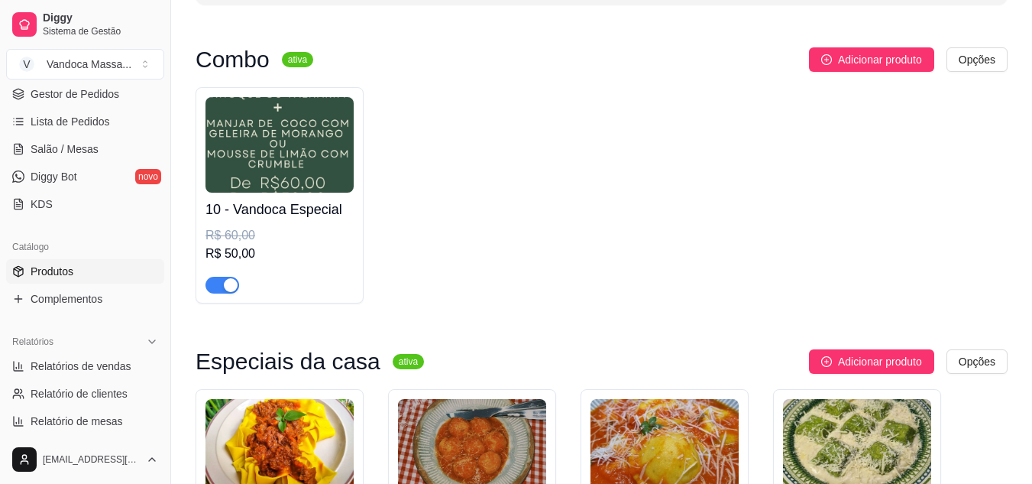
scroll to position [0, 0]
